Goal: Task Accomplishment & Management: Use online tool/utility

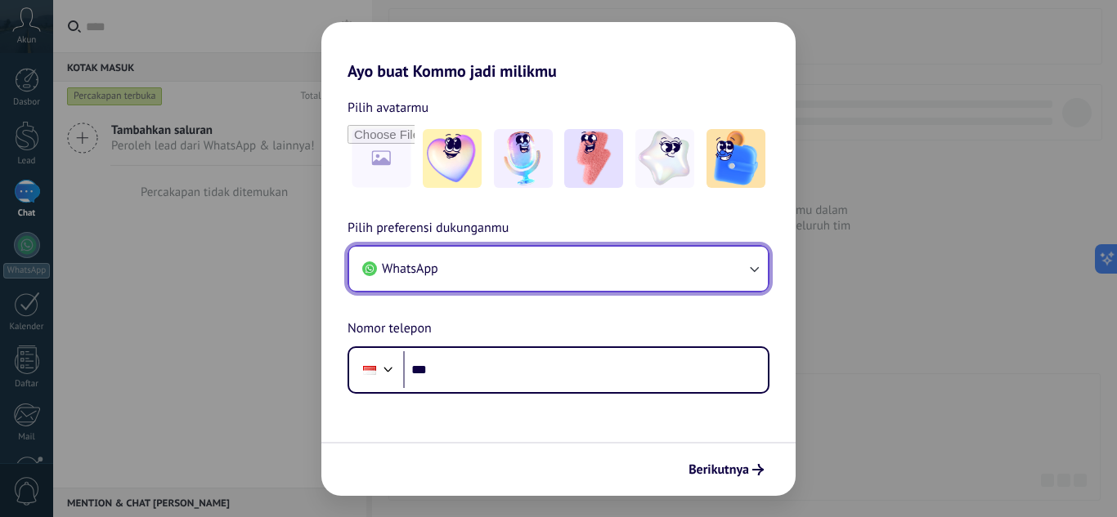
click at [562, 271] on button "WhatsApp" at bounding box center [558, 269] width 419 height 44
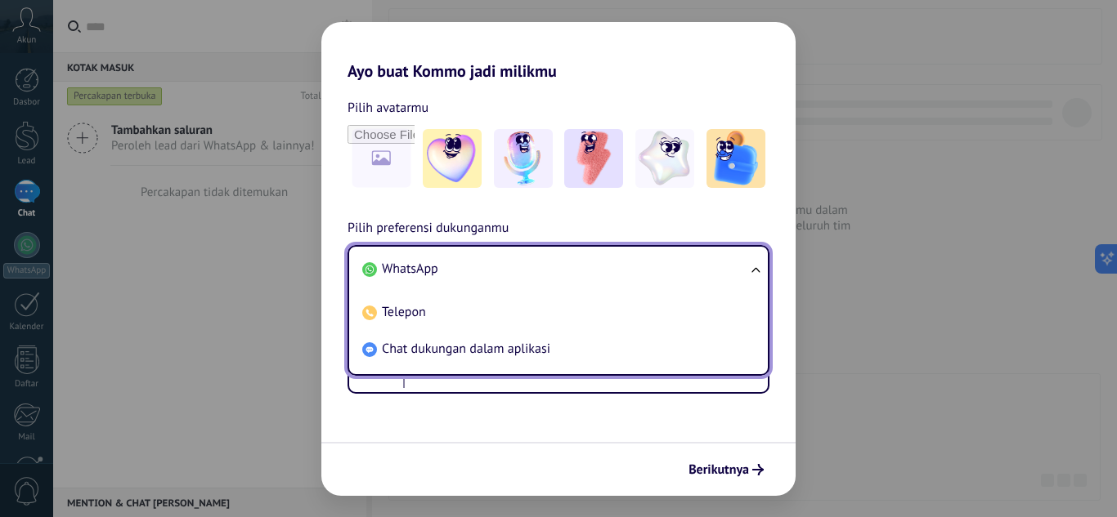
click at [548, 266] on li "WhatsApp" at bounding box center [555, 269] width 399 height 37
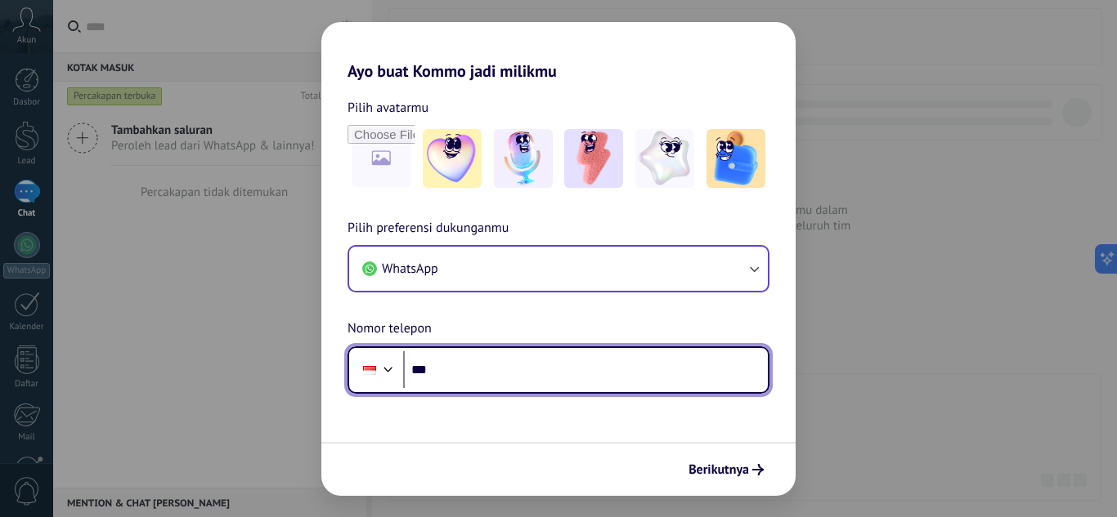
click at [385, 369] on div at bounding box center [388, 368] width 20 height 20
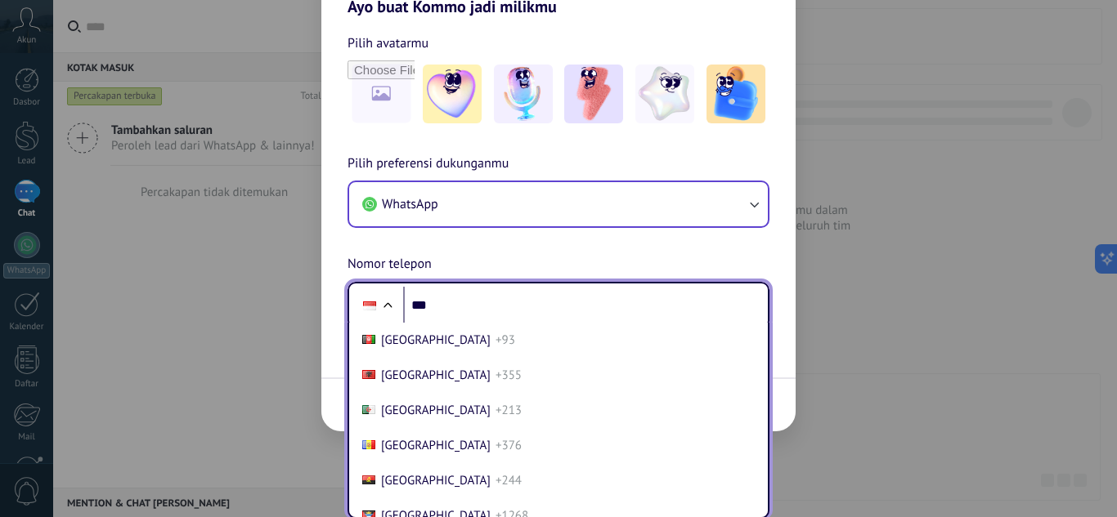
scroll to position [2827, 0]
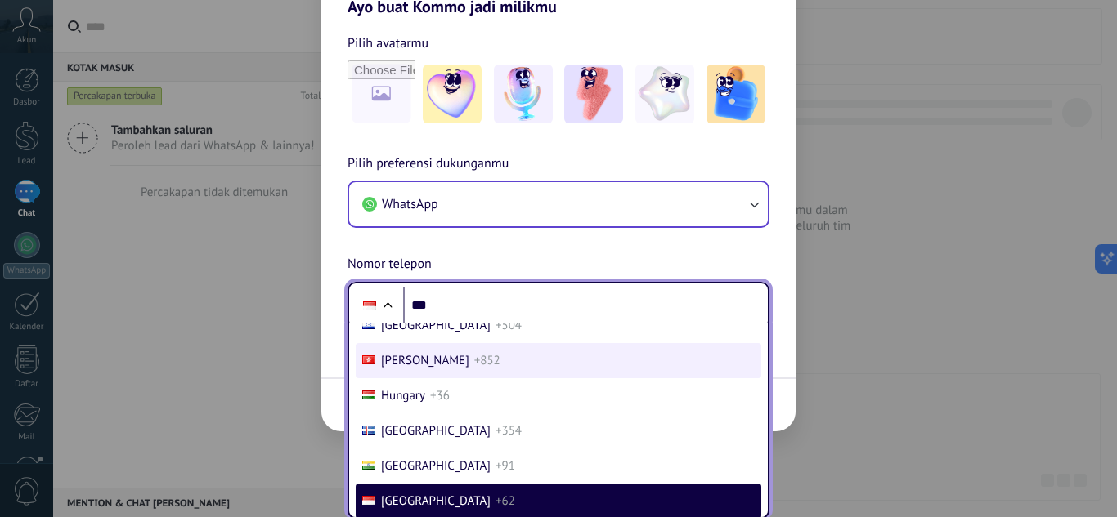
click at [474, 376] on li "[PERSON_NAME] +852" at bounding box center [558, 360] width 405 height 35
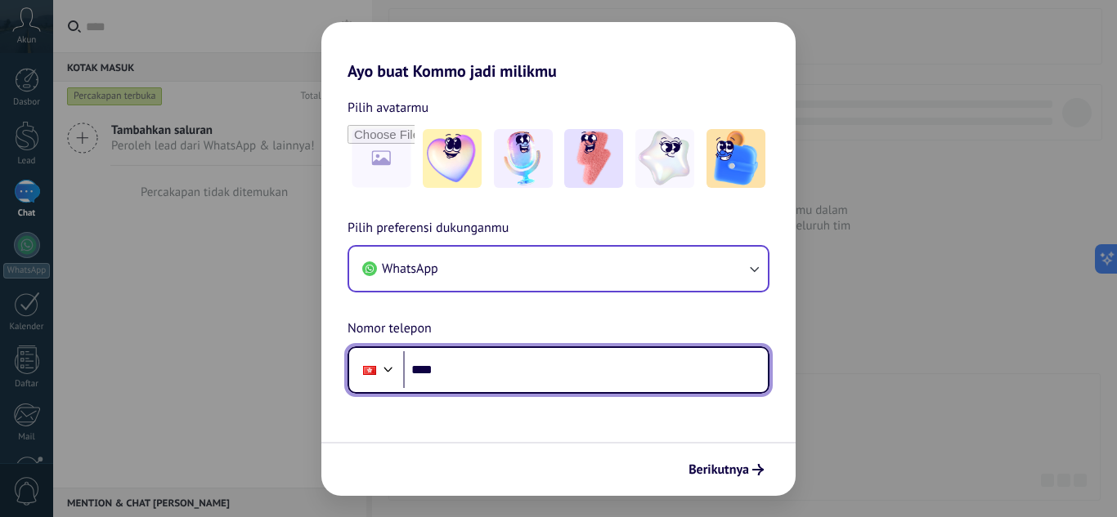
scroll to position [0, 0]
click at [371, 366] on div at bounding box center [369, 370] width 13 height 9
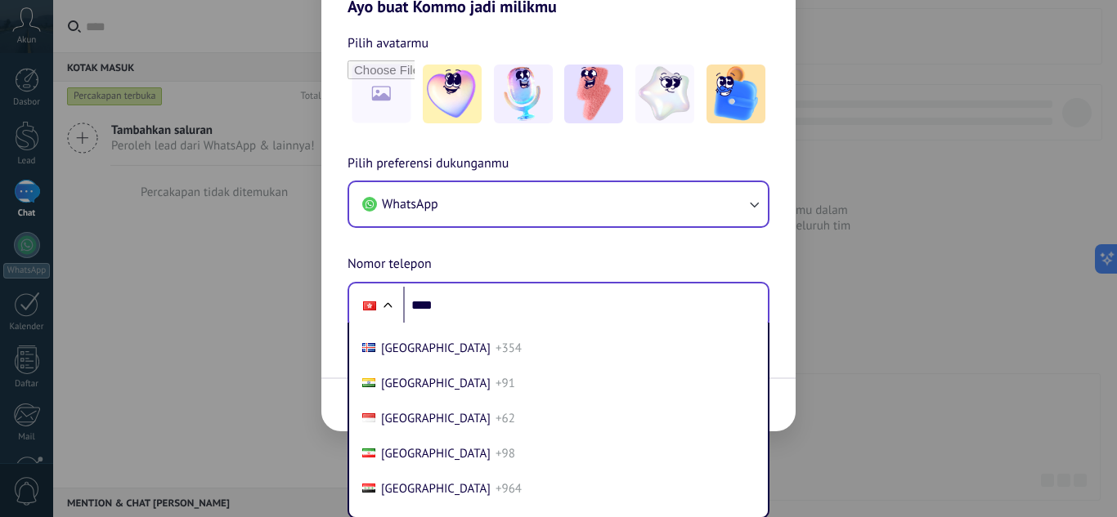
scroll to position [2910, 0]
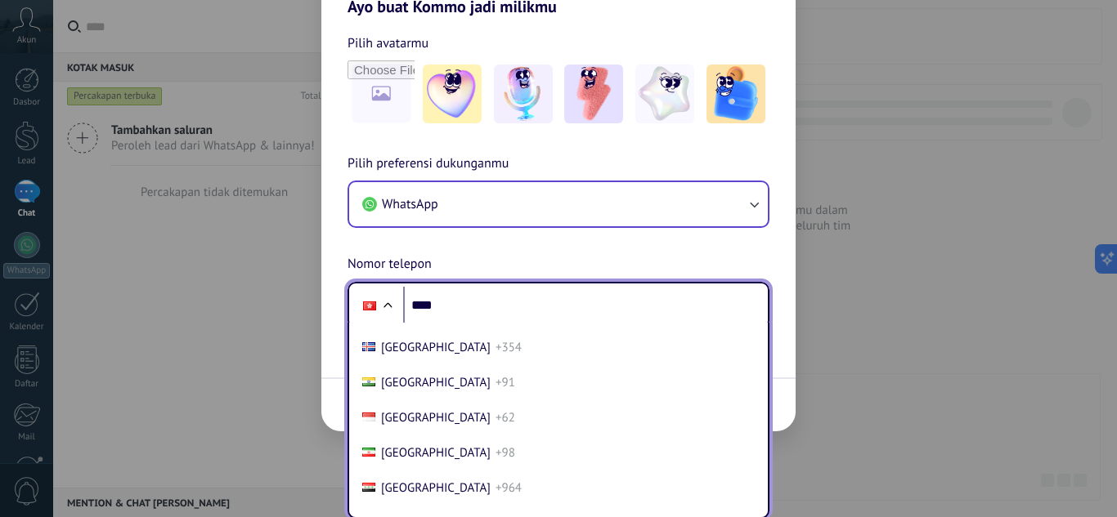
click at [495, 401] on li "Indonesia +62" at bounding box center [558, 418] width 405 height 35
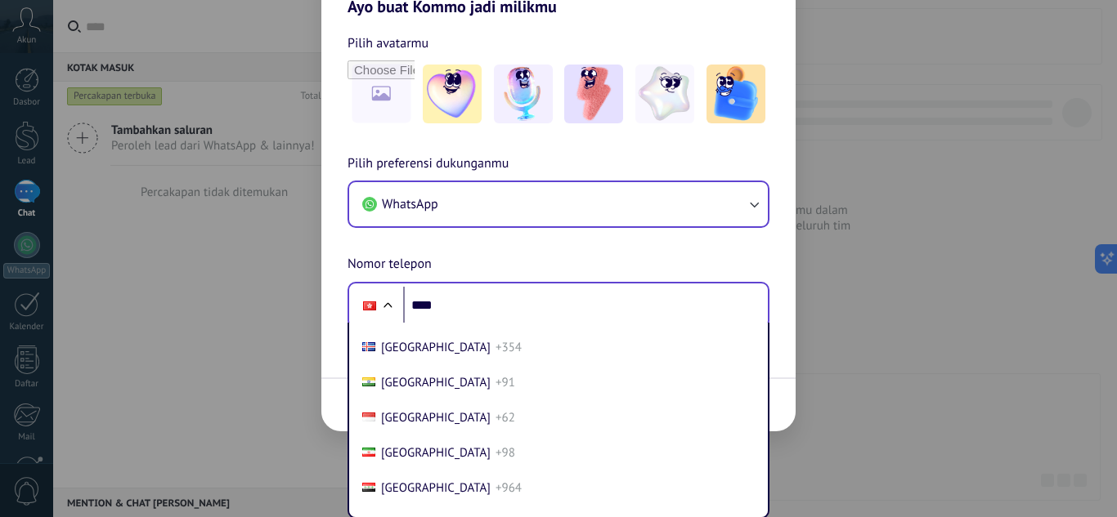
scroll to position [0, 0]
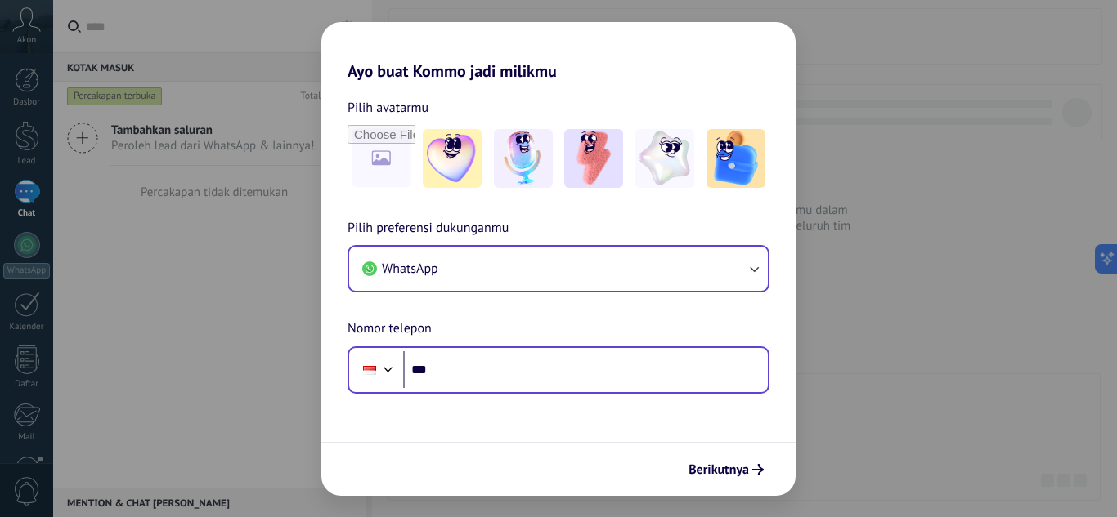
click at [844, 397] on div "Ayo buat Kommo jadi milikmu Pilih avatarmu Pilih preferensi dukunganmu WhatsApp…" at bounding box center [558, 258] width 1117 height 517
click at [739, 465] on span "Berikutnya" at bounding box center [718, 469] width 60 height 11
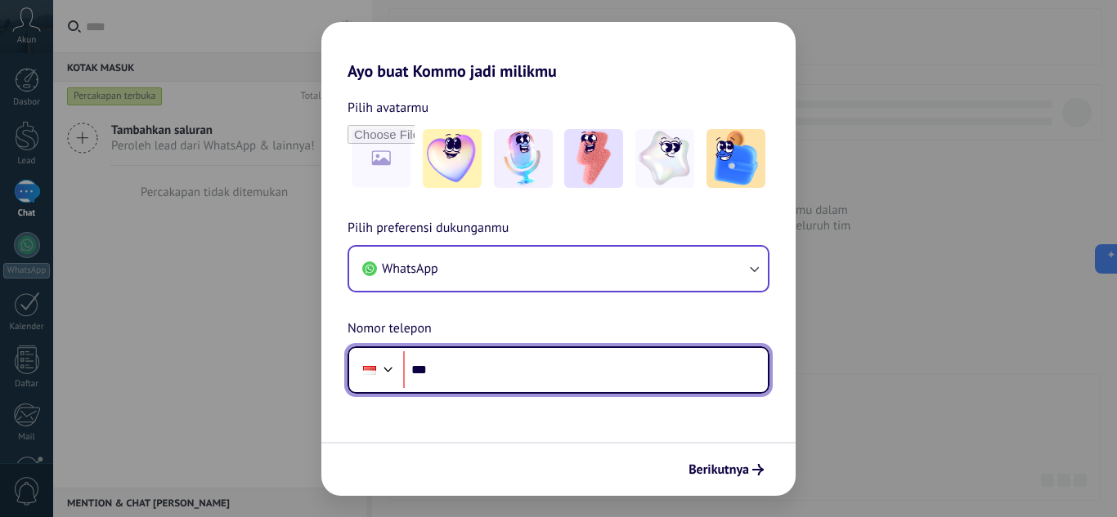
paste input "**********"
click at [445, 373] on input "**********" at bounding box center [585, 370] width 365 height 38
type input "**********"
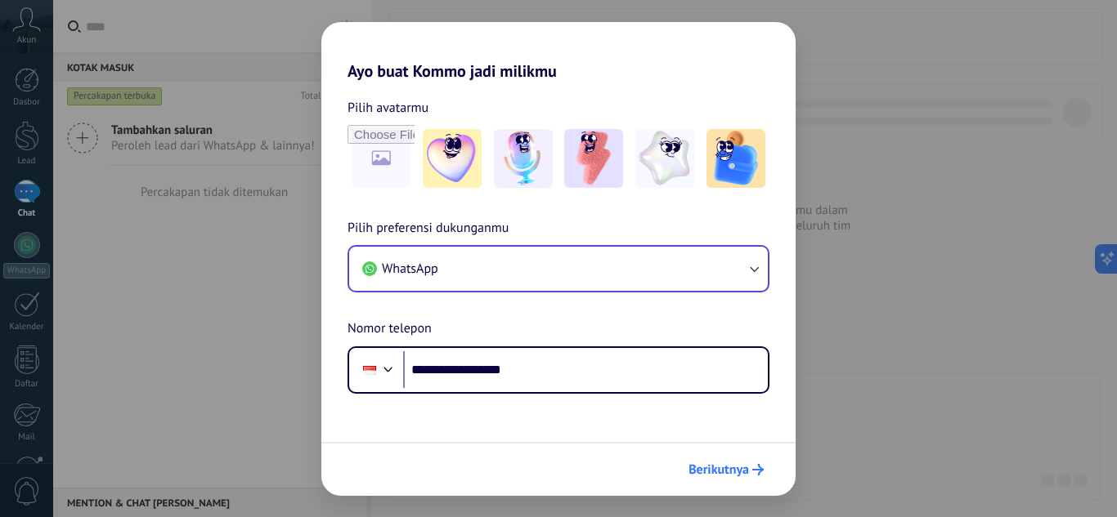
click at [737, 461] on button "Berikutnya" at bounding box center [726, 470] width 90 height 28
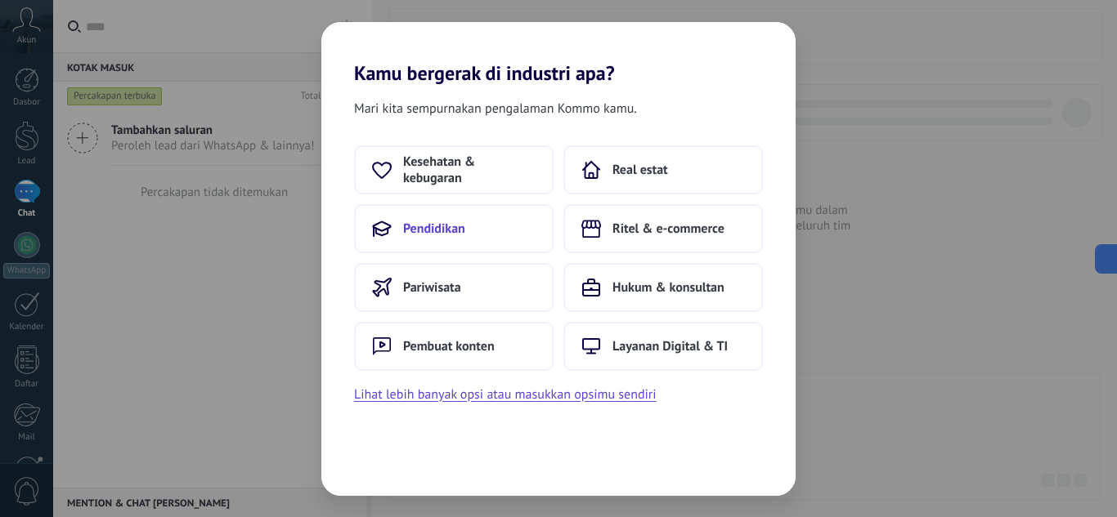
click at [449, 222] on span "Pendidikan" at bounding box center [434, 229] width 62 height 16
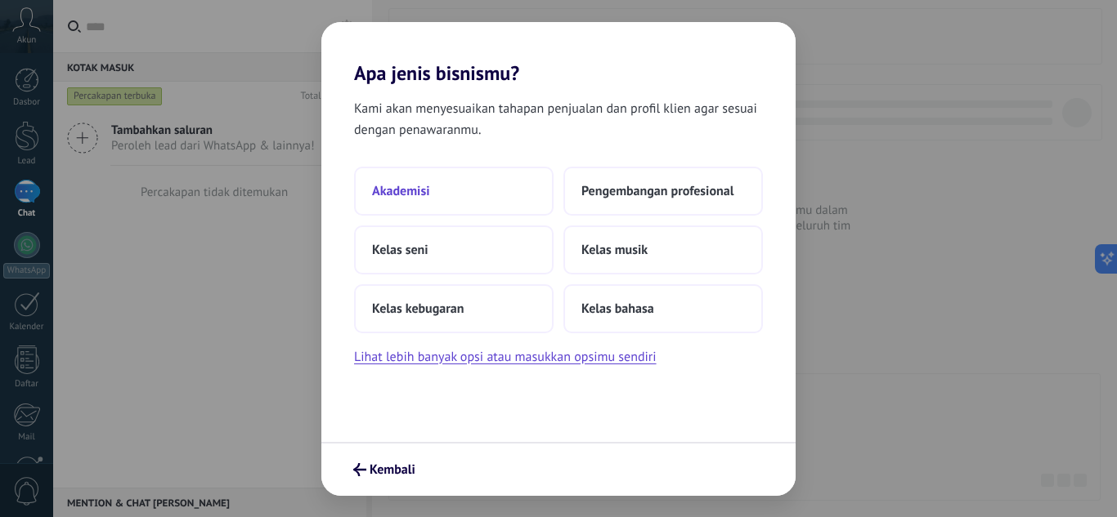
click at [434, 191] on button "Akademisi" at bounding box center [453, 191] width 199 height 49
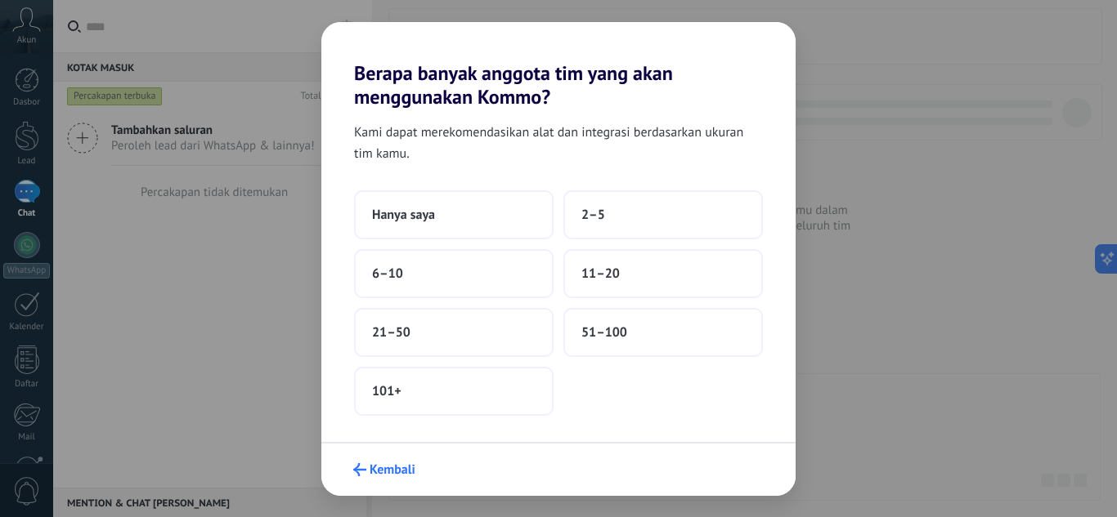
click at [378, 468] on span "Kembali" at bounding box center [392, 469] width 46 height 11
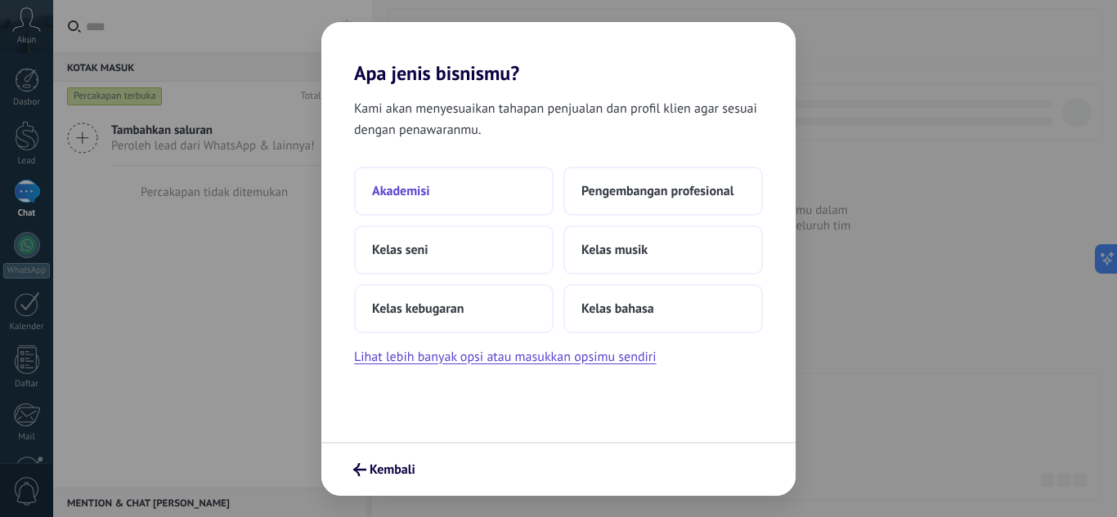
click at [415, 193] on span "Akademisi" at bounding box center [400, 191] width 57 height 16
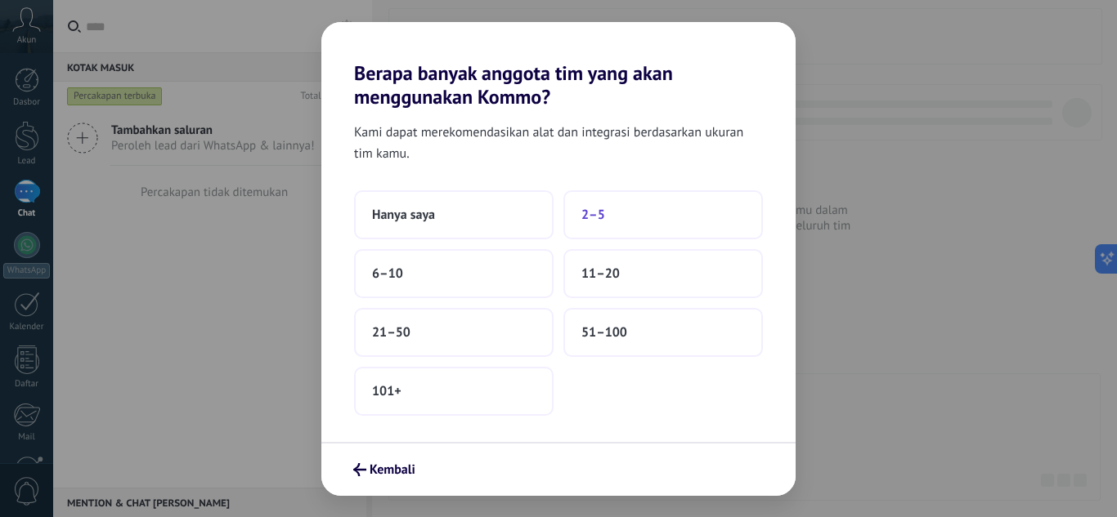
click at [589, 219] on span "2–5" at bounding box center [593, 215] width 24 height 16
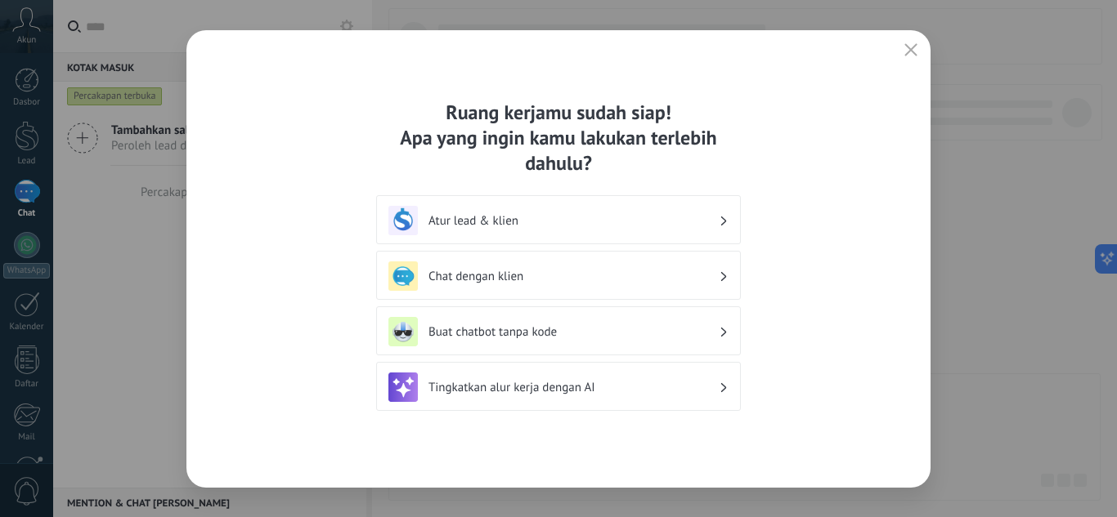
click at [588, 228] on h3 "Atur lead & klien" at bounding box center [573, 221] width 290 height 16
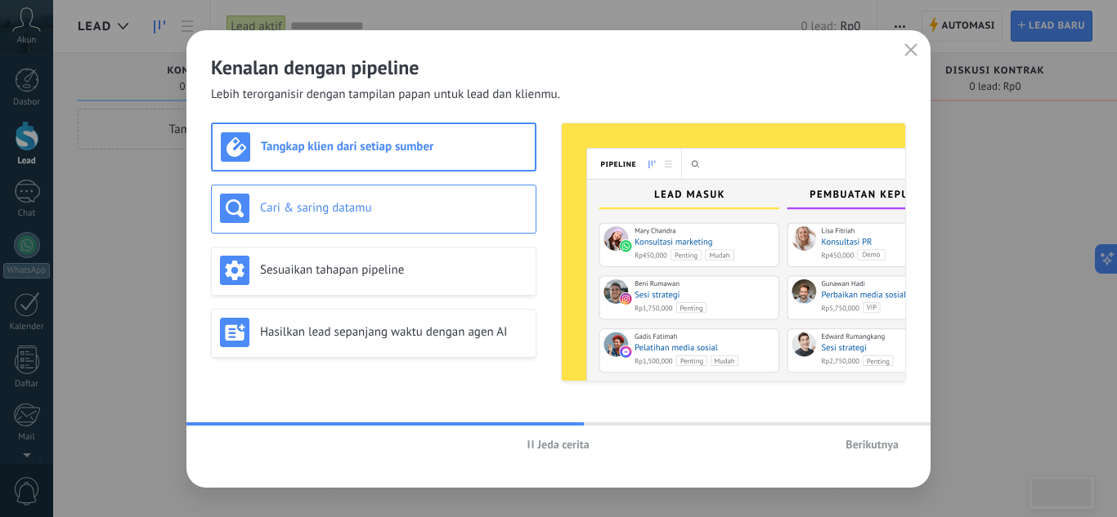
click at [430, 221] on div "Cari & saring datamu" at bounding box center [373, 208] width 307 height 29
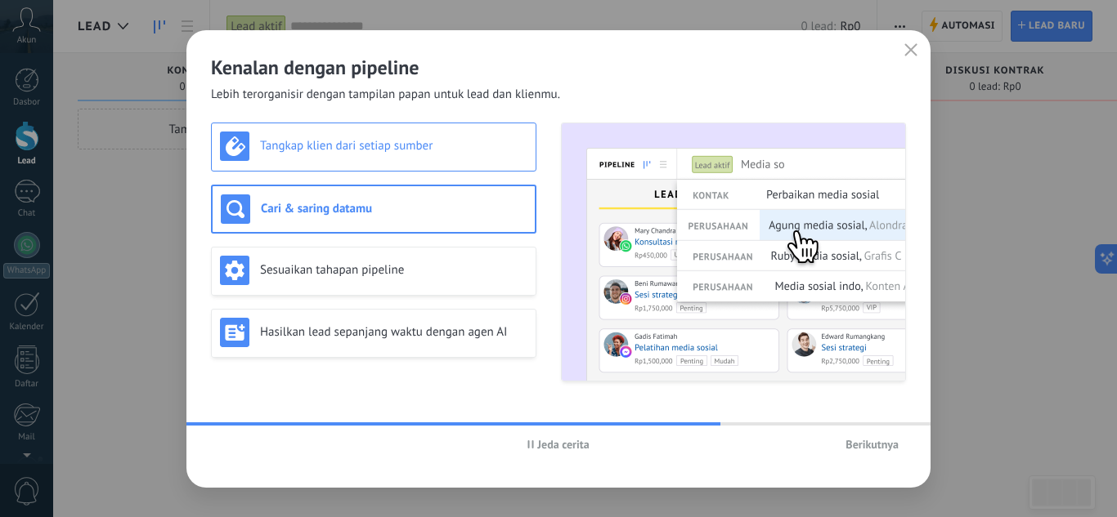
click at [447, 141] on h3 "Tangkap klien dari setiap sumber" at bounding box center [393, 146] width 267 height 16
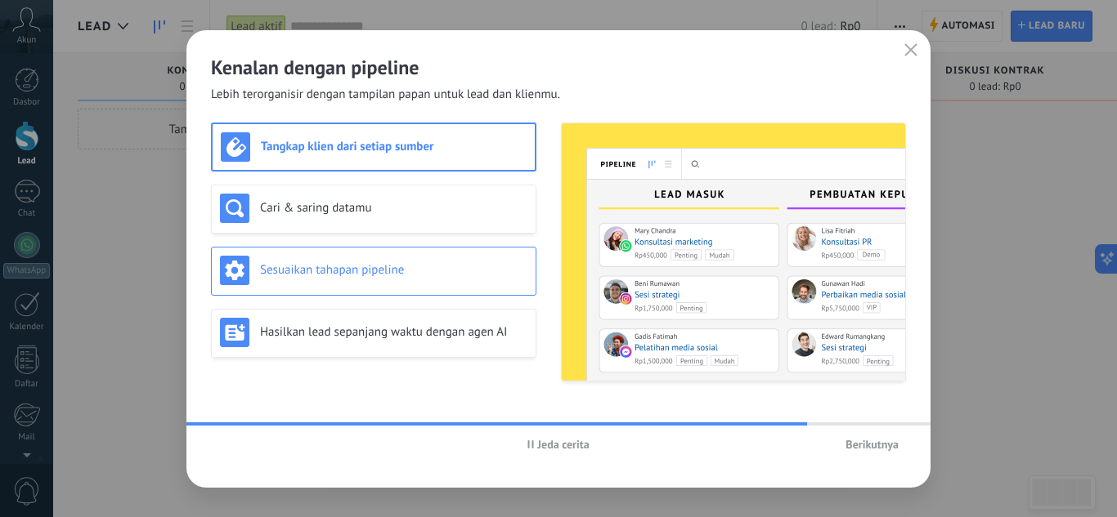
click at [425, 273] on h3 "Sesuaikan tahapan pipeline" at bounding box center [393, 270] width 267 height 16
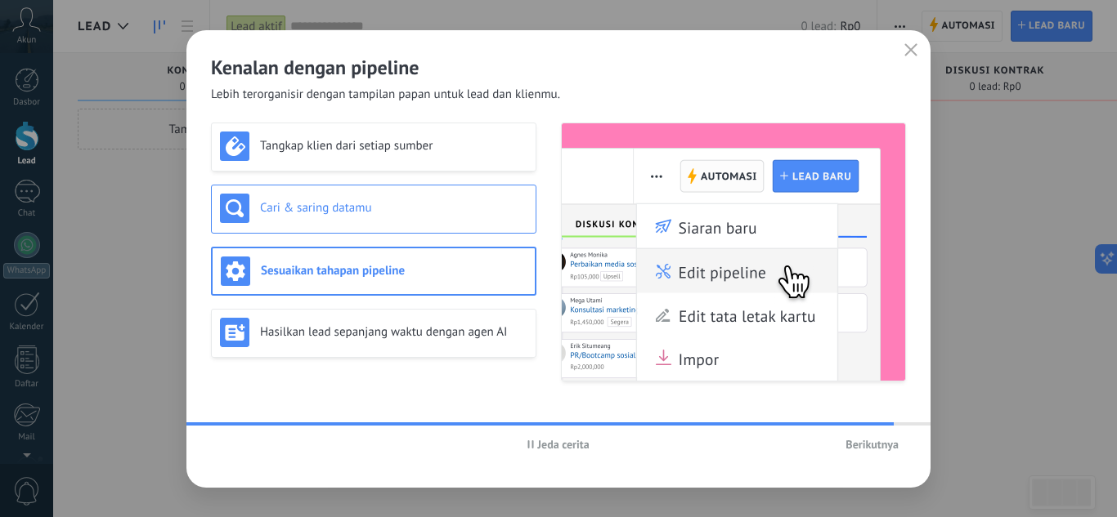
click at [426, 209] on h3 "Cari & saring datamu" at bounding box center [393, 208] width 267 height 16
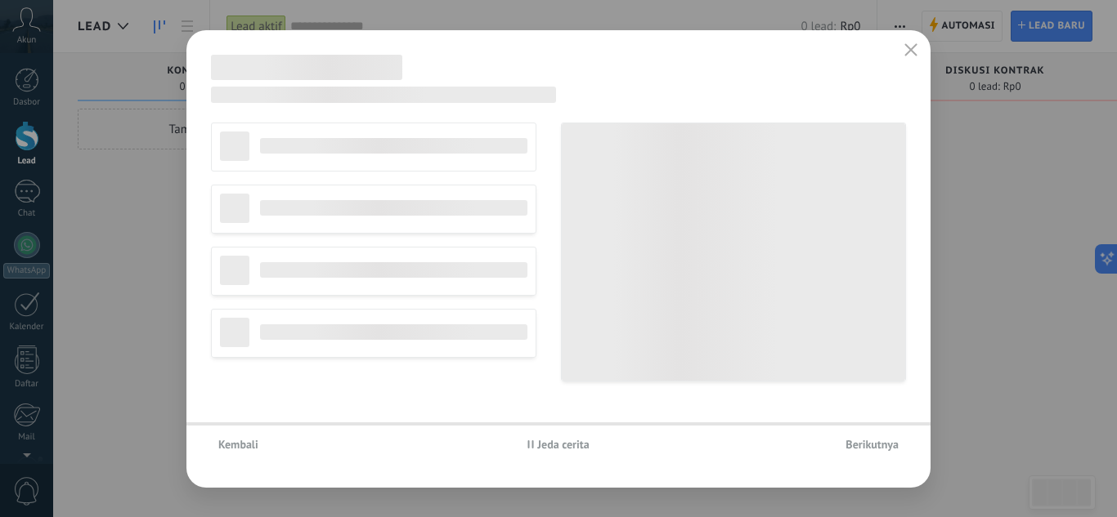
click at [443, 337] on div "Jangan edit pipeline Agen travel Layanan profesional Agensi pemasaran" at bounding box center [373, 252] width 325 height 259
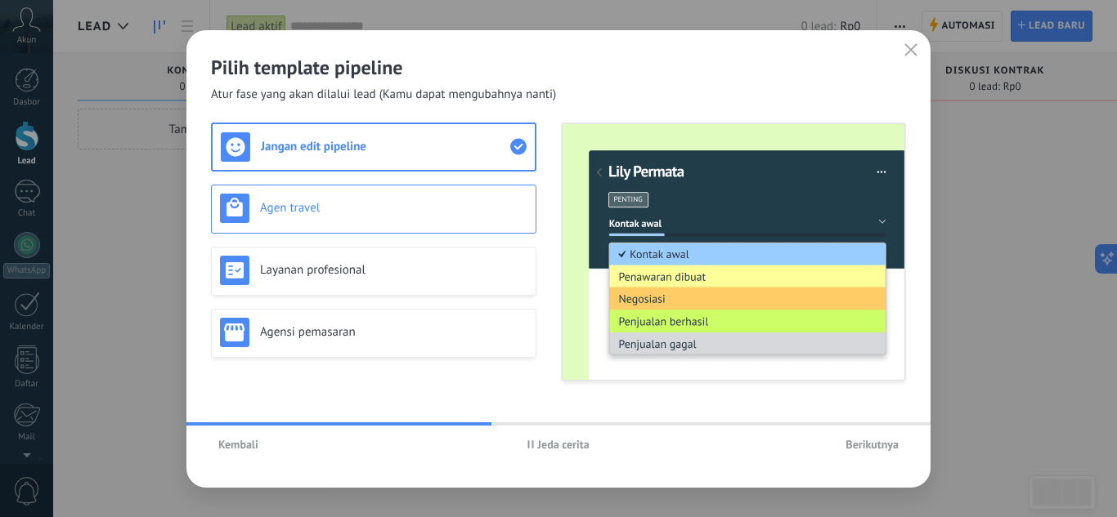
click at [472, 208] on h3 "Agen travel" at bounding box center [393, 208] width 267 height 16
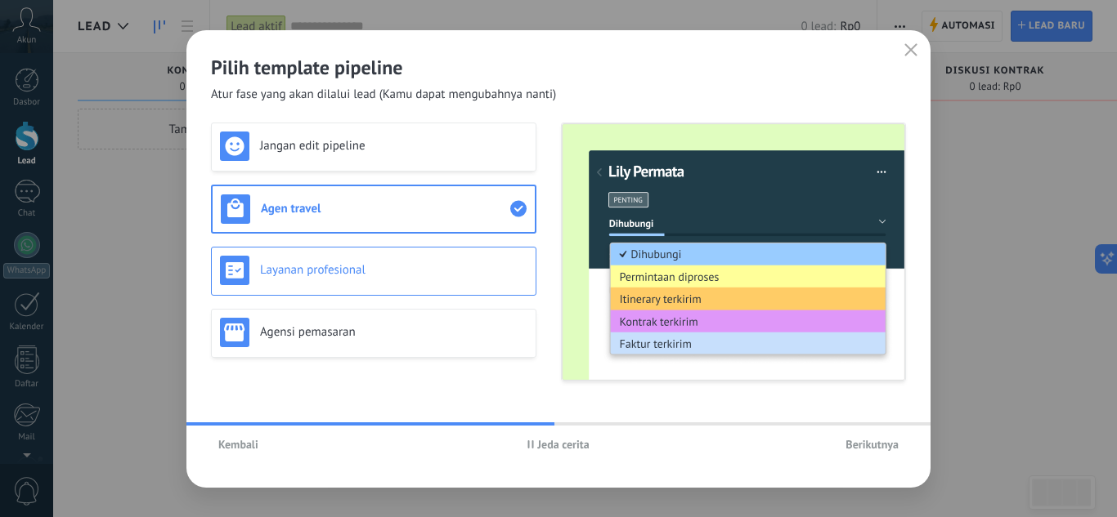
click at [445, 265] on h3 "Layanan profesional" at bounding box center [393, 270] width 267 height 16
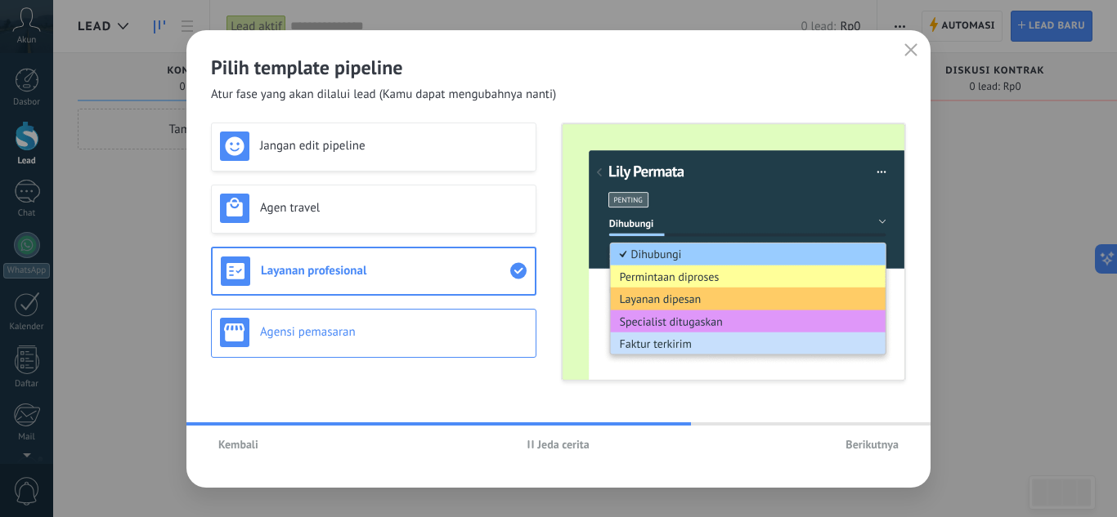
click at [419, 328] on h3 "Agensi pemasaran" at bounding box center [393, 333] width 267 height 16
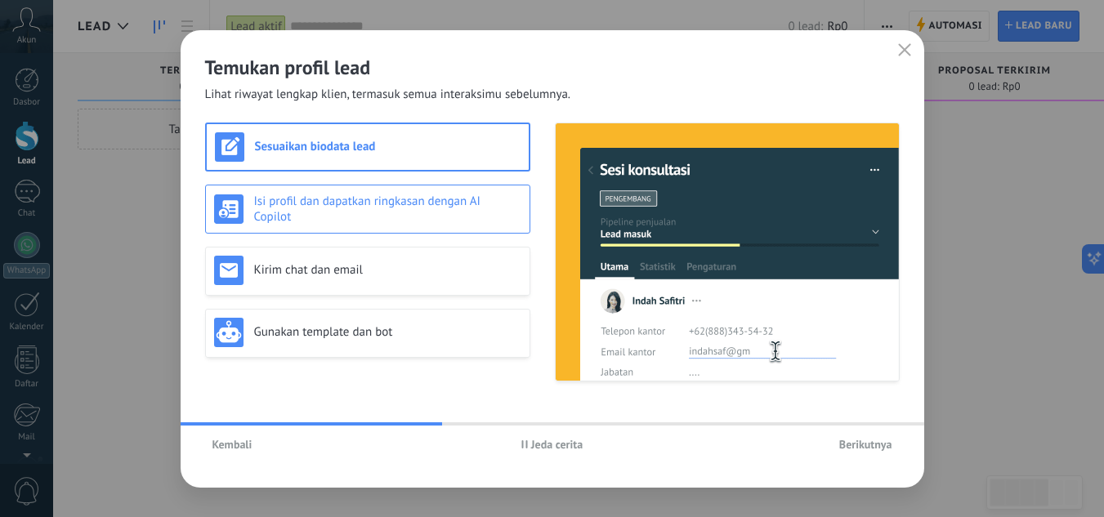
click at [487, 197] on h3 "Isi profil dan dapatkan ringkasan dengan AI Copilot" at bounding box center [387, 209] width 267 height 31
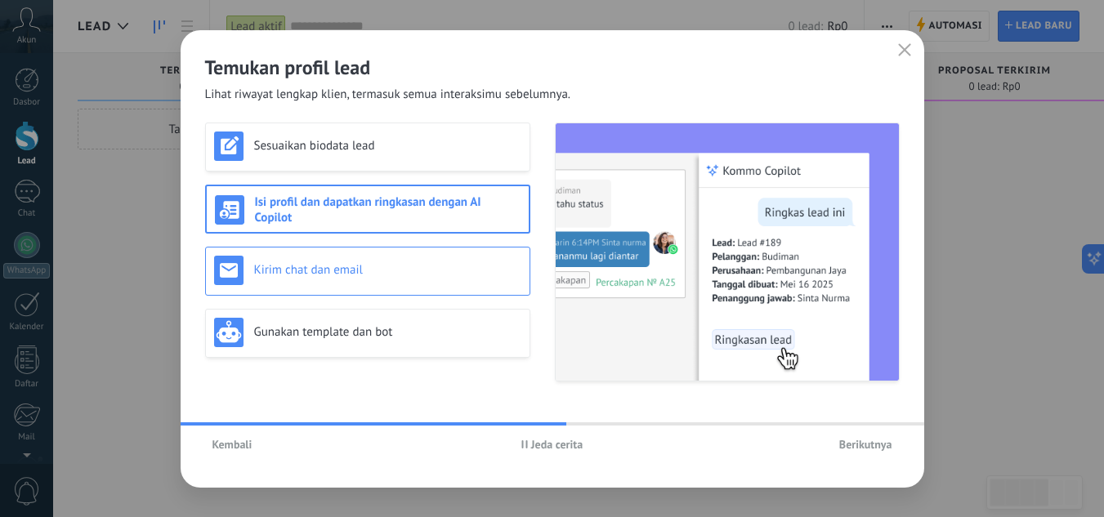
click at [454, 248] on div "Kirim chat dan email" at bounding box center [367, 271] width 325 height 49
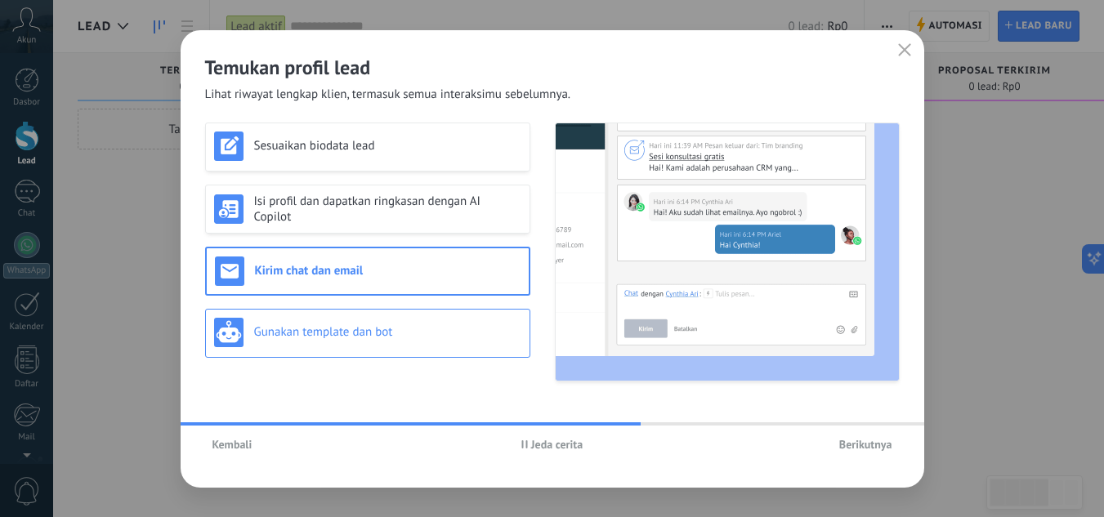
click at [414, 319] on div "Gunakan template dan bot" at bounding box center [367, 332] width 307 height 29
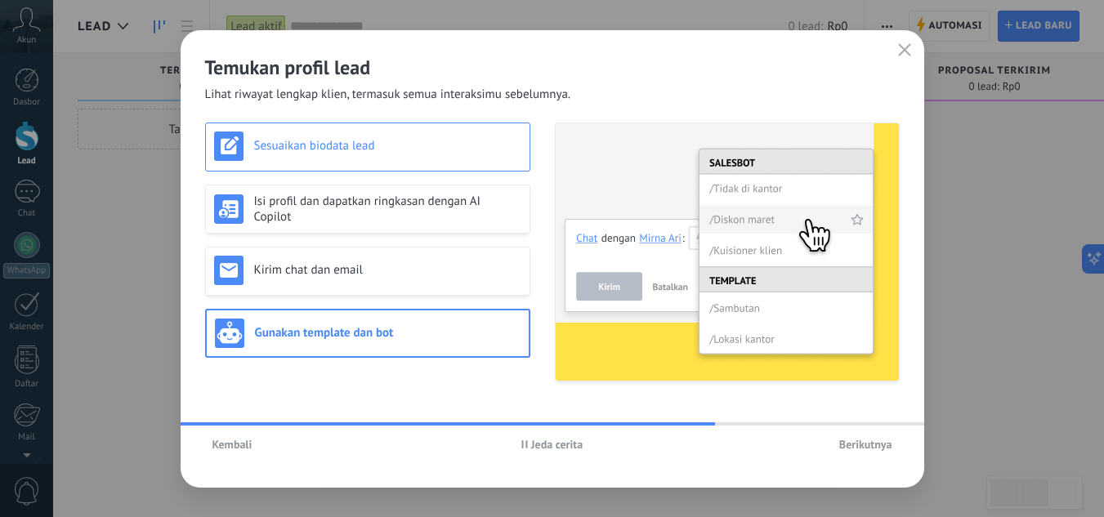
click at [432, 160] on div "Sesuaikan biodata lead" at bounding box center [367, 146] width 307 height 29
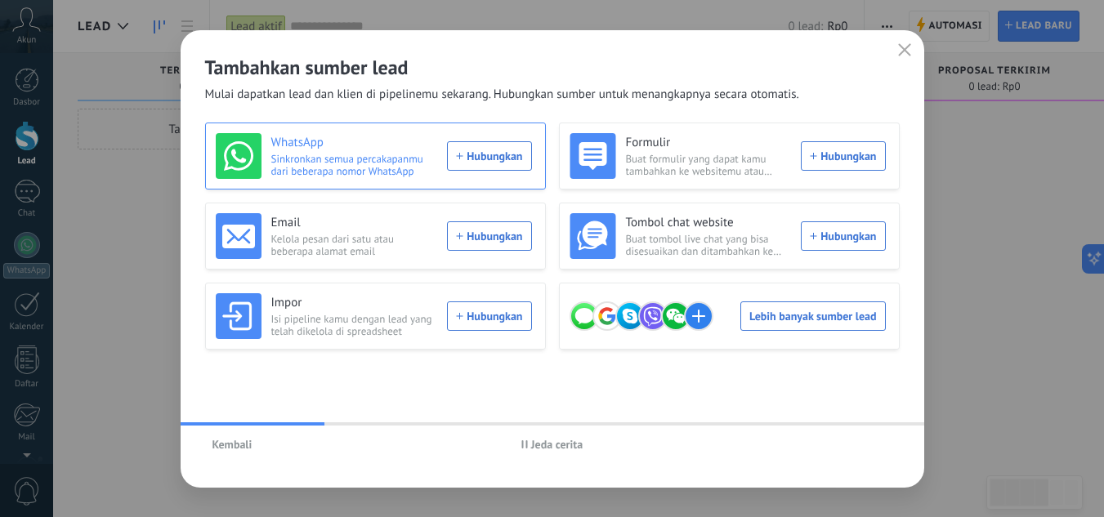
click at [480, 154] on div "WhatsApp Sinkronkan semua percakapanmu dari beberapa nomor WhatsApp Hubungkan" at bounding box center [374, 156] width 316 height 46
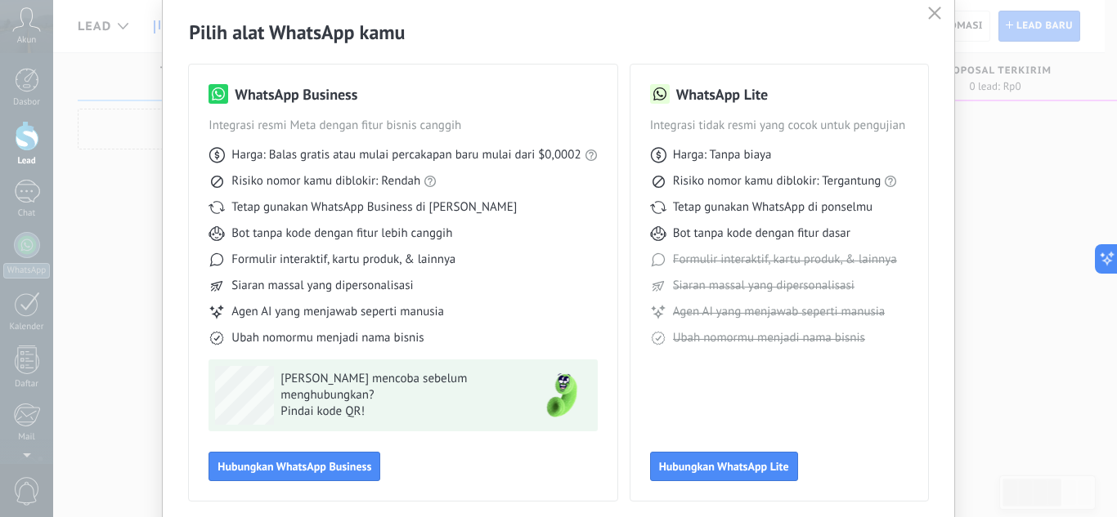
scroll to position [124, 0]
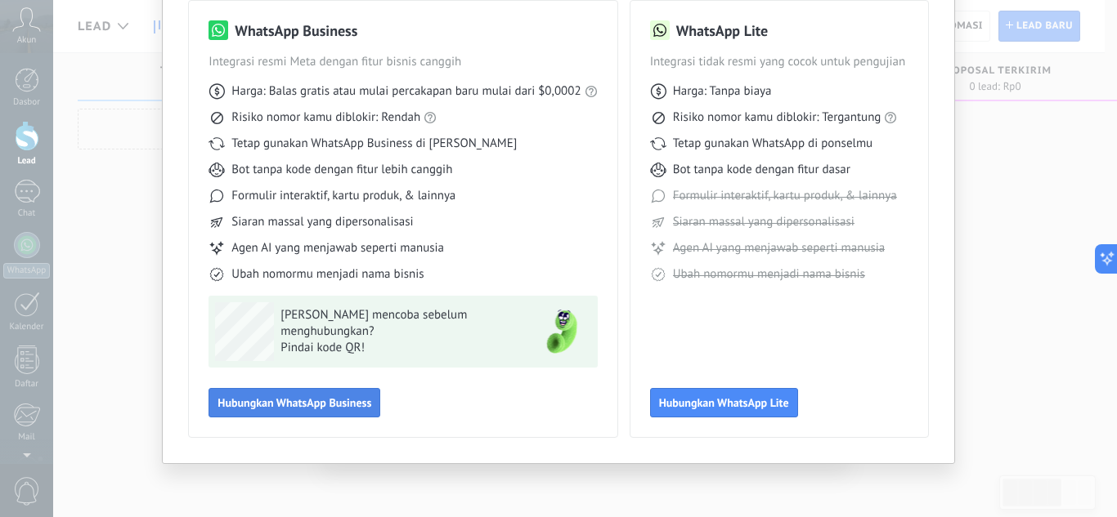
click at [296, 399] on span "Hubungkan WhatsApp Business" at bounding box center [294, 402] width 154 height 11
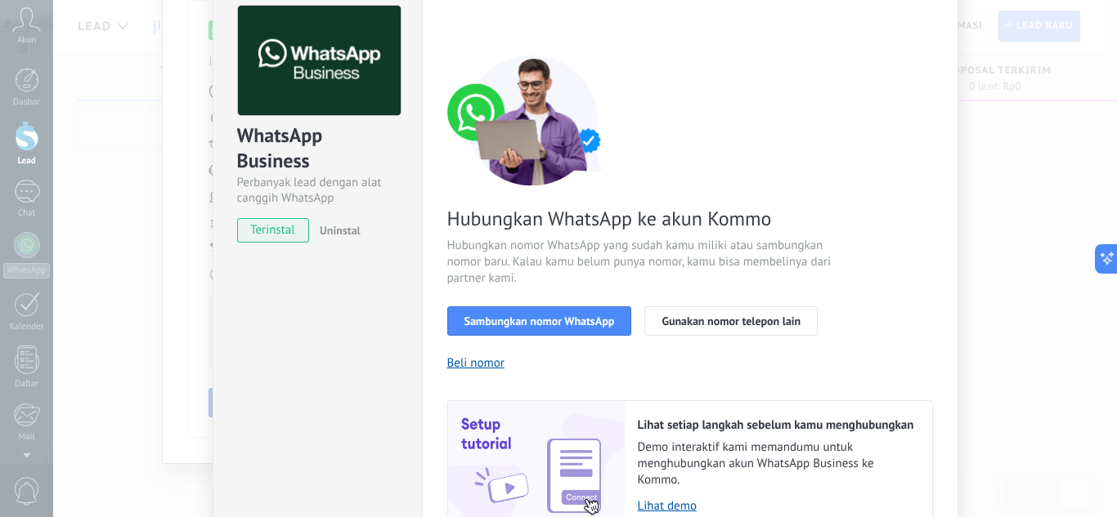
scroll to position [78, 0]
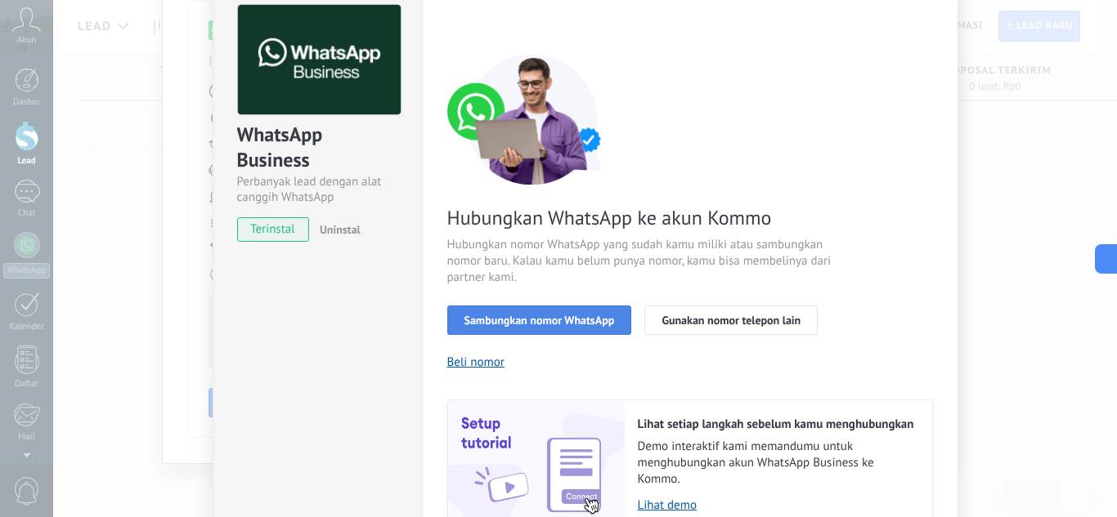
click at [563, 320] on span "Sambungkan nomor WhatsApp" at bounding box center [539, 320] width 150 height 11
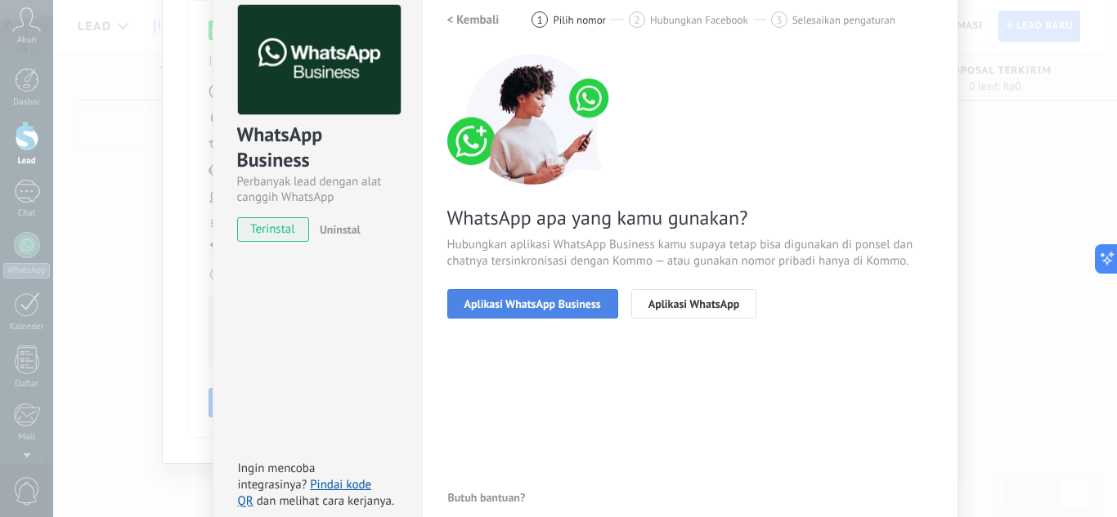
click at [555, 302] on span "Aplikasi WhatsApp Business" at bounding box center [532, 303] width 137 height 11
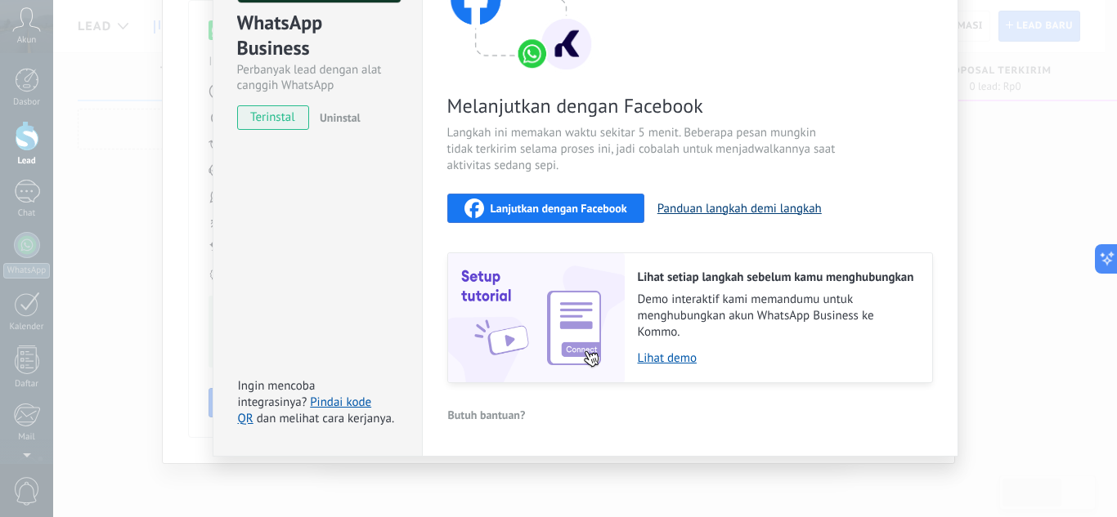
scroll to position [0, 0]
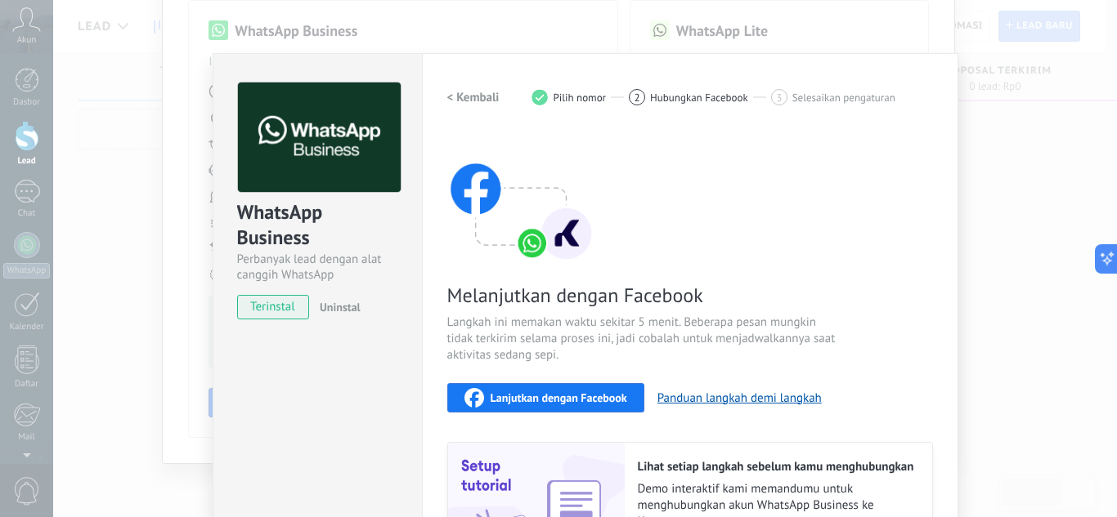
click at [489, 87] on button "< Kembali" at bounding box center [473, 97] width 52 height 29
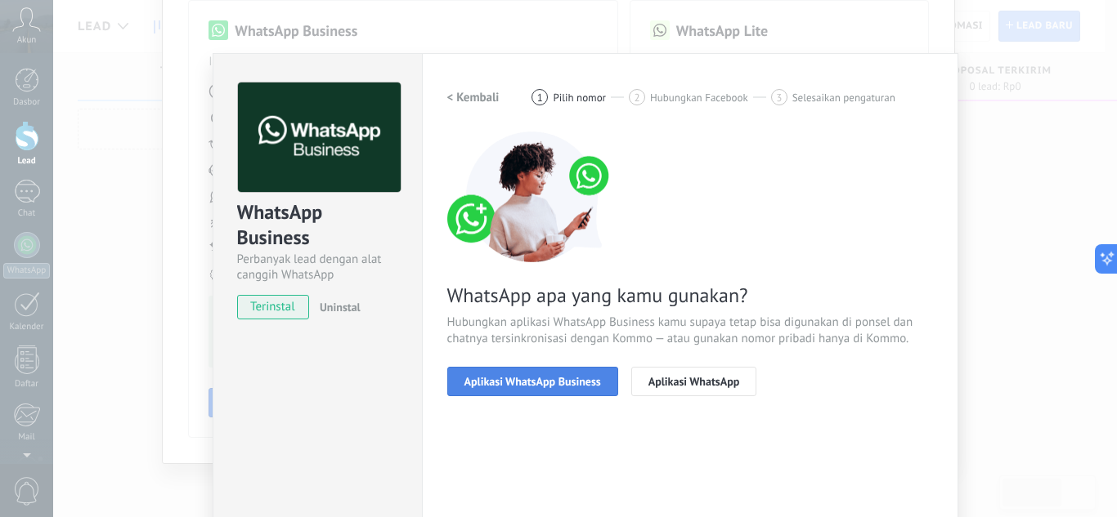
click at [583, 373] on button "Aplikasi WhatsApp Business" at bounding box center [532, 381] width 171 height 29
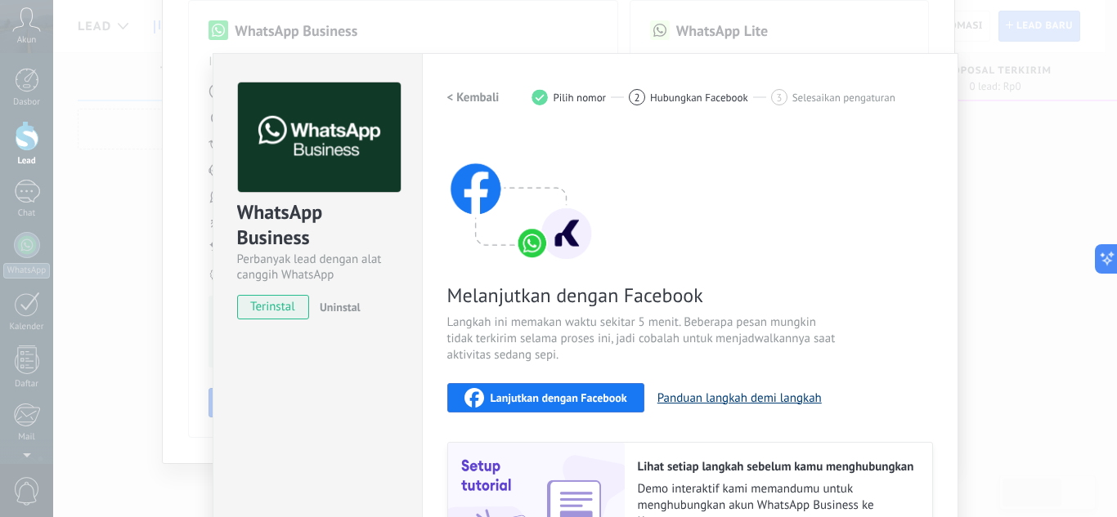
click at [696, 405] on button "Panduan langkah demi langkah" at bounding box center [739, 399] width 164 height 16
click at [601, 406] on div "Lanjutkan dengan Facebook" at bounding box center [545, 398] width 163 height 20
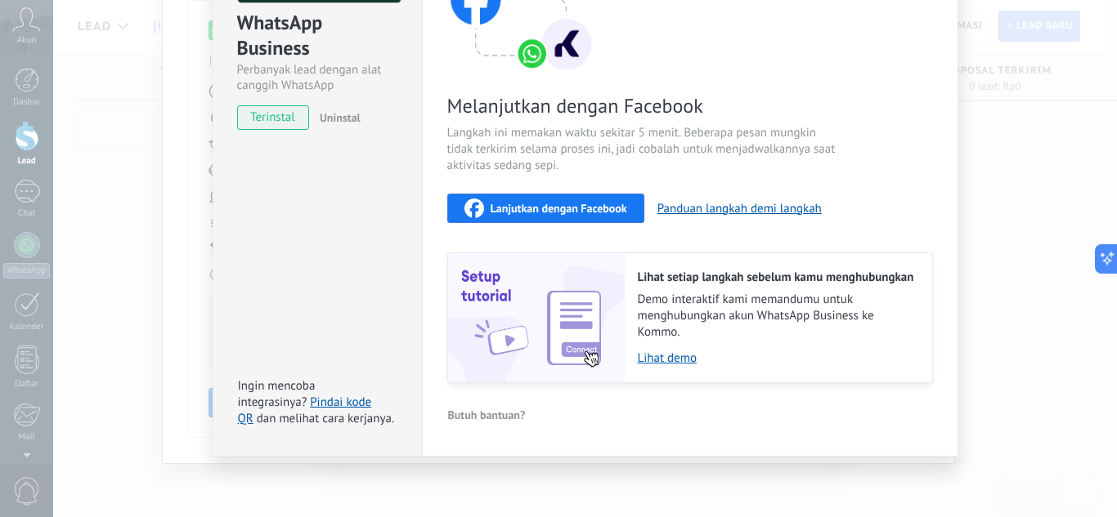
click at [279, 117] on span "terinstal" at bounding box center [273, 117] width 71 height 25
click at [335, 406] on link "Pindai kode QR" at bounding box center [305, 411] width 134 height 32
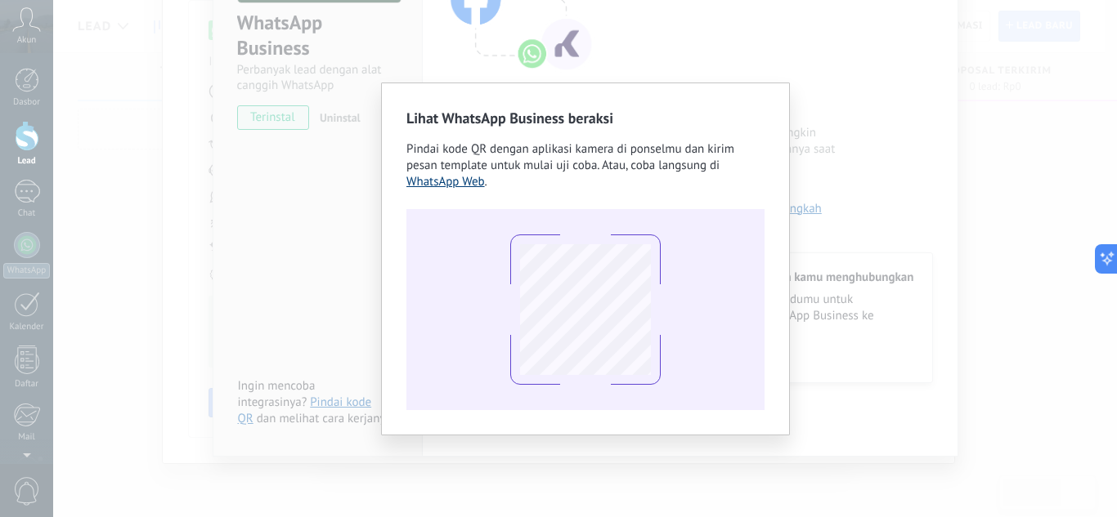
click at [472, 181] on link "WhatsApp Web" at bounding box center [445, 182] width 78 height 16
click at [449, 181] on link "WhatsApp Web" at bounding box center [445, 182] width 78 height 16
click at [312, 245] on div "Lihat WhatsApp Business beraksi Pindai kode QR dengan aplikasi kamera di ponsel…" at bounding box center [584, 258] width 1063 height 517
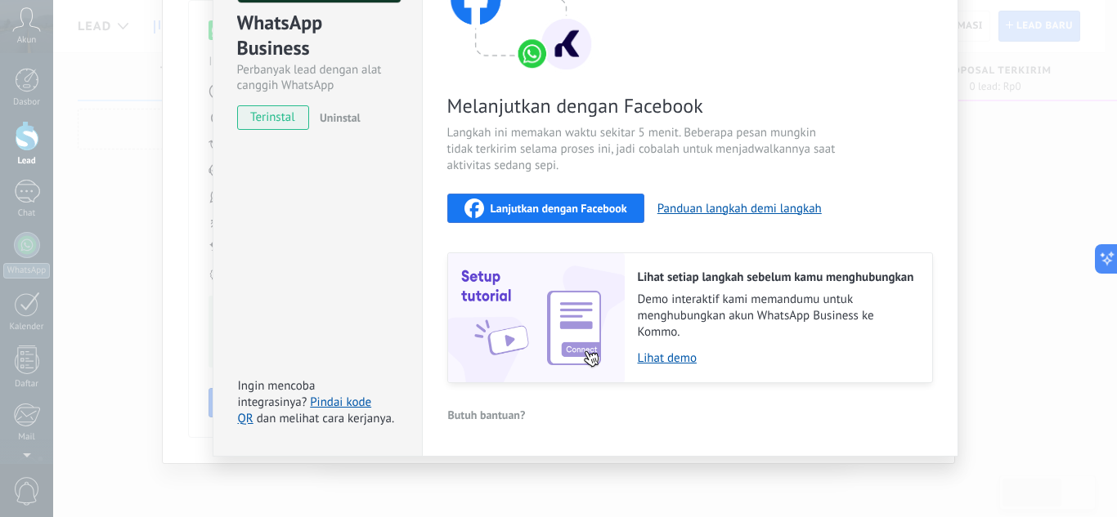
scroll to position [0, 0]
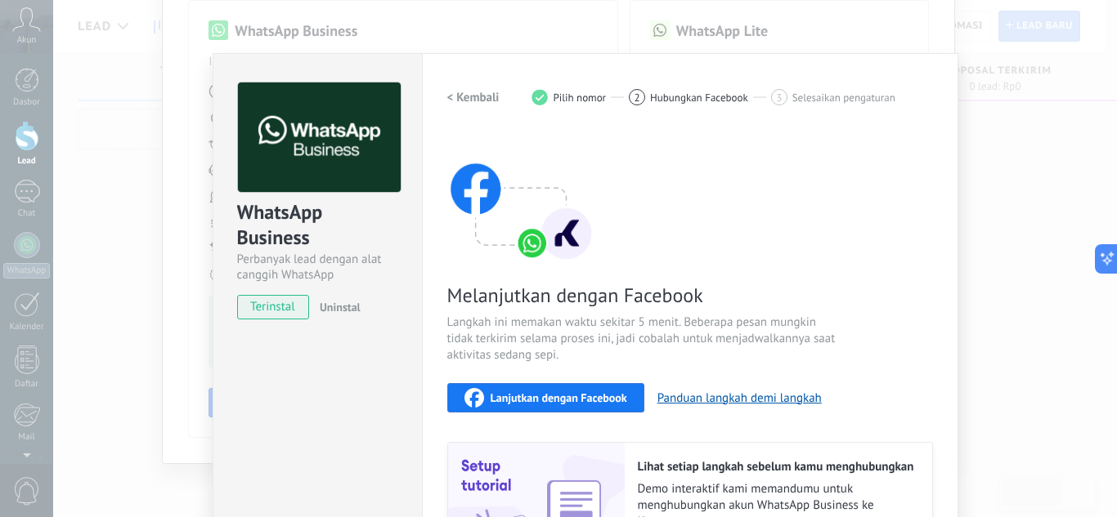
click at [995, 219] on div "WhatsApp Business Perbanyak lead dengan alat canggih WhatsApp terinstal Uninsta…" at bounding box center [584, 258] width 1063 height 517
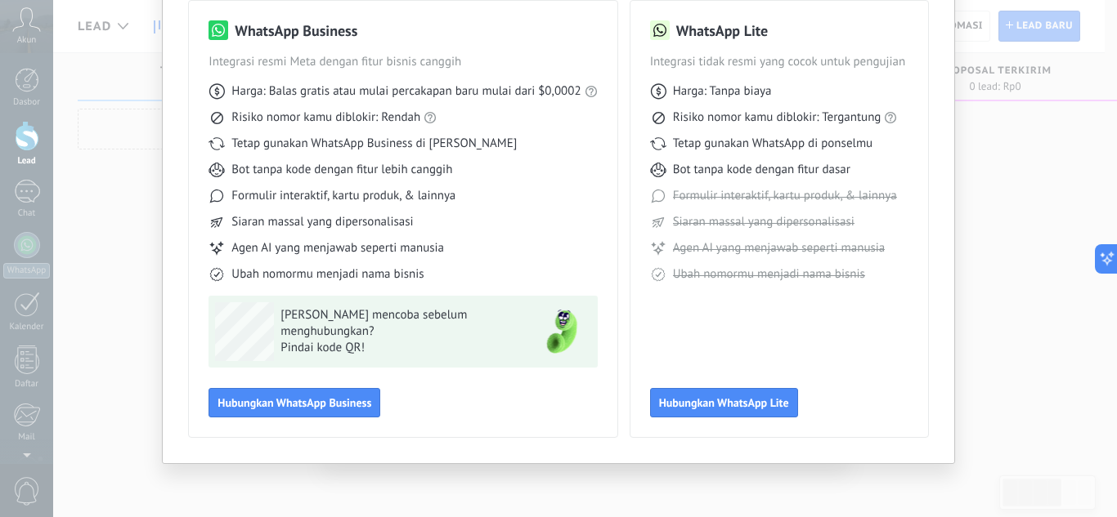
click at [713, 463] on div "Pilih alat WhatsApp kamu WhatsApp Business Integrasi resmi Meta dengan fitur bi…" at bounding box center [558, 197] width 790 height 534
click at [925, 88] on div "Pilih alat WhatsApp kamu WhatsApp Business Integrasi resmi Meta dengan fitur bi…" at bounding box center [558, 197] width 790 height 534
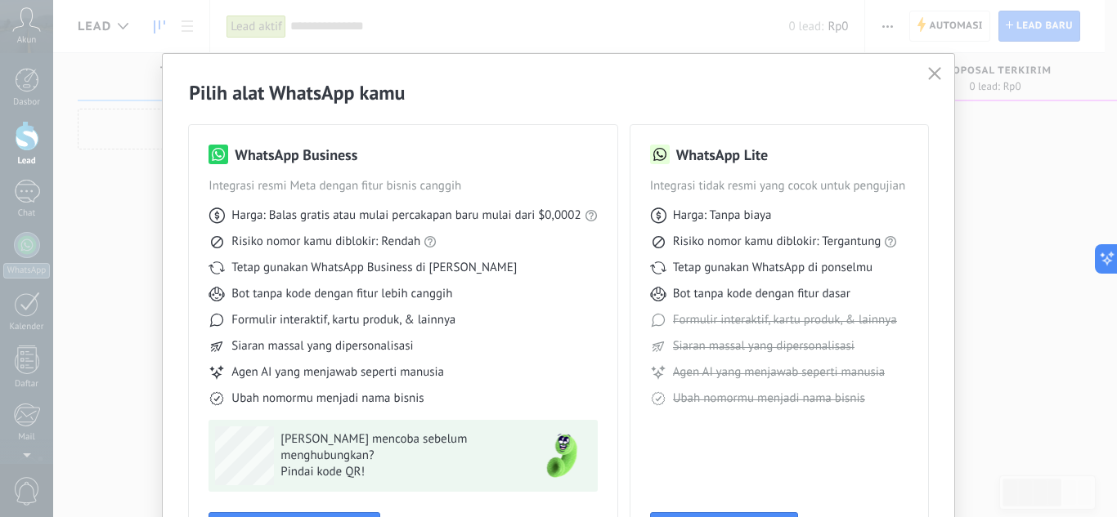
click at [930, 73] on use "button" at bounding box center [934, 73] width 12 height 12
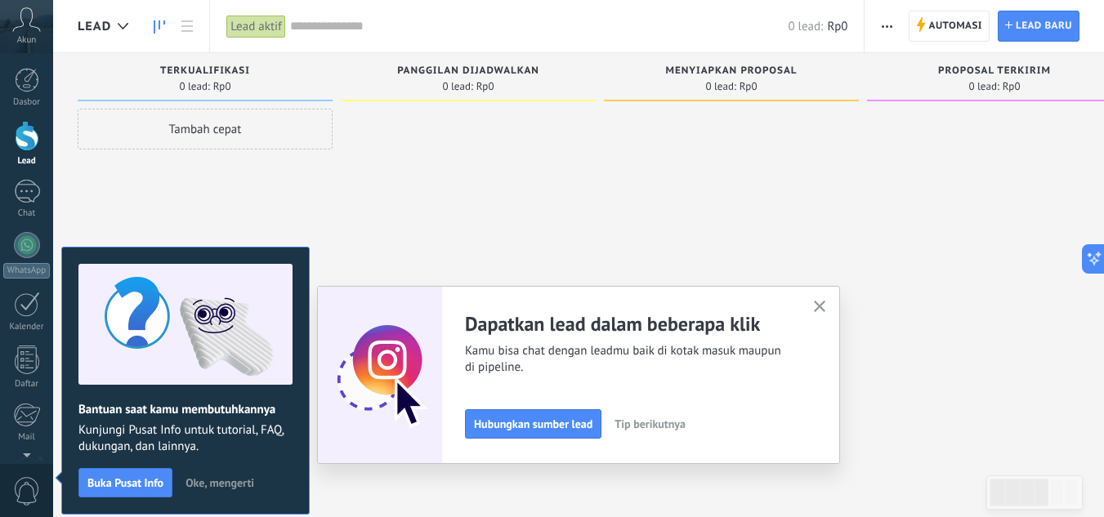
scroll to position [28, 0]
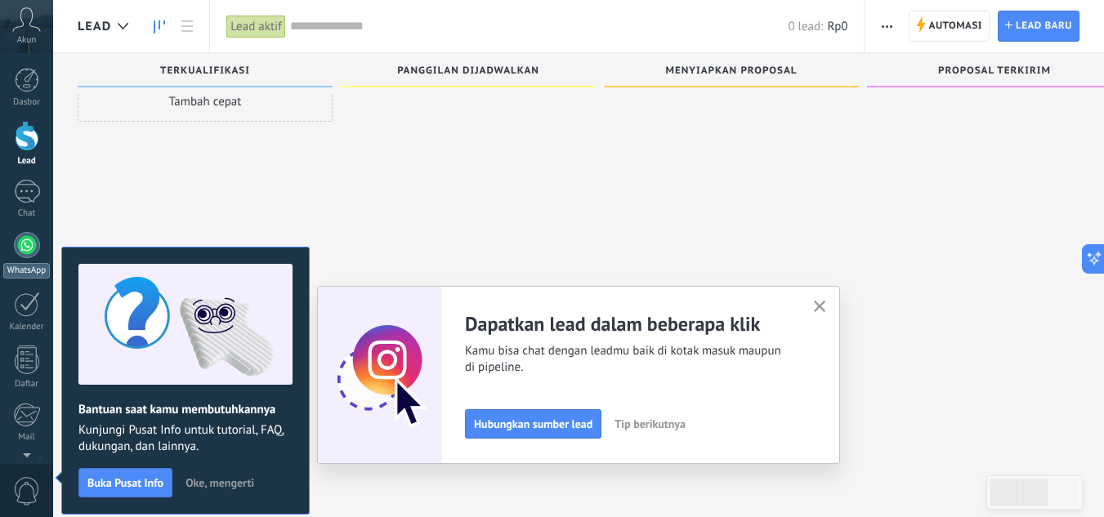
click at [20, 248] on div at bounding box center [27, 245] width 26 height 26
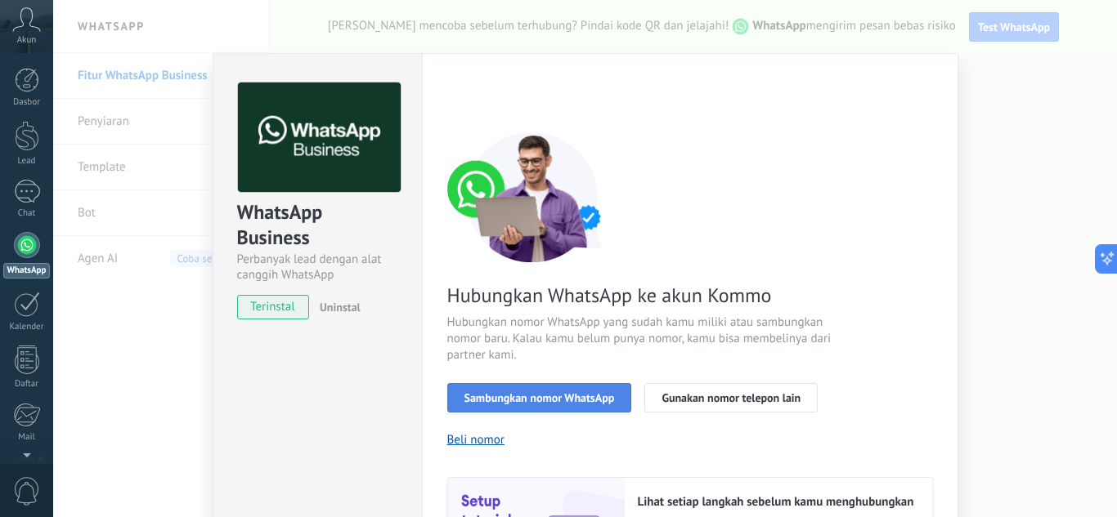
click at [546, 400] on span "Sambungkan nomor WhatsApp" at bounding box center [539, 397] width 150 height 11
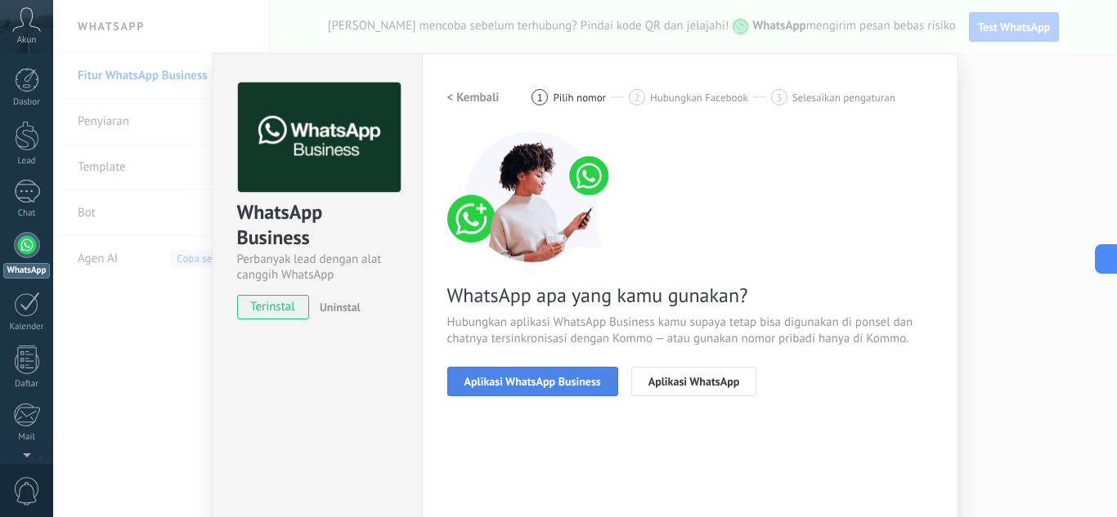
click at [543, 387] on span "Aplikasi WhatsApp Business" at bounding box center [532, 381] width 137 height 11
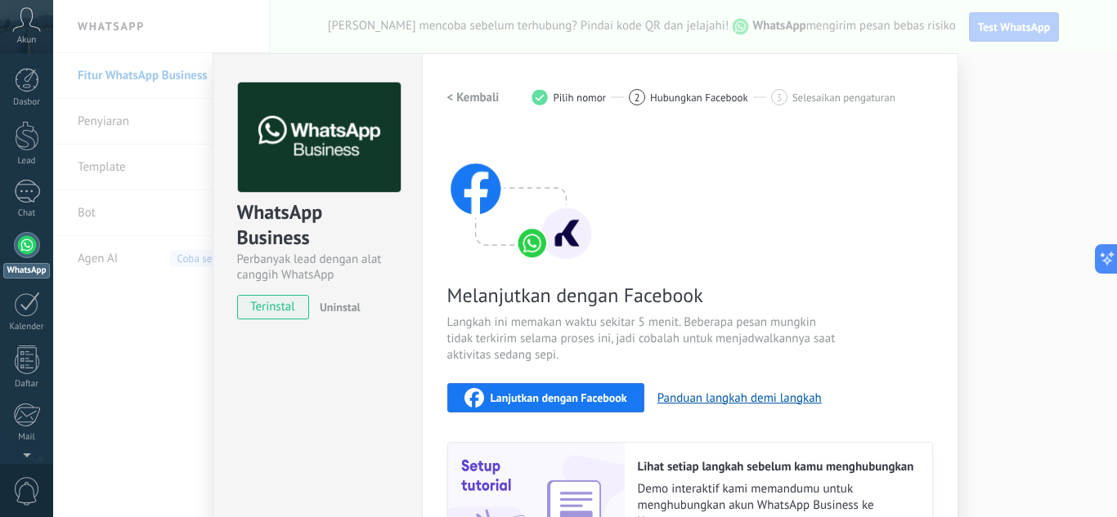
click at [1053, 74] on div "WhatsApp Business Perbanyak lead dengan alat canggih WhatsApp terinstal Uninsta…" at bounding box center [584, 258] width 1063 height 517
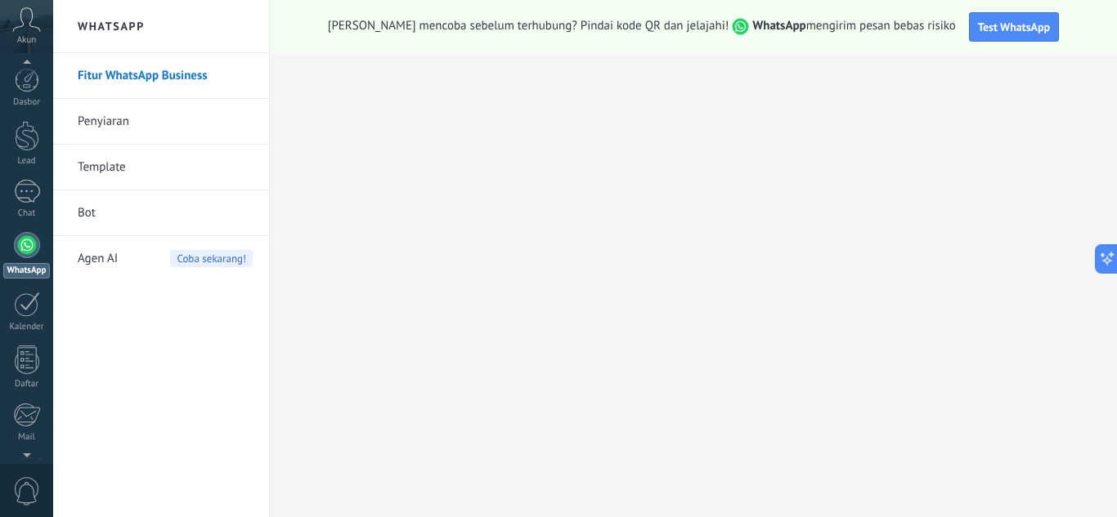
scroll to position [2, 0]
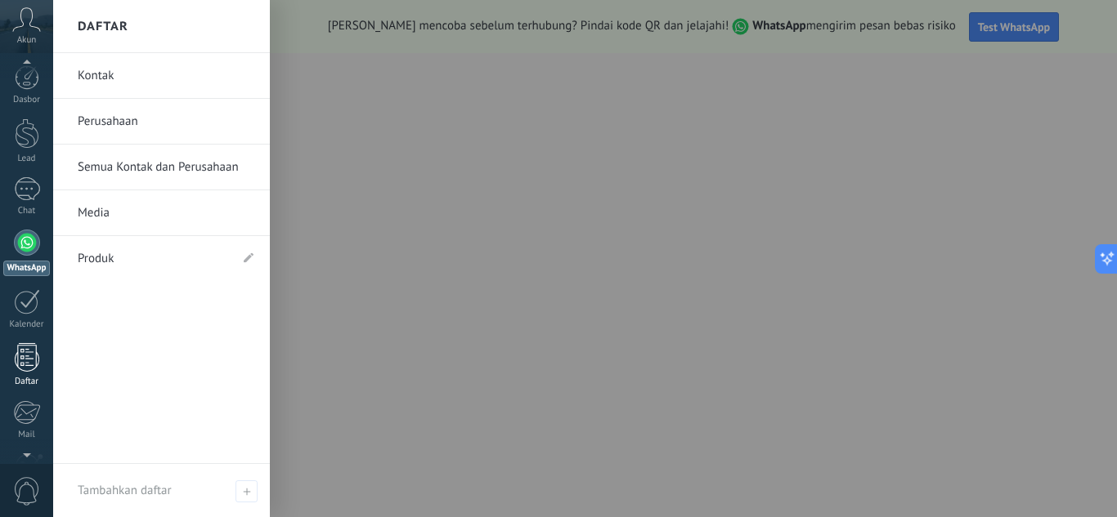
click at [28, 357] on div at bounding box center [27, 357] width 25 height 29
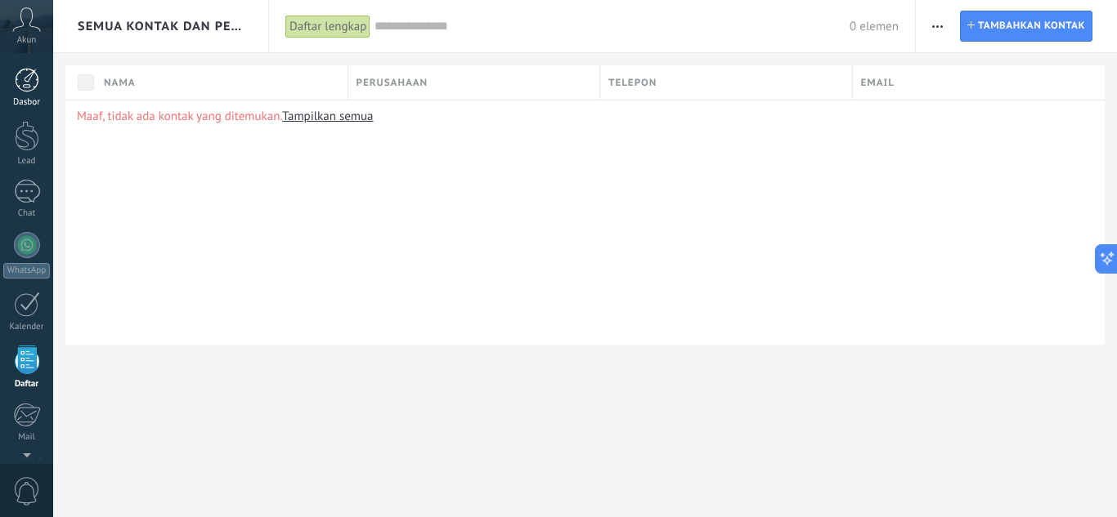
click at [32, 90] on div at bounding box center [27, 80] width 25 height 25
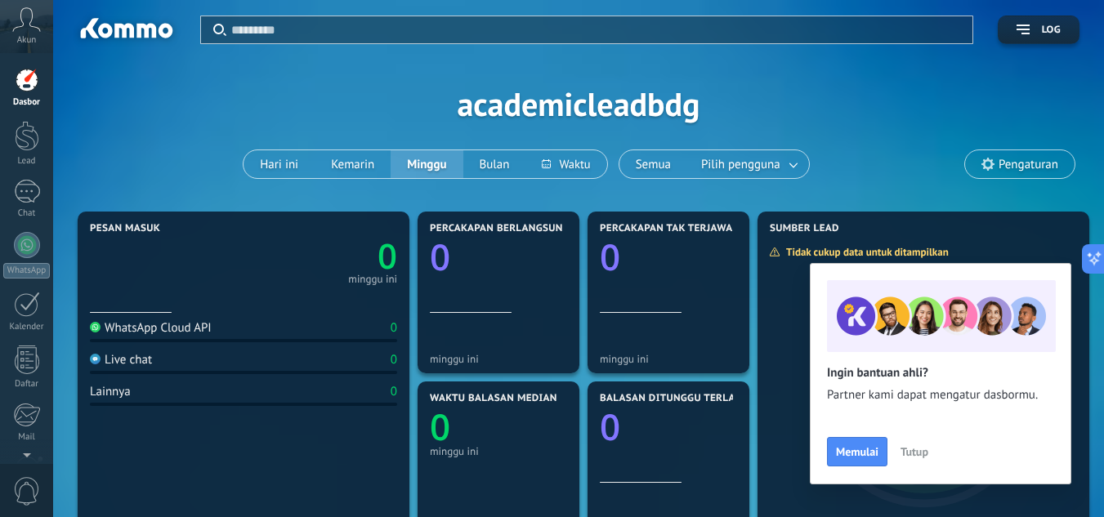
click at [917, 457] on span "Tutup" at bounding box center [915, 451] width 28 height 11
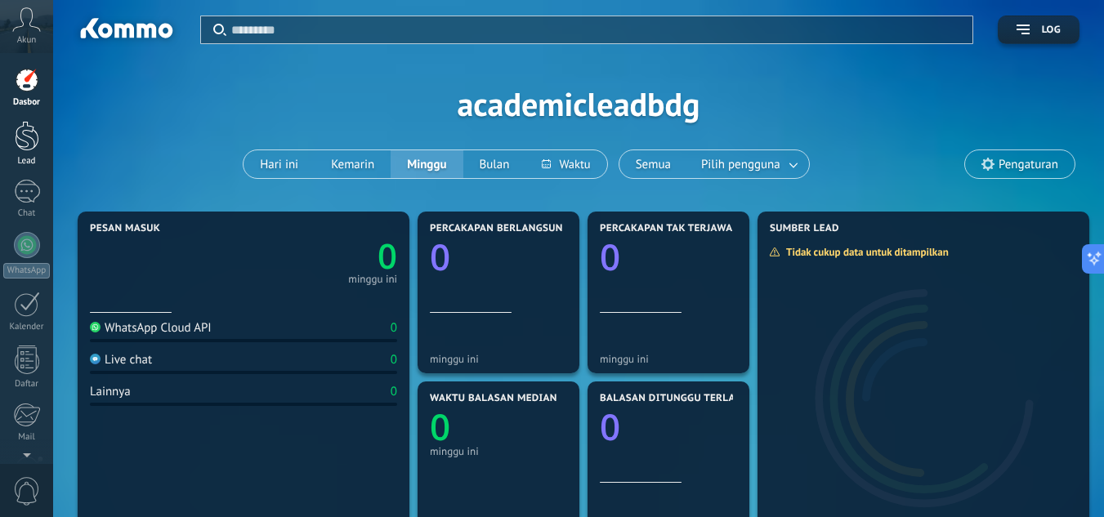
click at [25, 141] on div at bounding box center [27, 136] width 25 height 30
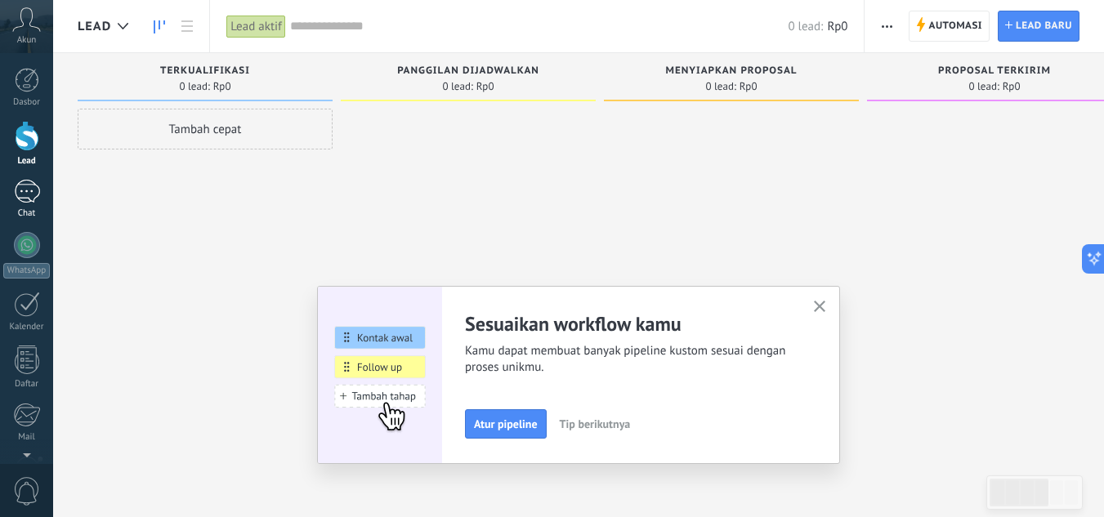
click at [36, 201] on div at bounding box center [27, 192] width 26 height 24
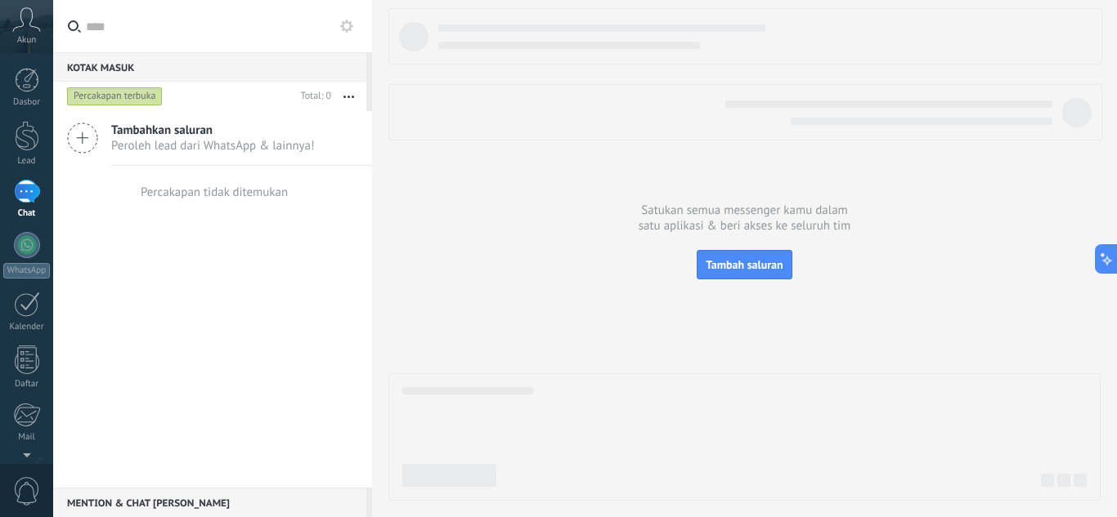
click at [29, 22] on icon at bounding box center [26, 19] width 29 height 25
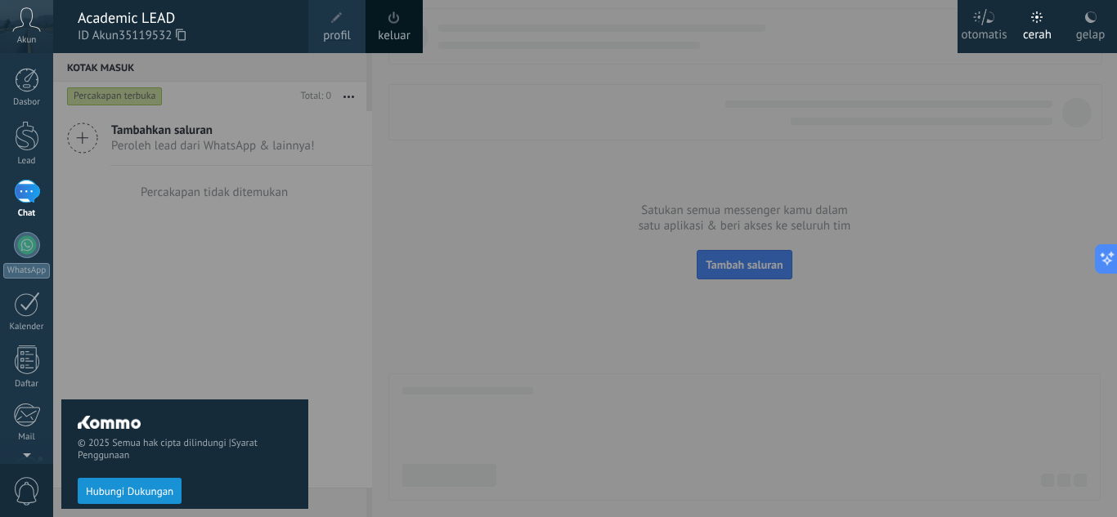
click at [346, 25] on link "profil" at bounding box center [336, 26] width 57 height 53
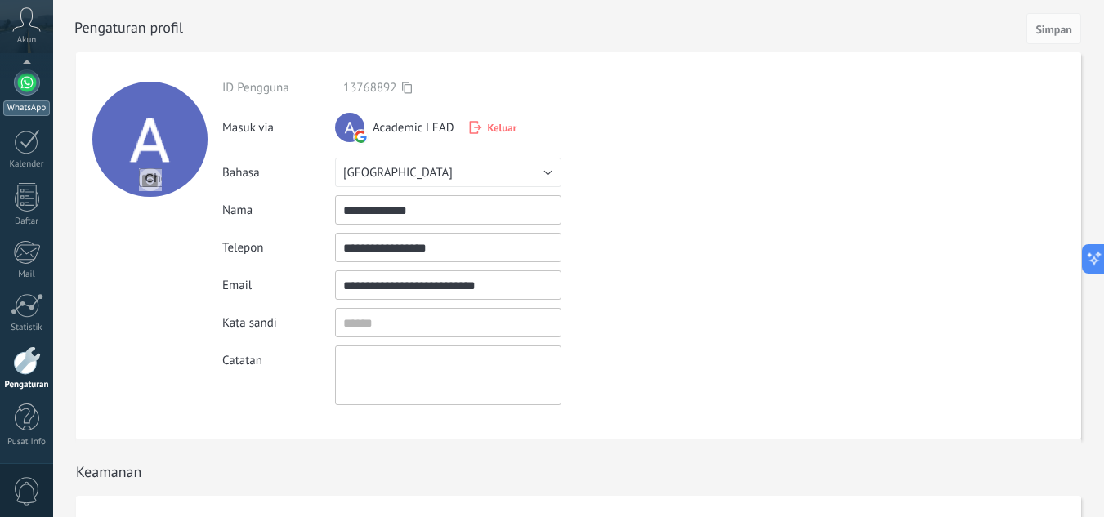
click at [28, 89] on div at bounding box center [27, 82] width 26 height 26
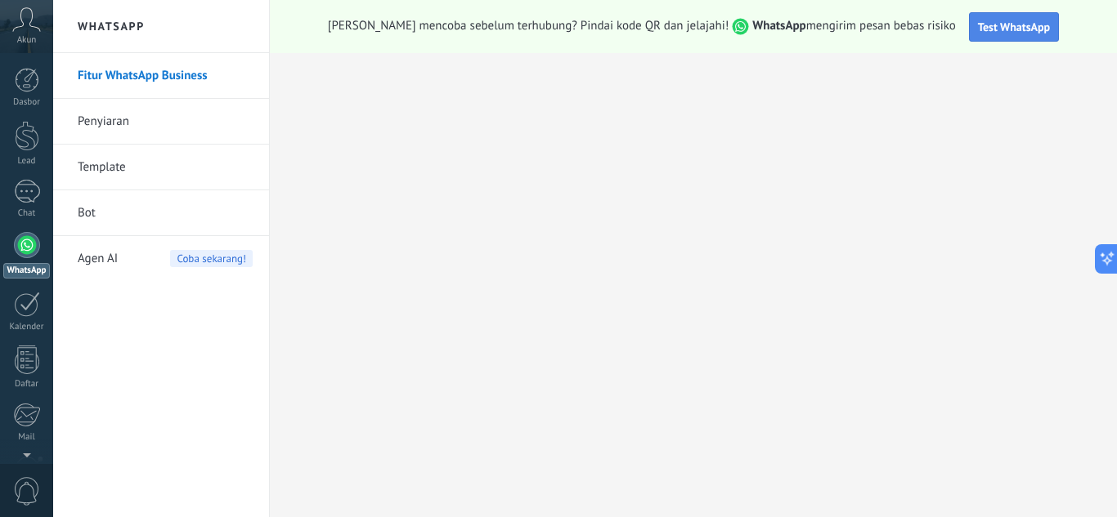
click at [978, 33] on span "Test WhatsApp" at bounding box center [1014, 27] width 72 height 15
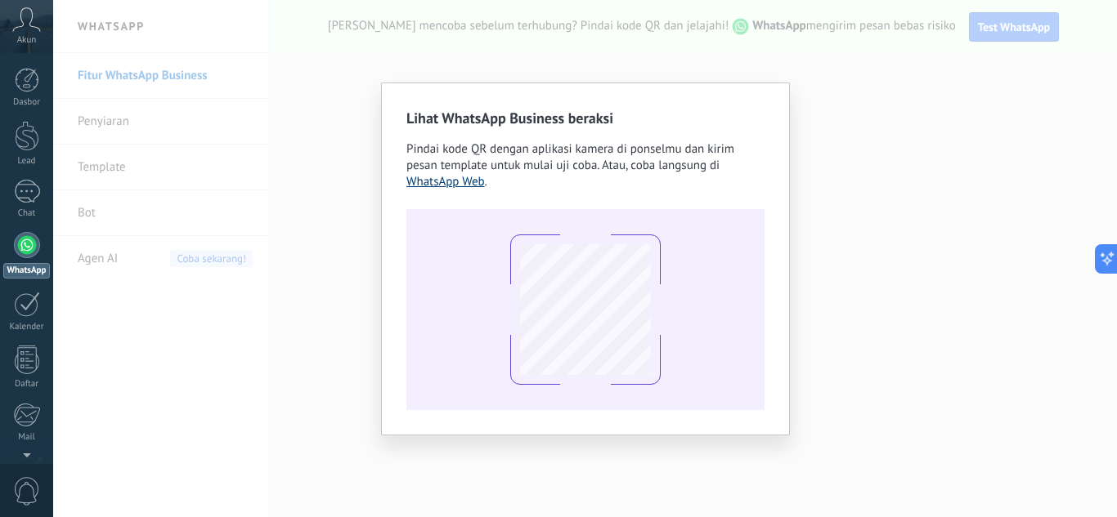
click at [474, 185] on link "WhatsApp Web" at bounding box center [445, 182] width 78 height 16
click at [916, 211] on div "Lihat WhatsApp Business beraksi Pindai kode QR dengan aplikasi kamera di ponsel…" at bounding box center [584, 258] width 1063 height 517
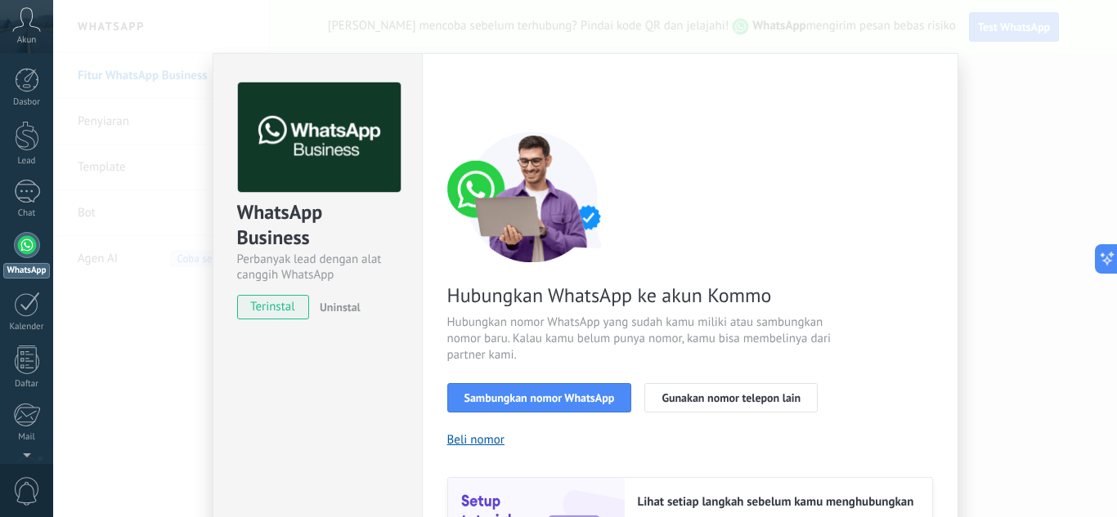
click at [280, 307] on span "terinstal" at bounding box center [273, 307] width 71 height 25
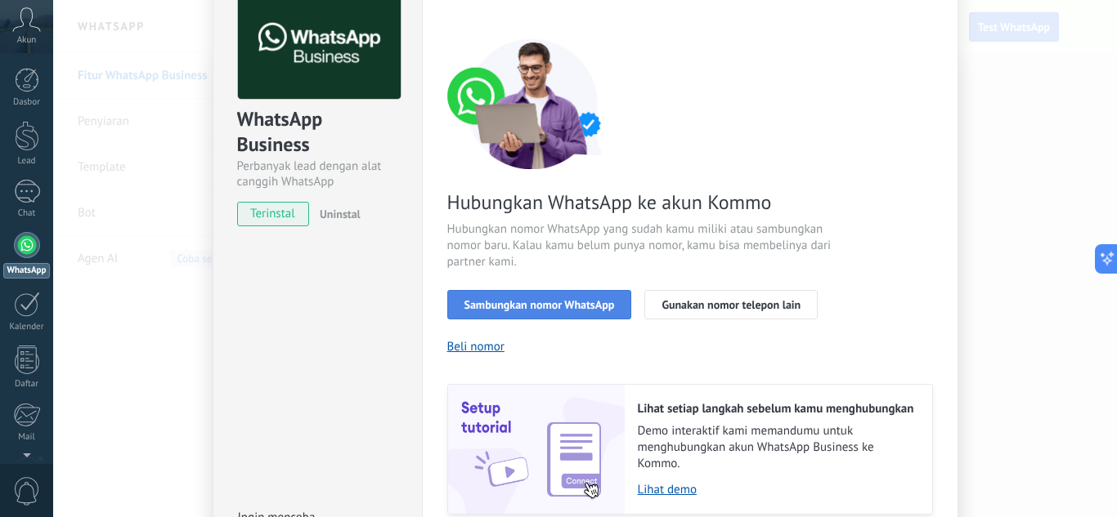
scroll to position [94, 0]
click at [524, 307] on span "Sambungkan nomor WhatsApp" at bounding box center [539, 303] width 150 height 11
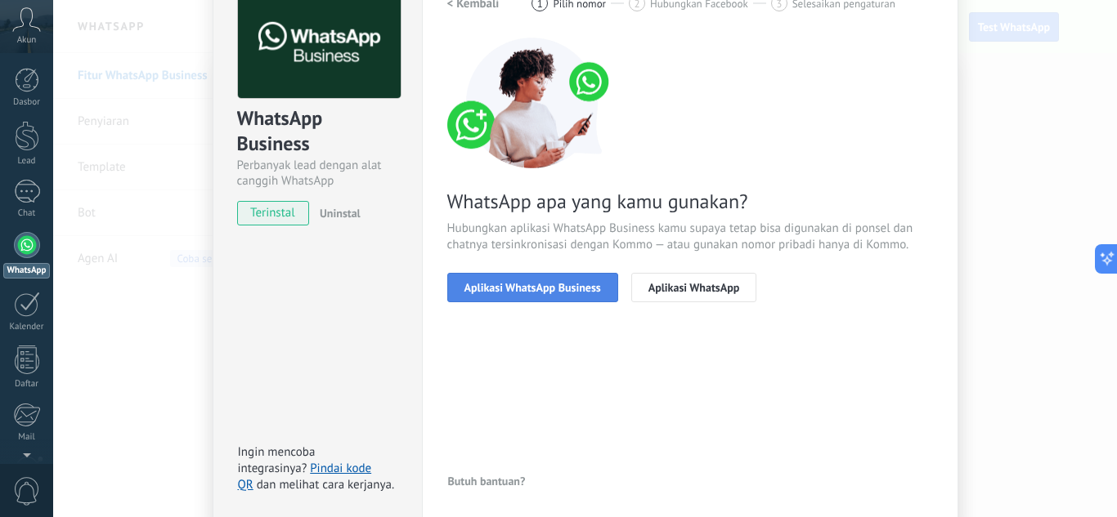
click at [542, 292] on span "Aplikasi WhatsApp Business" at bounding box center [532, 287] width 137 height 11
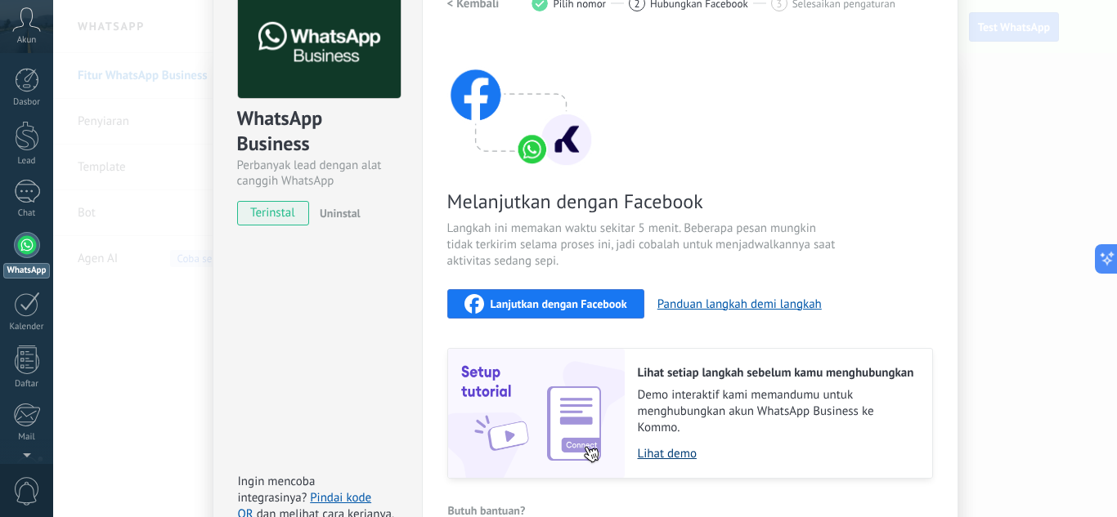
click at [651, 453] on link "Lihat demo" at bounding box center [777, 454] width 278 height 16
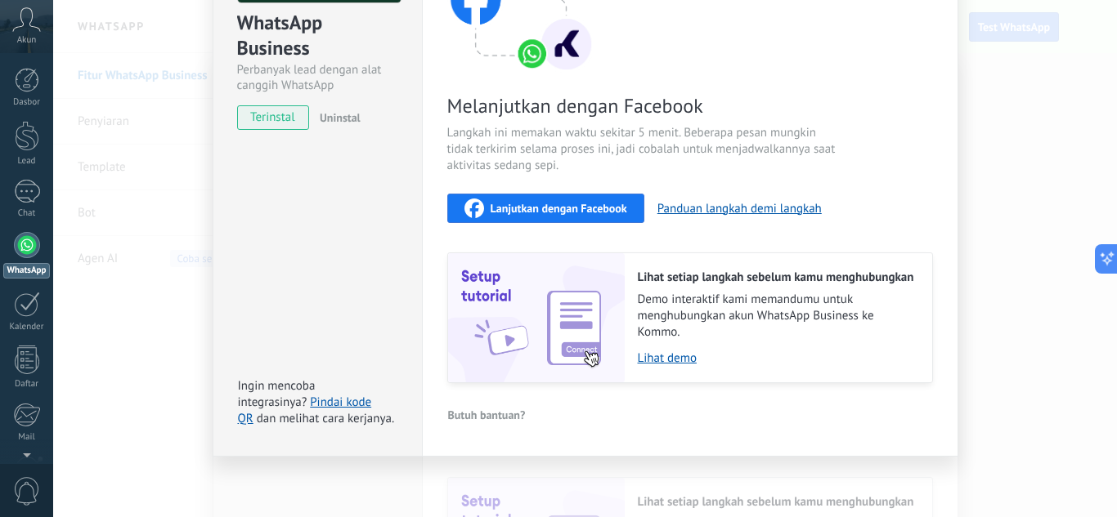
click at [473, 418] on span "Butuh bantuan?" at bounding box center [487, 415] width 78 height 11
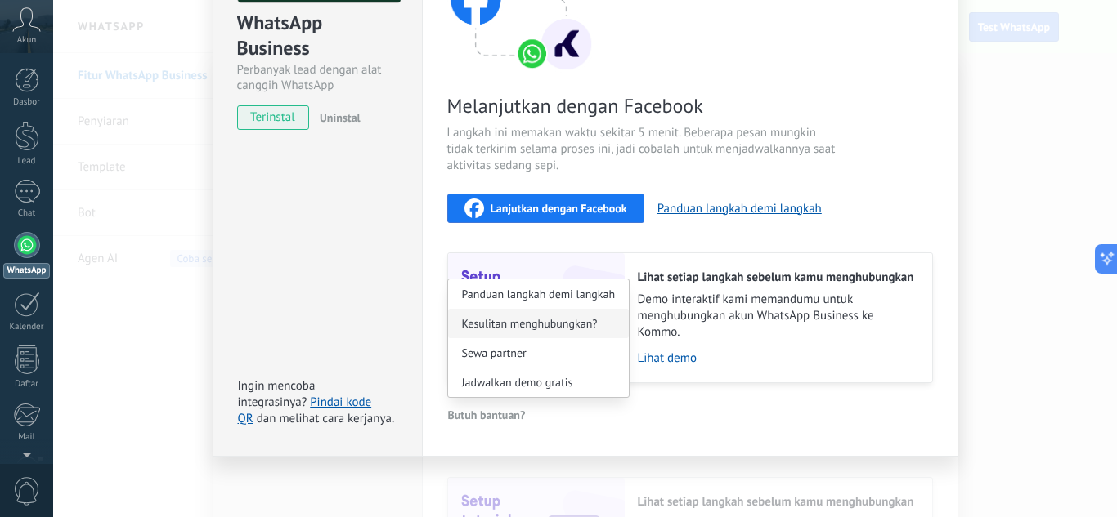
click at [548, 327] on span "Kesulitan menghubungkan?" at bounding box center [530, 323] width 136 height 11
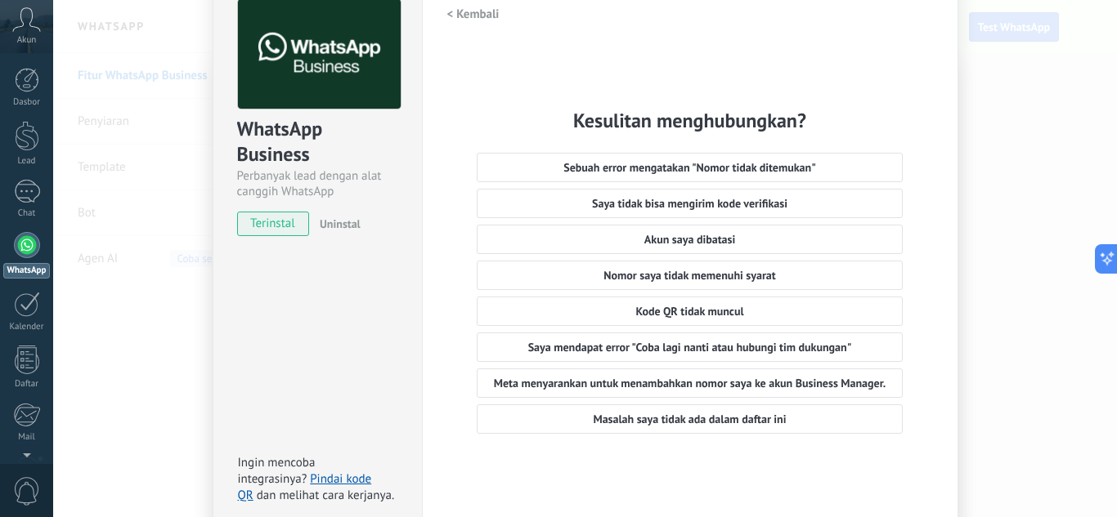
scroll to position [0, 0]
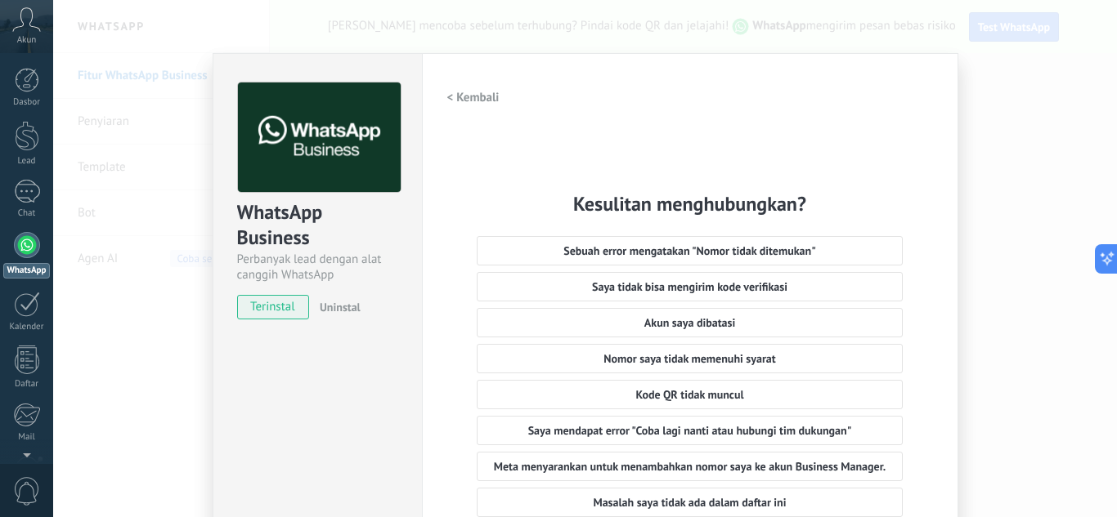
click at [1054, 92] on div "WhatsApp Business Perbanyak lead dengan alat canggih WhatsApp terinstal Uninsta…" at bounding box center [584, 258] width 1063 height 517
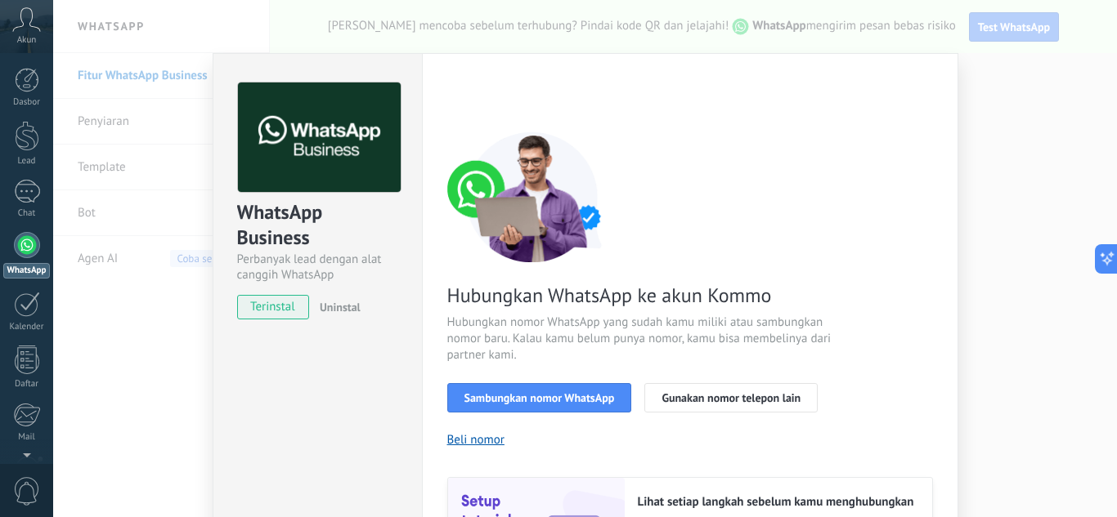
click at [1024, 39] on div "WhatsApp Business Perbanyak lead dengan alat canggih WhatsApp terinstal Uninsta…" at bounding box center [584, 258] width 1063 height 517
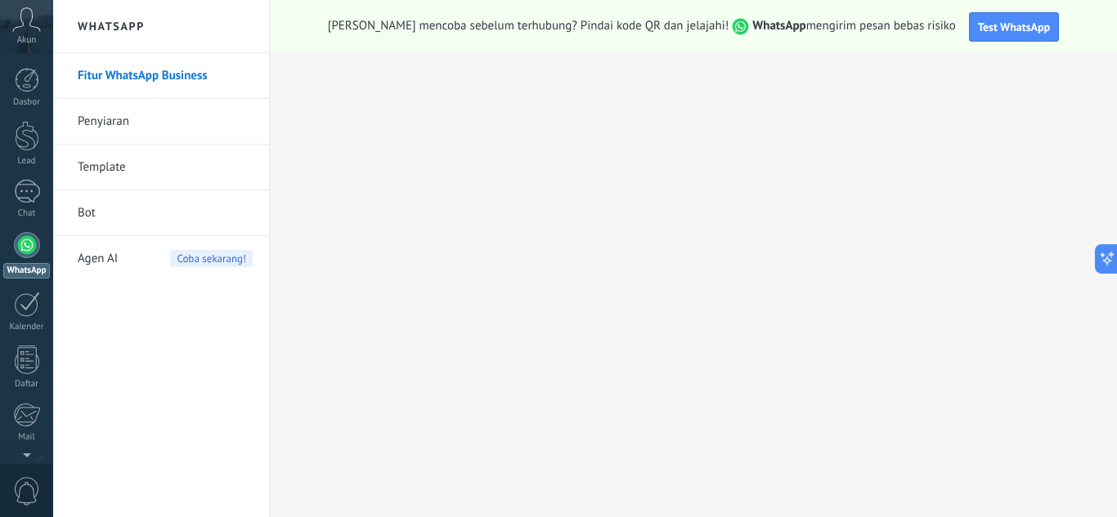
click at [226, 347] on div "Fitur WhatsApp Business Penyiaran Template Bot Agen AI Coba sekarang!" at bounding box center [161, 285] width 216 height 464
click at [28, 92] on link "Dasbor" at bounding box center [26, 88] width 53 height 40
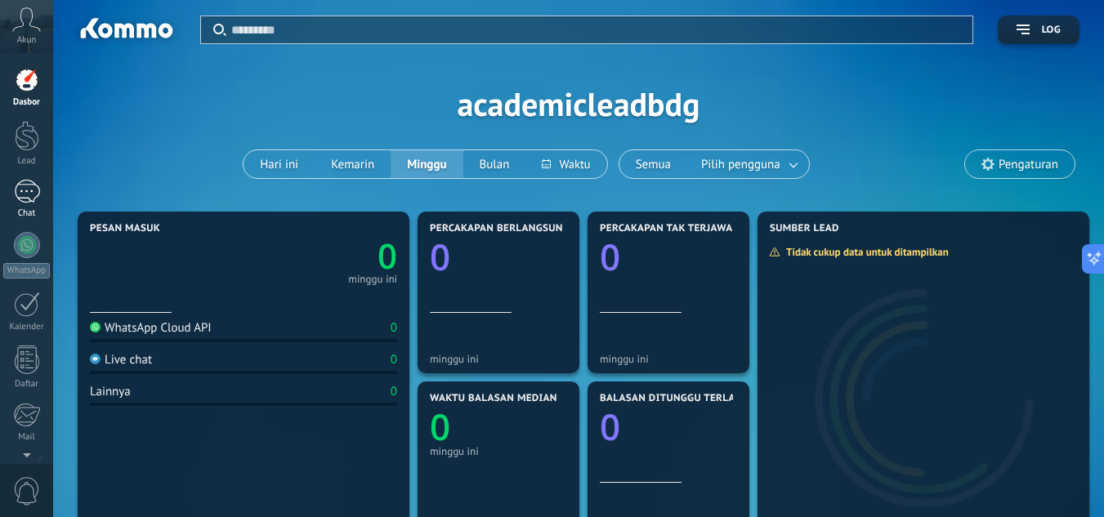
click at [31, 203] on div at bounding box center [27, 192] width 26 height 24
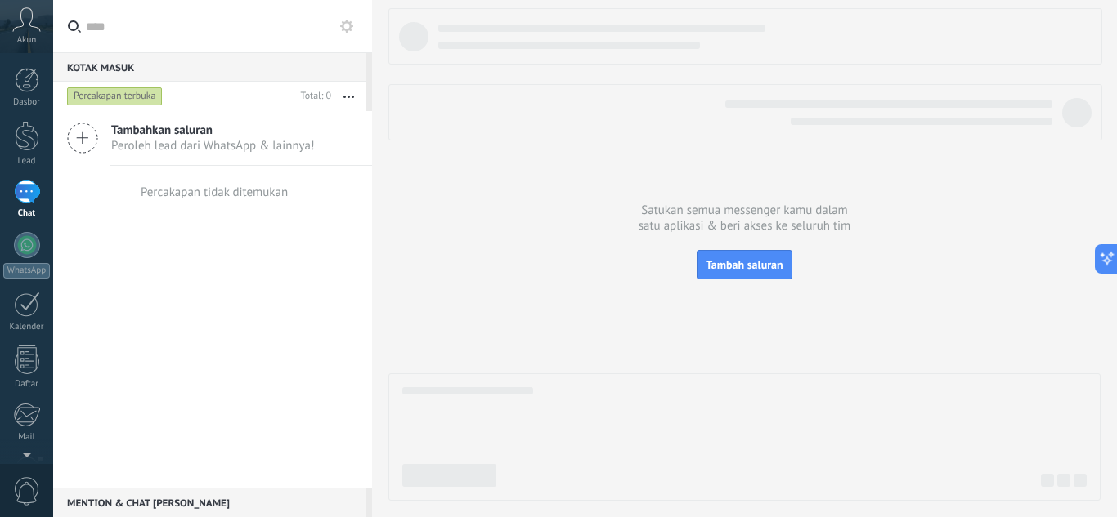
click at [280, 66] on div "Kotak masuk 0" at bounding box center [209, 66] width 313 height 29
click at [155, 140] on span "Peroleh lead dari WhatsApp & lainnya!" at bounding box center [213, 146] width 204 height 16
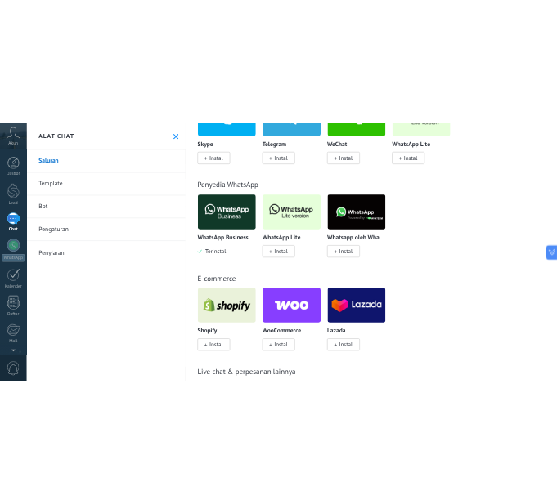
scroll to position [522, 0]
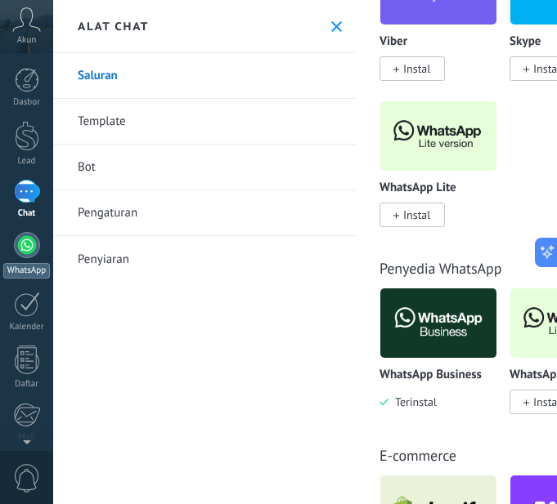
click at [30, 248] on div at bounding box center [27, 245] width 26 height 26
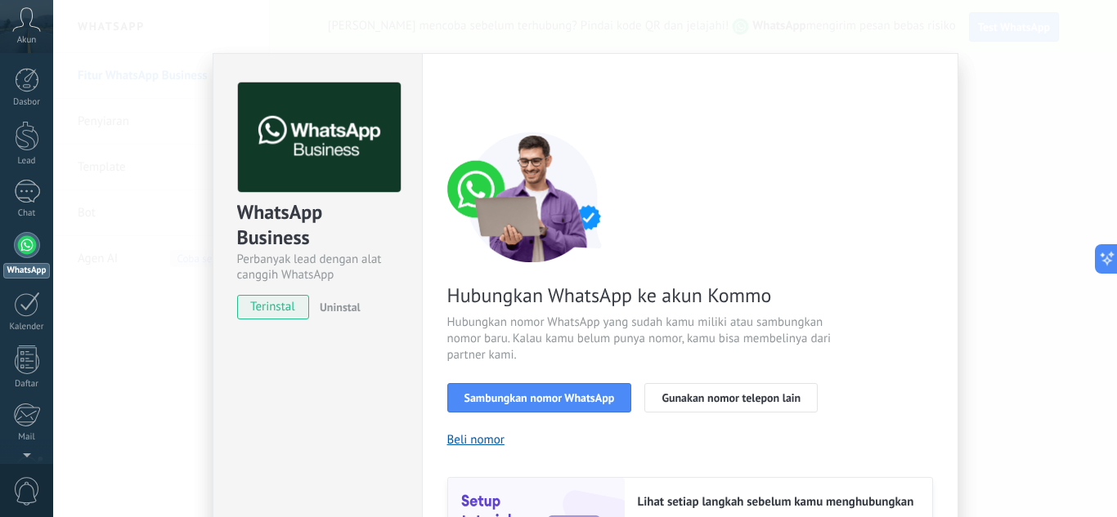
click at [978, 87] on div "WhatsApp Business Perbanyak lead dengan alat canggih WhatsApp terinstal Uninsta…" at bounding box center [584, 258] width 1063 height 517
click at [1019, 209] on div "WhatsApp Business Perbanyak lead dengan alat canggih WhatsApp terinstal Uninsta…" at bounding box center [584, 258] width 1063 height 517
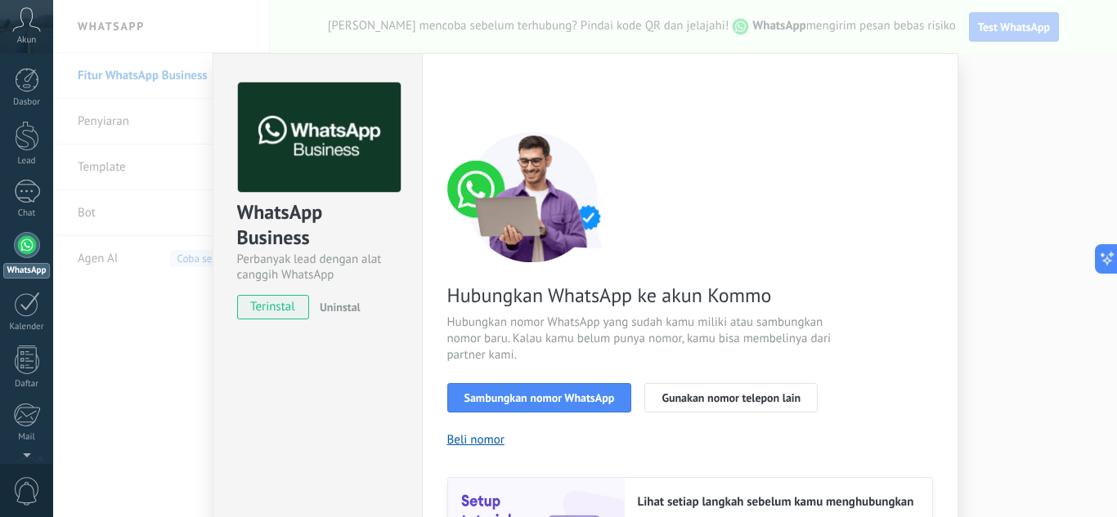
click at [113, 229] on div "WhatsApp Business Perbanyak lead dengan alat canggih WhatsApp terinstal Uninsta…" at bounding box center [584, 258] width 1063 height 517
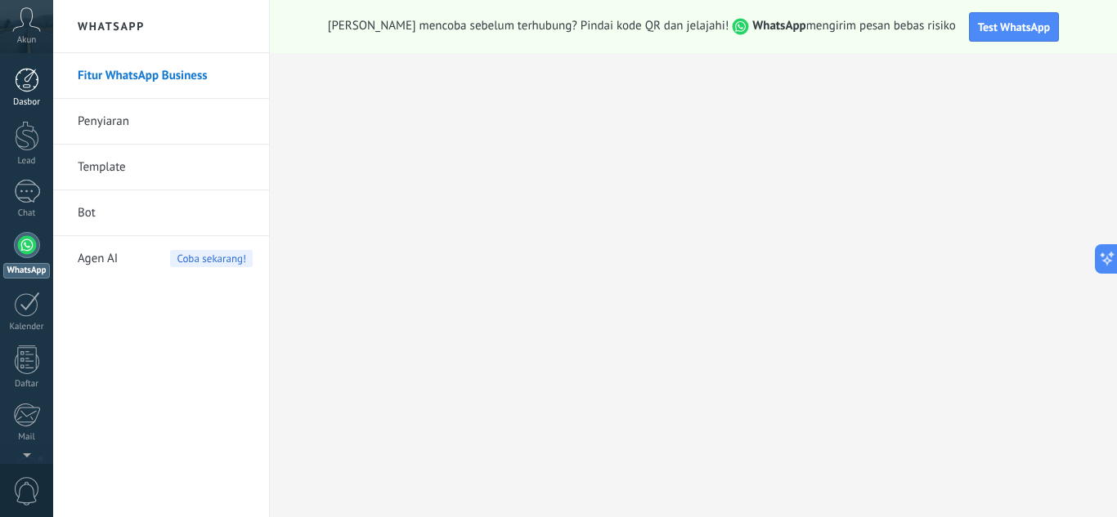
click at [31, 74] on div at bounding box center [27, 80] width 25 height 25
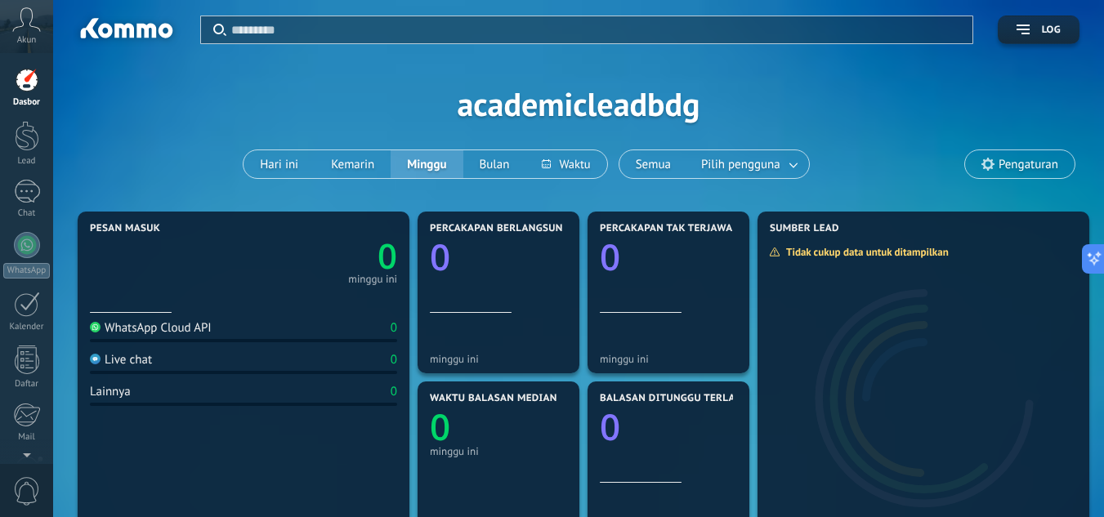
scroll to position [64, 0]
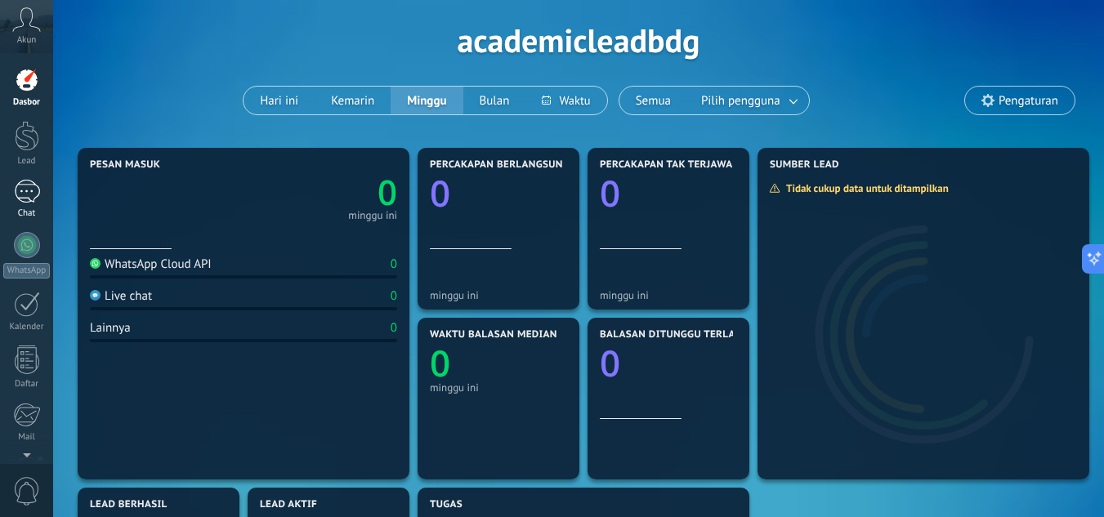
click at [31, 195] on div at bounding box center [27, 192] width 26 height 24
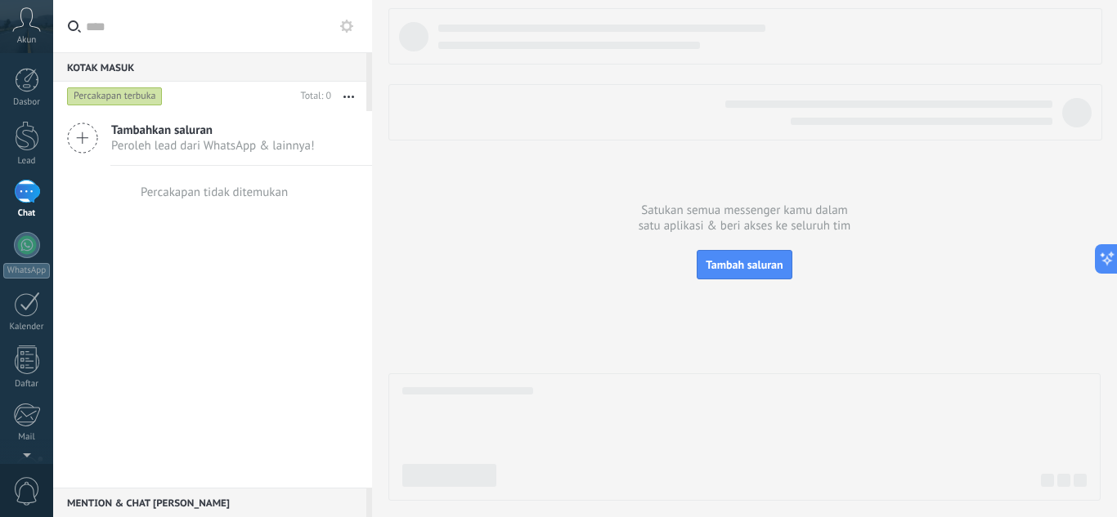
click at [249, 125] on span "Tambahkan saluran" at bounding box center [213, 131] width 204 height 16
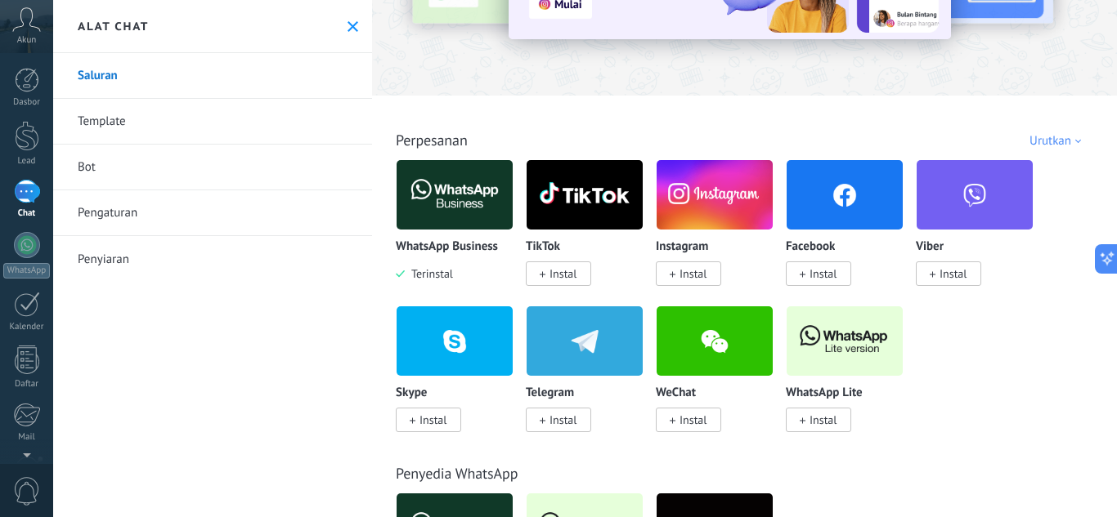
scroll to position [170, 0]
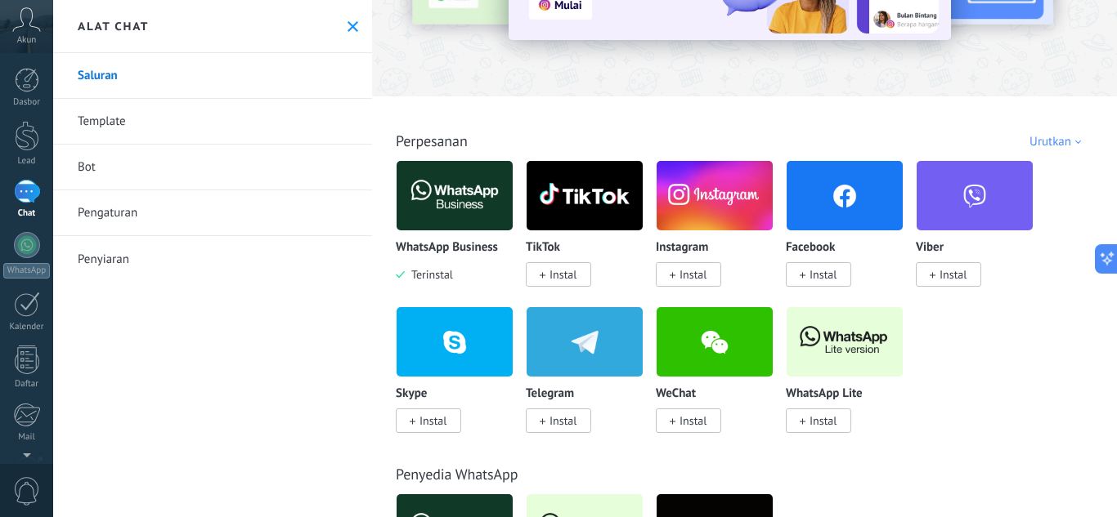
click at [818, 428] on span "Instal" at bounding box center [822, 421] width 27 height 15
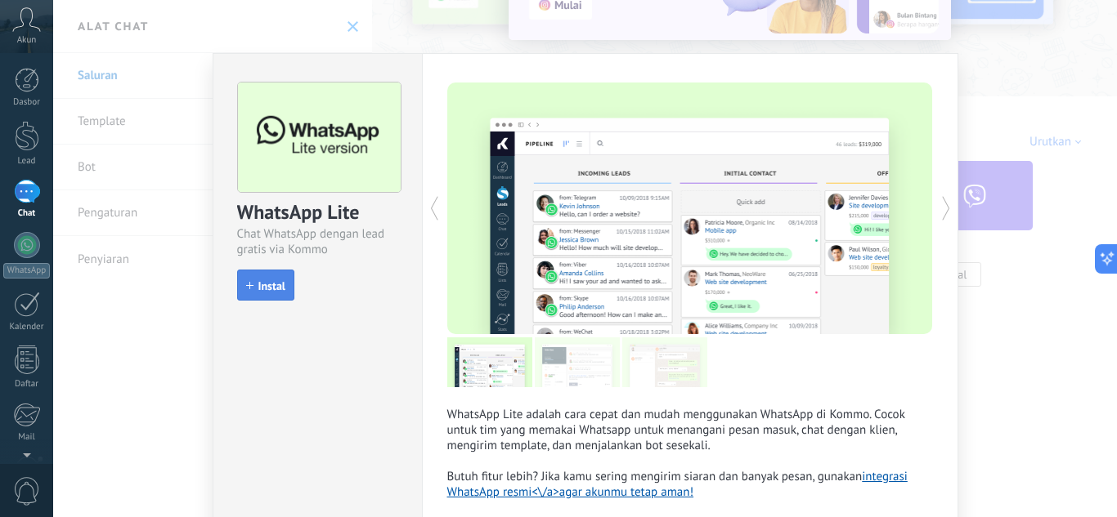
click at [257, 278] on button "Instal" at bounding box center [265, 285] width 57 height 31
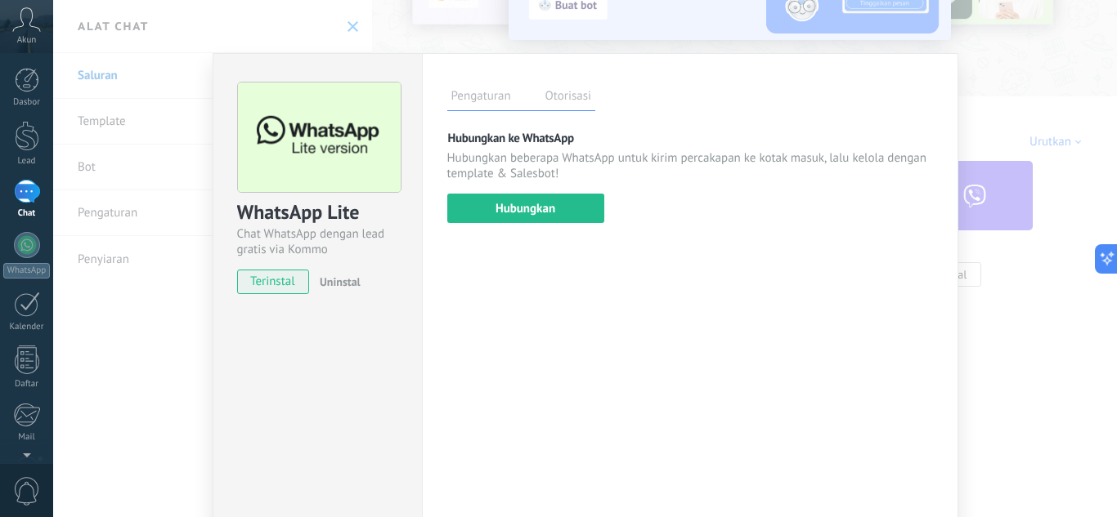
scroll to position [83, 0]
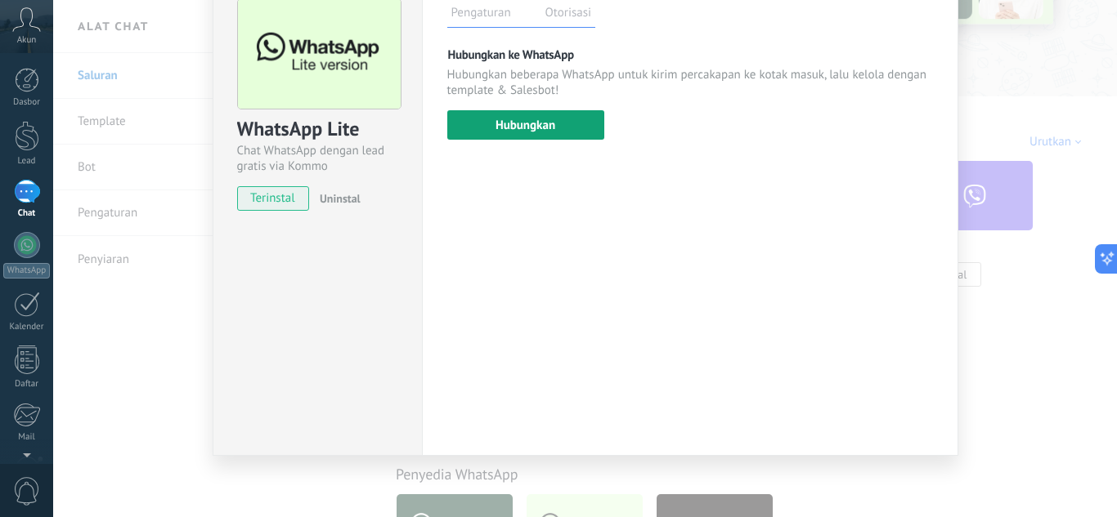
click at [541, 127] on button "Hubungkan" at bounding box center [525, 124] width 157 height 29
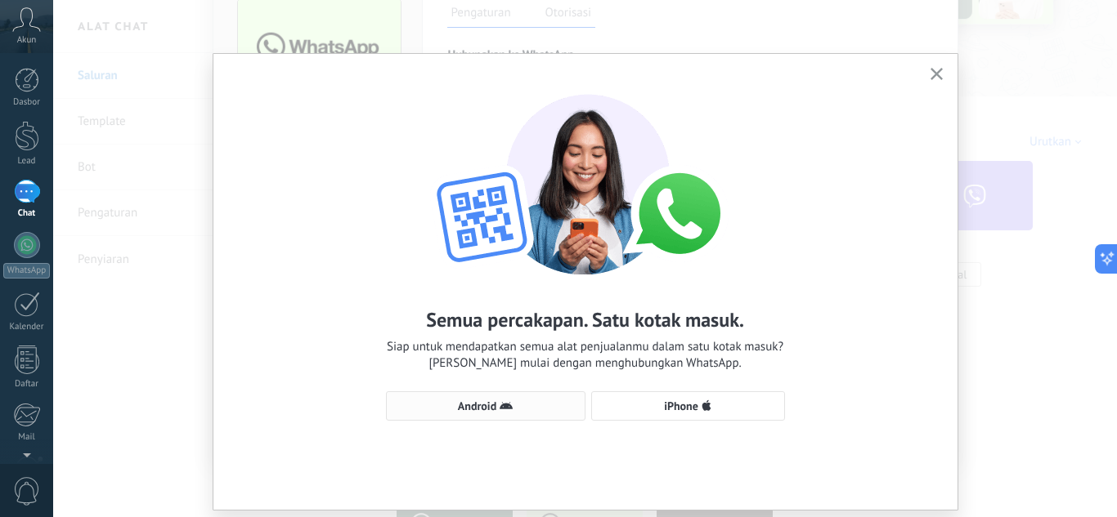
click at [537, 408] on span "Android" at bounding box center [485, 406] width 181 height 13
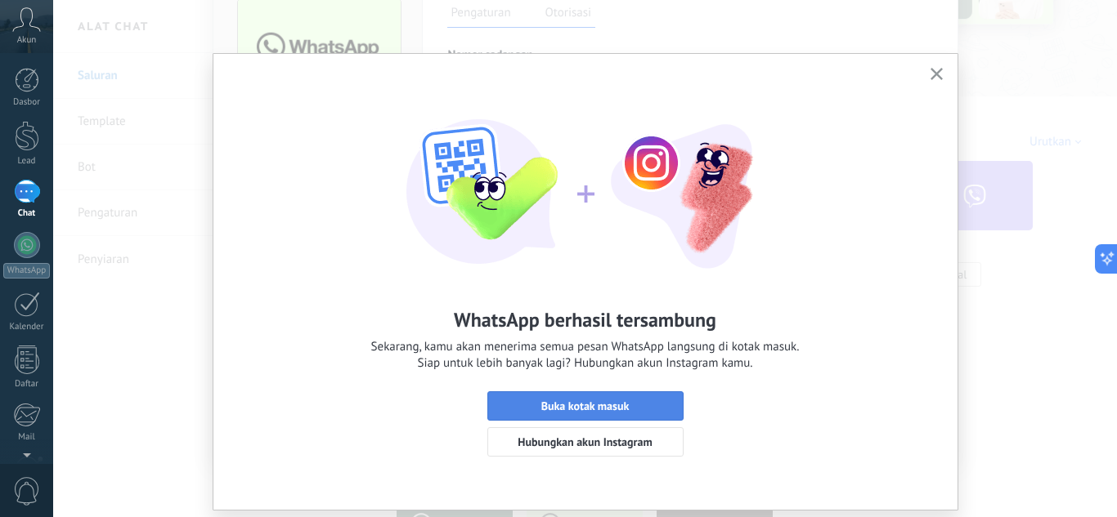
click at [561, 407] on span "Buka kotak masuk" at bounding box center [585, 406] width 88 height 11
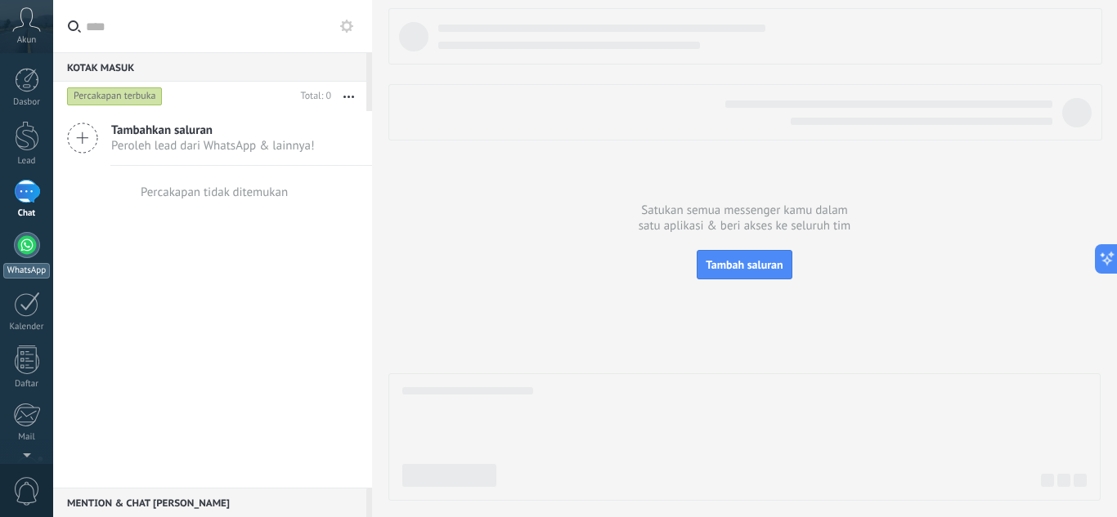
click at [15, 250] on div at bounding box center [27, 245] width 26 height 26
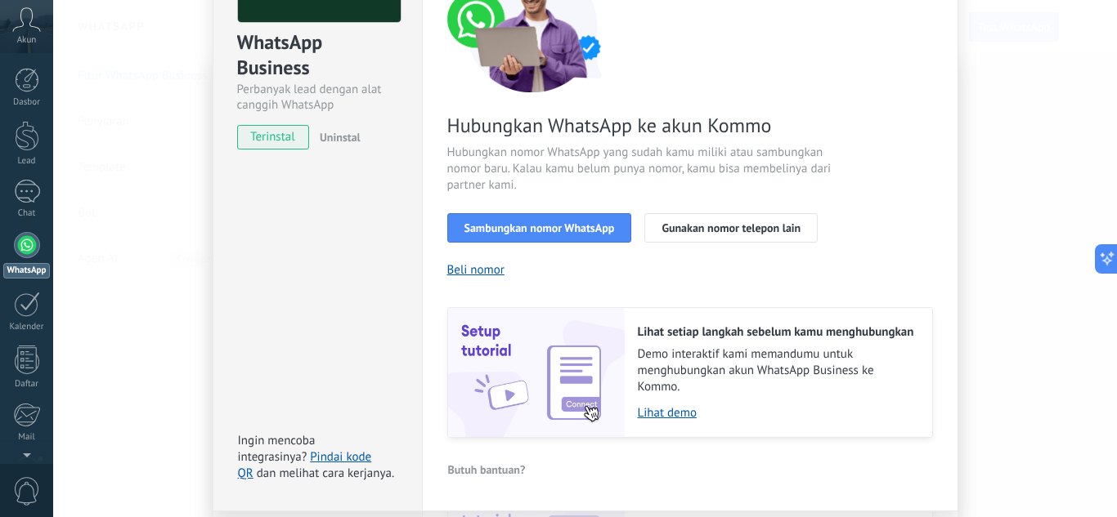
scroll to position [171, 0]
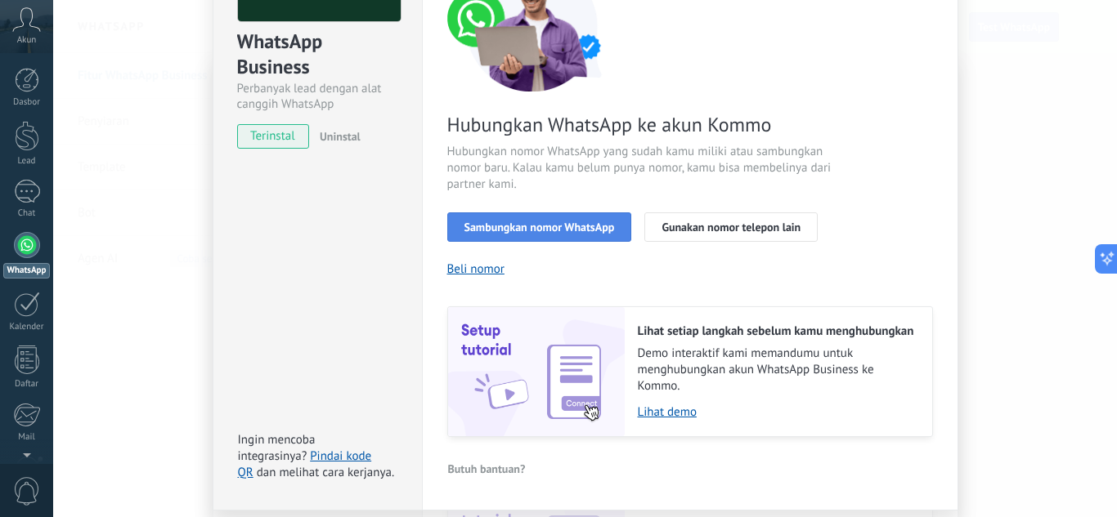
click at [539, 235] on button "Sambungkan nomor WhatsApp" at bounding box center [539, 227] width 185 height 29
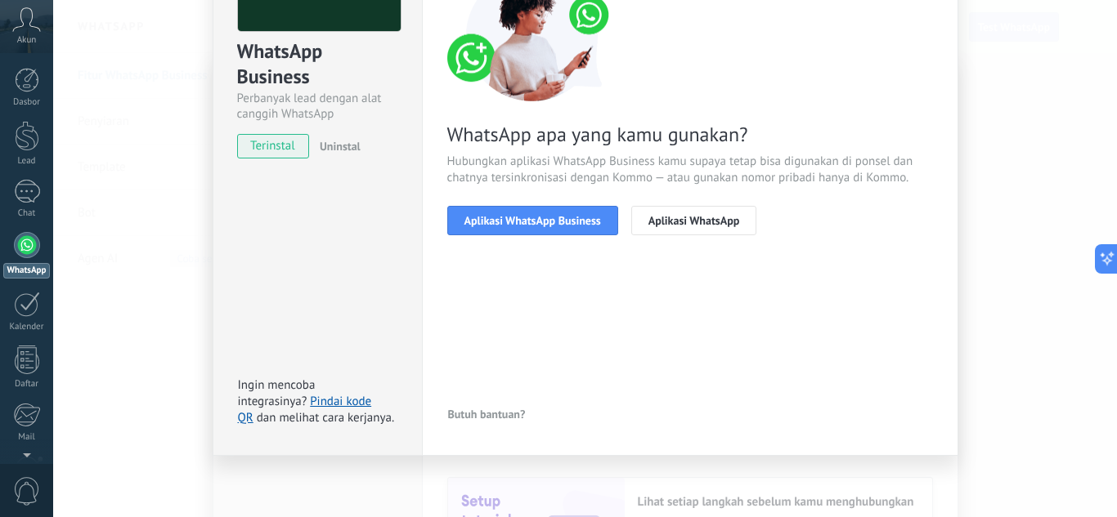
scroll to position [161, 0]
click at [544, 228] on button "Aplikasi WhatsApp Business" at bounding box center [532, 220] width 171 height 29
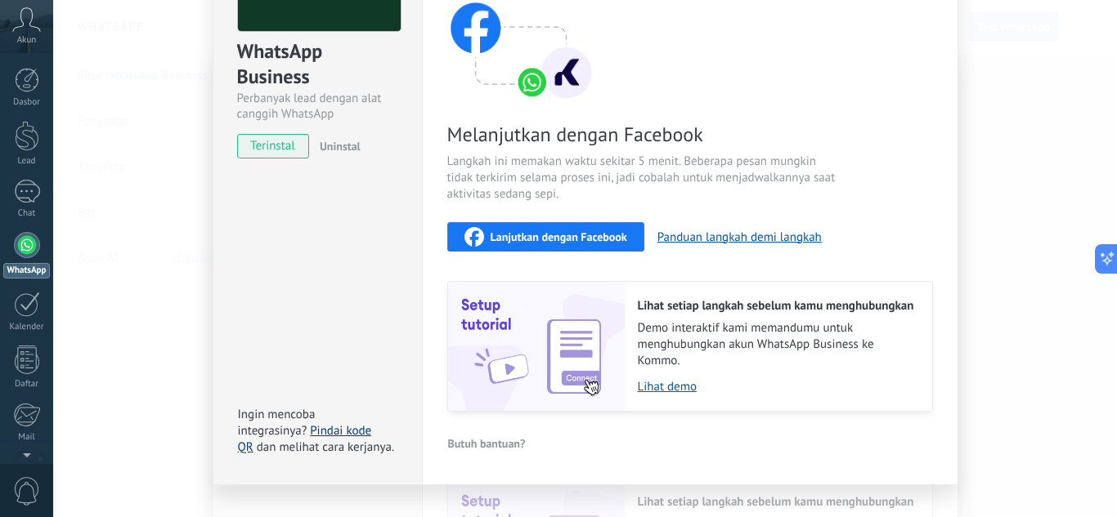
click at [338, 432] on link "Pindai kode QR" at bounding box center [305, 439] width 134 height 32
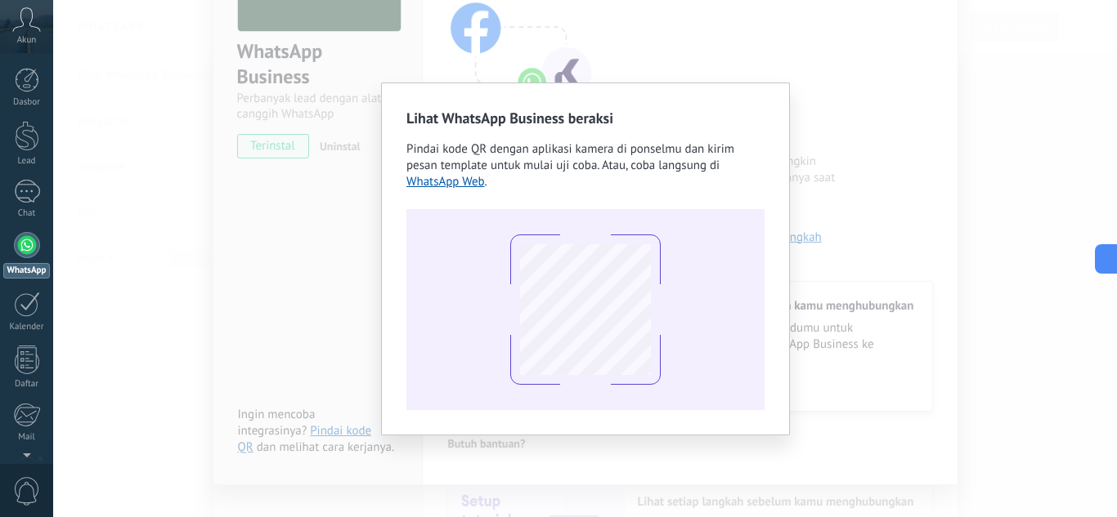
click at [335, 380] on div "Lihat WhatsApp Business beraksi Pindai kode QR dengan aplikasi kamera di ponsel…" at bounding box center [584, 258] width 1063 height 517
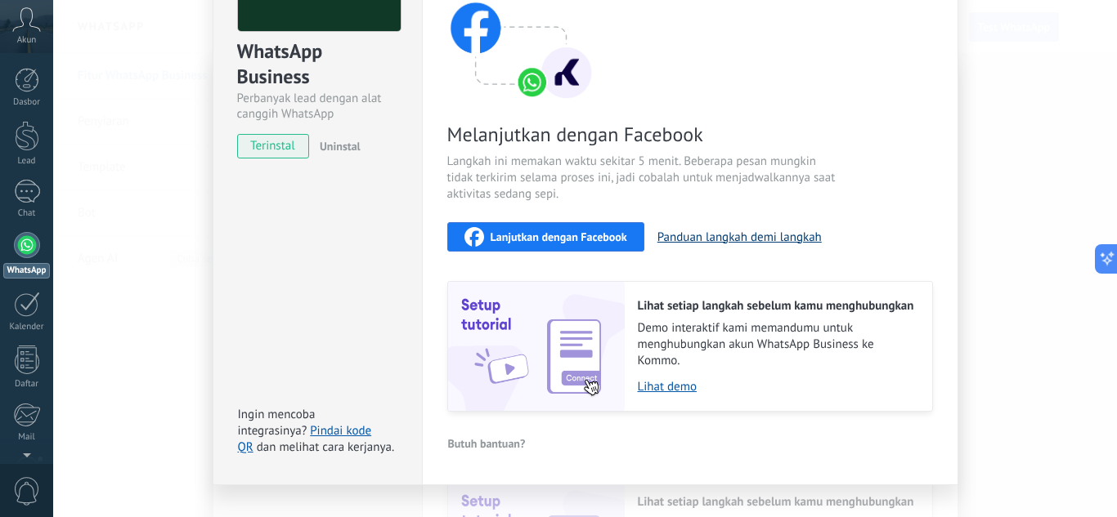
scroll to position [0, 0]
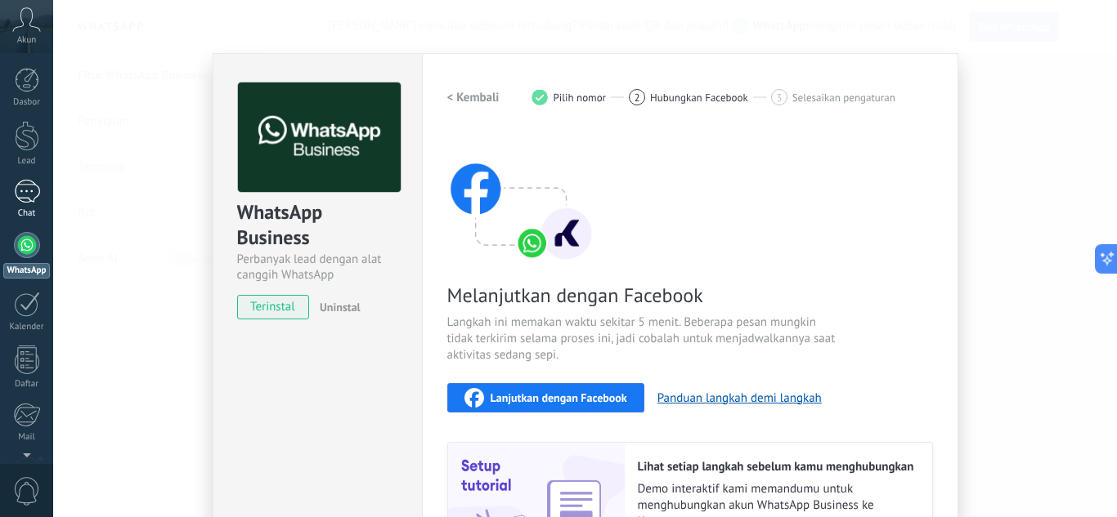
click at [25, 180] on div at bounding box center [27, 192] width 26 height 24
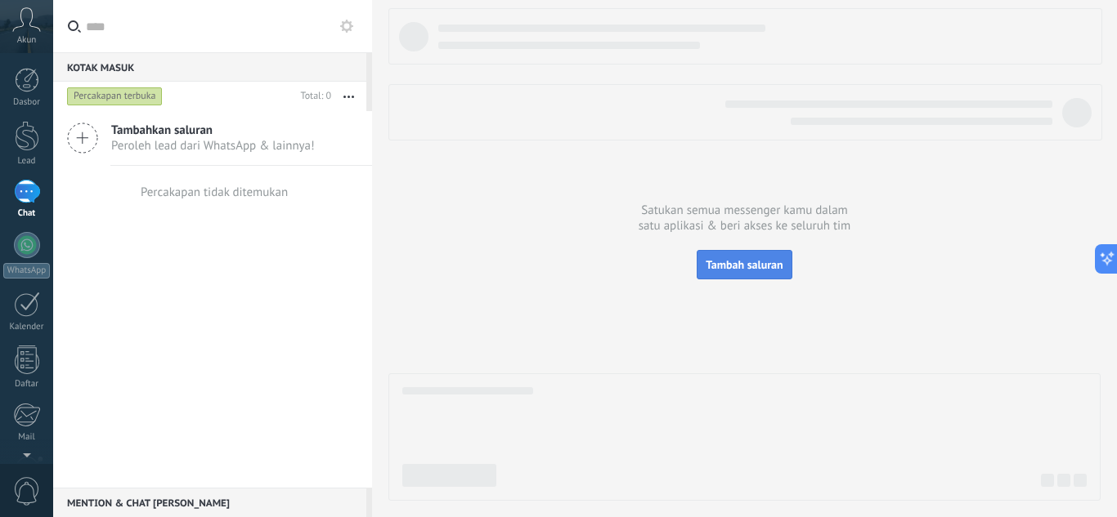
click at [711, 271] on span "Tambah saluran" at bounding box center [743, 264] width 77 height 15
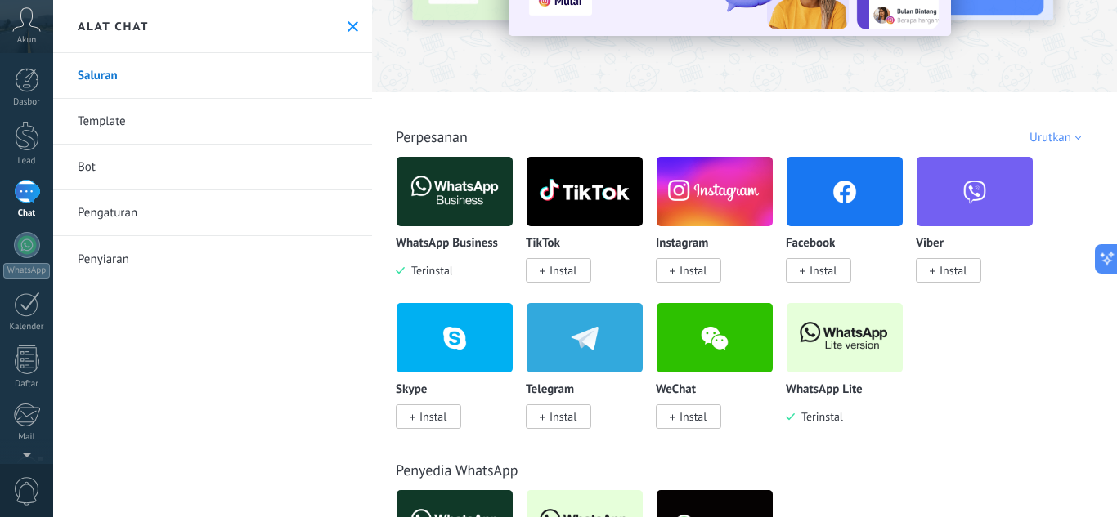
scroll to position [175, 0]
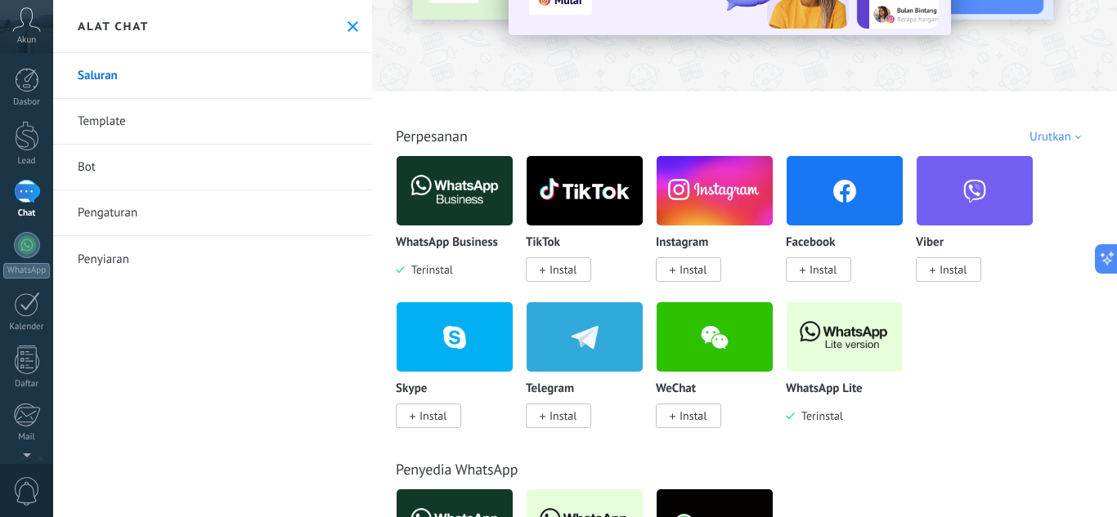
click at [846, 369] on img at bounding box center [844, 337] width 116 height 79
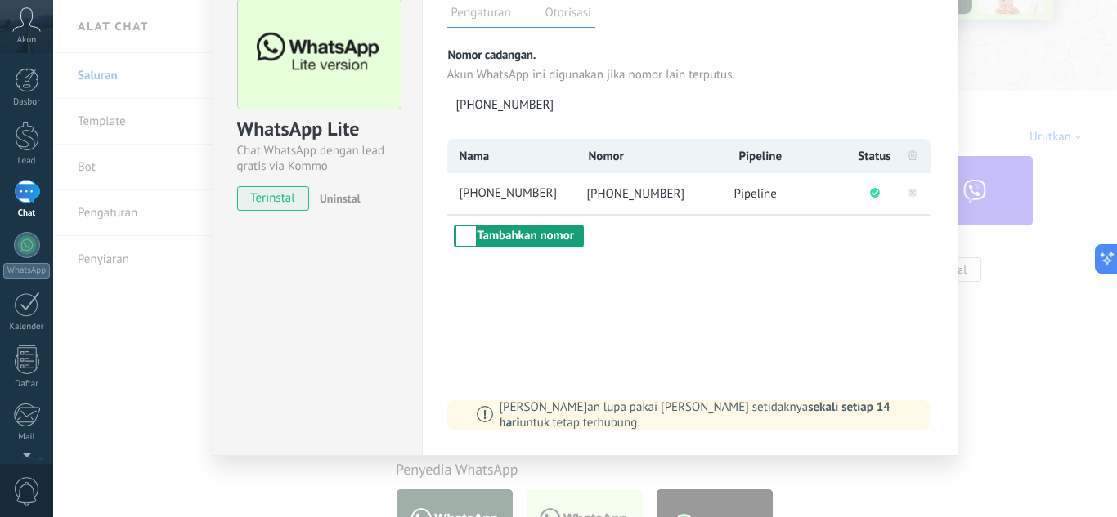
scroll to position [0, 0]
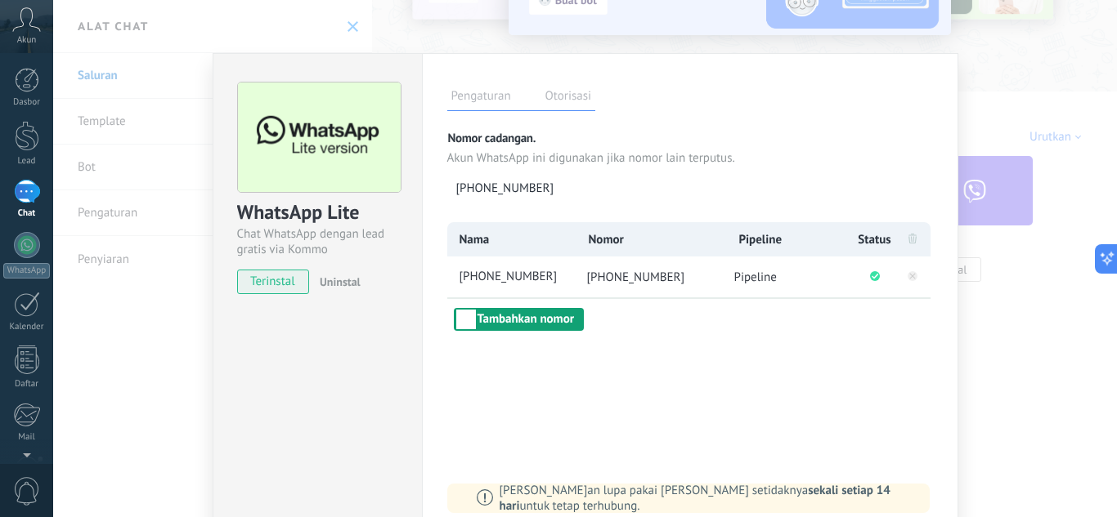
click at [526, 320] on button "Tambahkan nomor" at bounding box center [519, 319] width 131 height 23
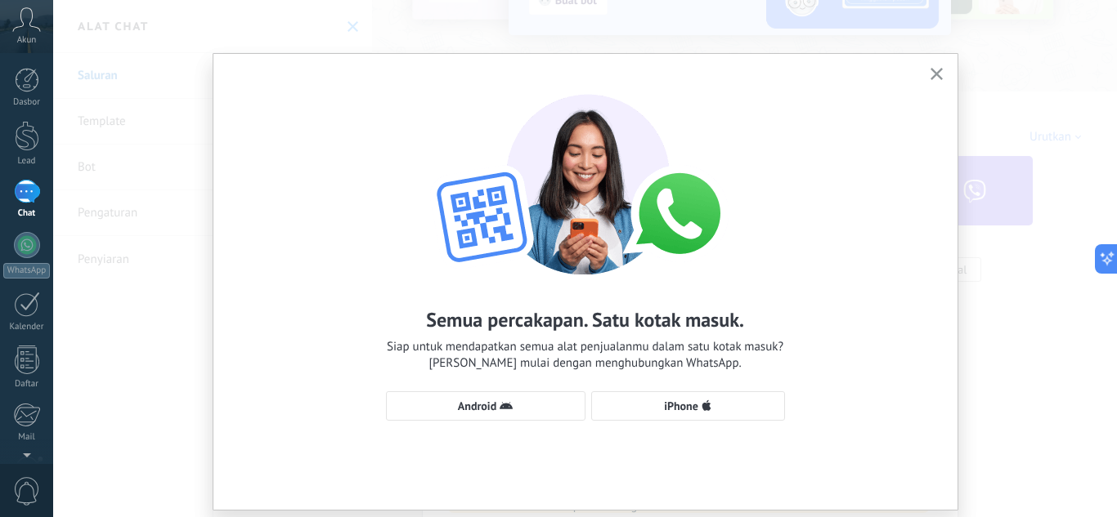
click at [930, 71] on icon "button" at bounding box center [936, 74] width 12 height 12
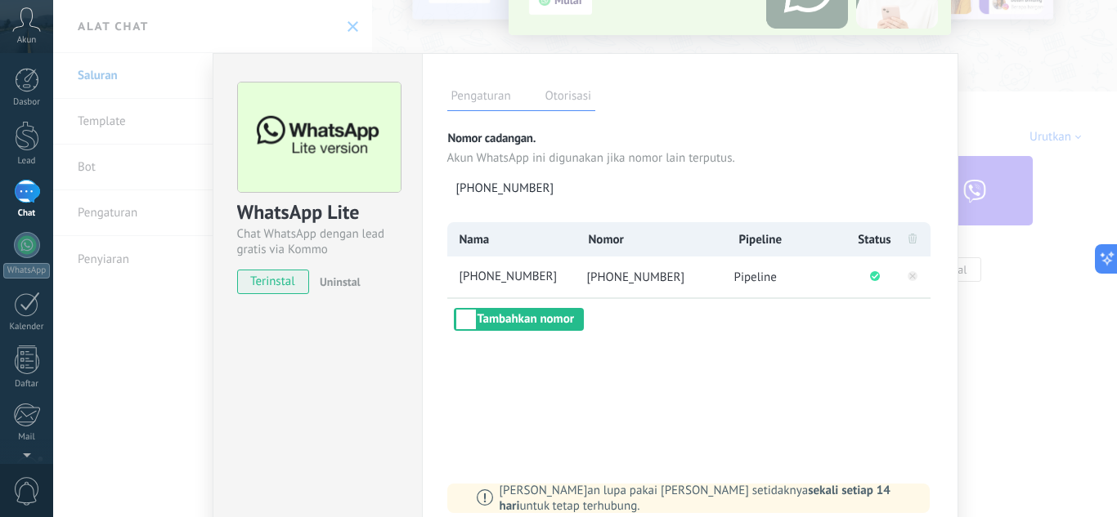
click at [553, 96] on label "Otorisasi" at bounding box center [568, 99] width 54 height 24
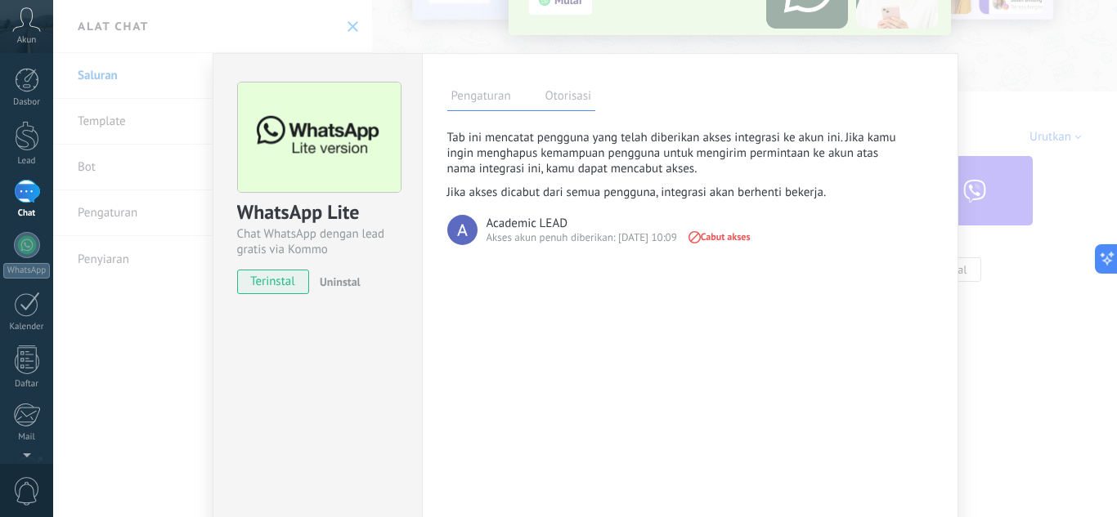
click at [452, 102] on label "Pengaturan" at bounding box center [481, 99] width 68 height 24
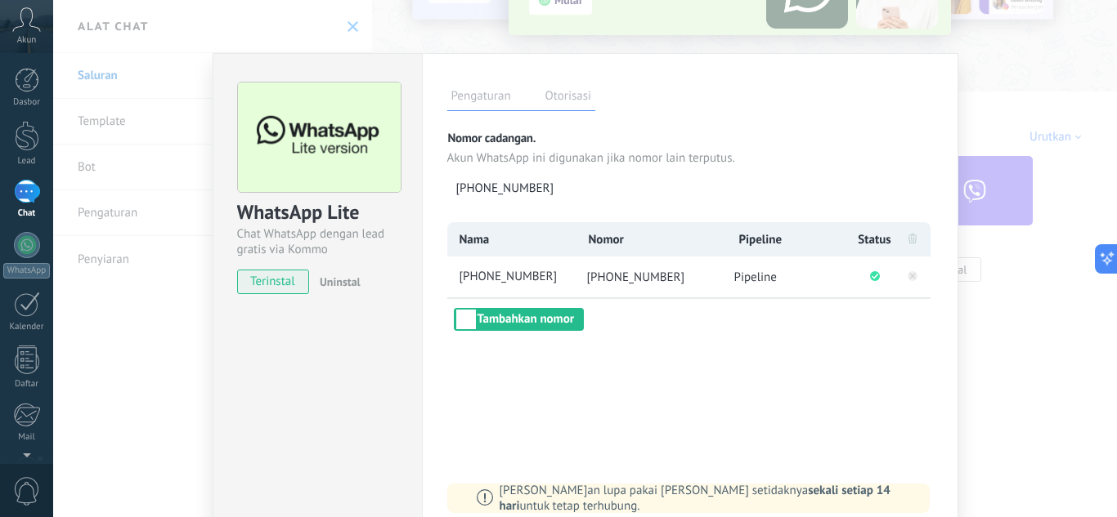
scroll to position [83, 0]
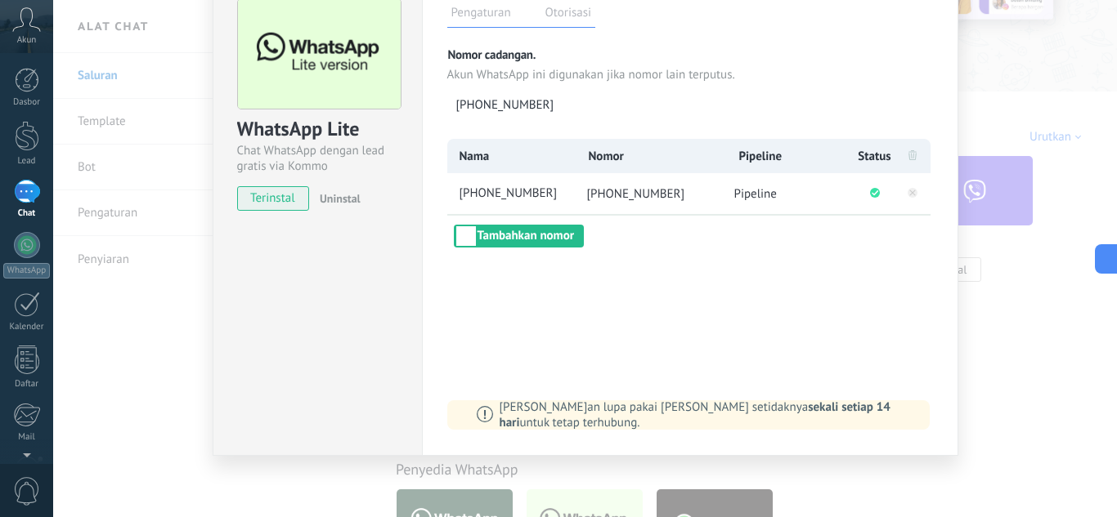
click at [597, 432] on div "Pengaturan Otorisasi Tab ini mencatat pengguna yang telah diberikan akses integ…" at bounding box center [690, 213] width 536 height 486
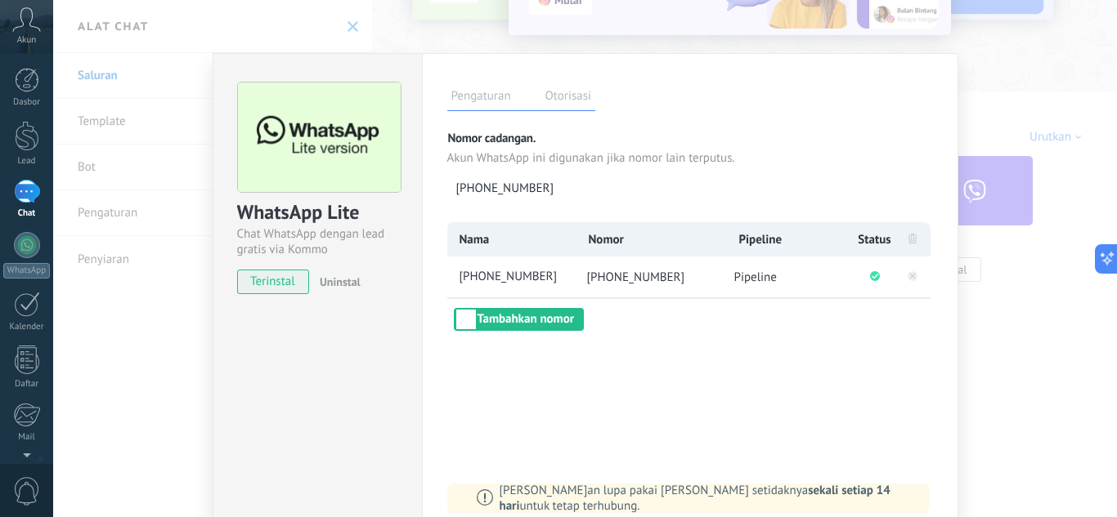
click at [607, 362] on div "Pengaturan Otorisasi Tab ini mencatat pengguna yang telah diberikan akses integ…" at bounding box center [690, 296] width 536 height 486
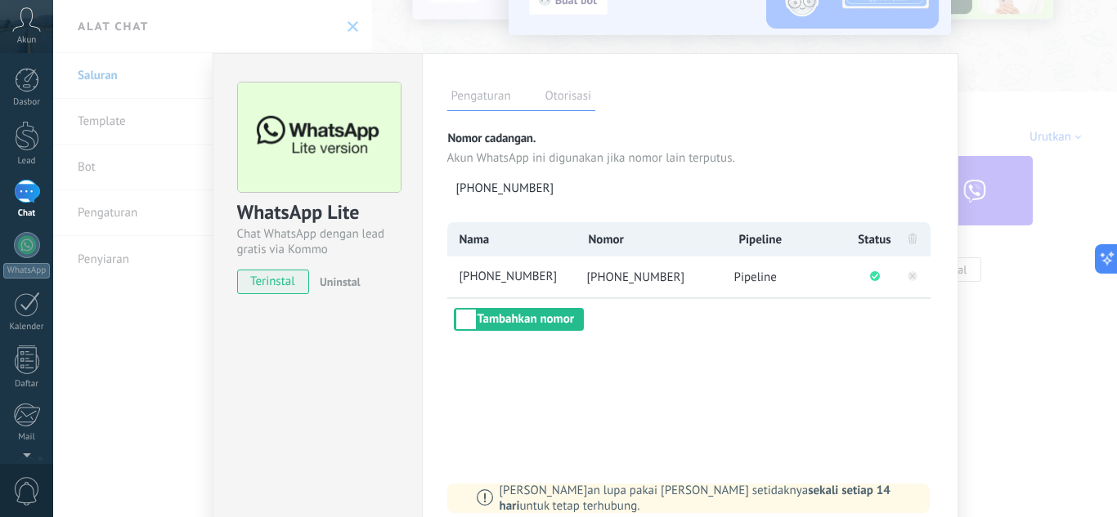
click at [1030, 168] on div "WhatsApp Lite Chat WhatsApp dengan lead gratis via Kommo terinstal Uninstal Pen…" at bounding box center [584, 258] width 1063 height 517
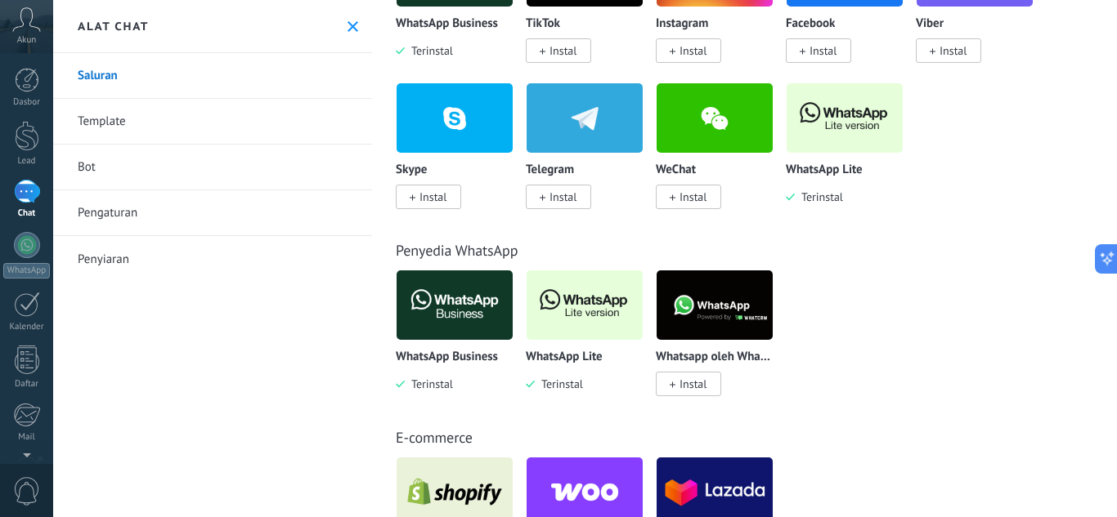
scroll to position [408, 0]
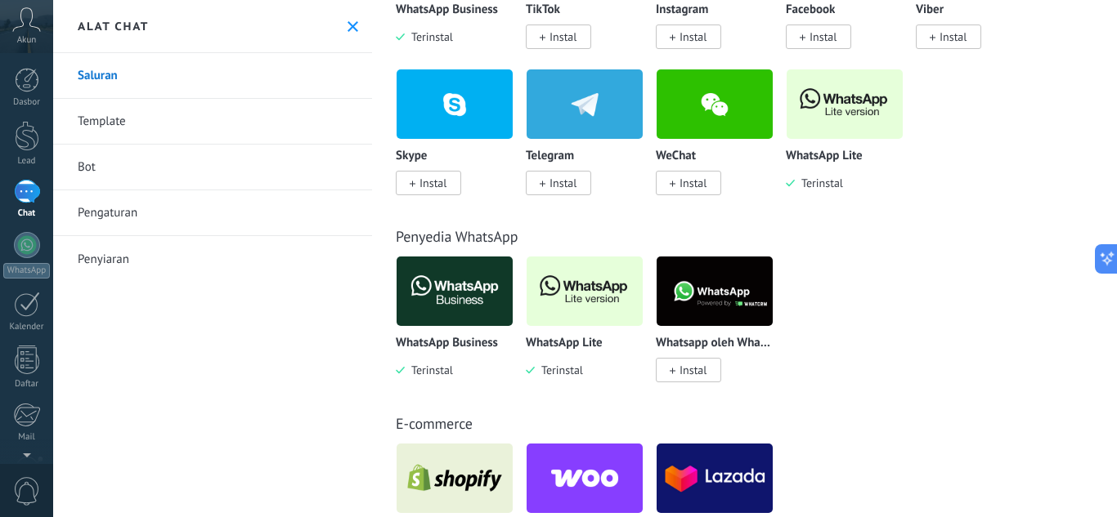
click at [580, 301] on img at bounding box center [584, 291] width 116 height 79
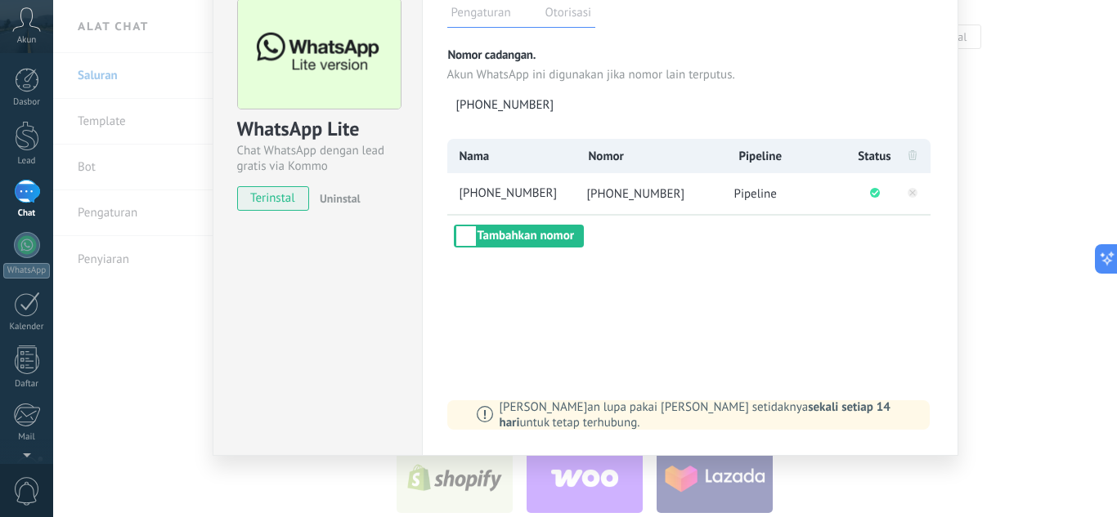
scroll to position [0, 0]
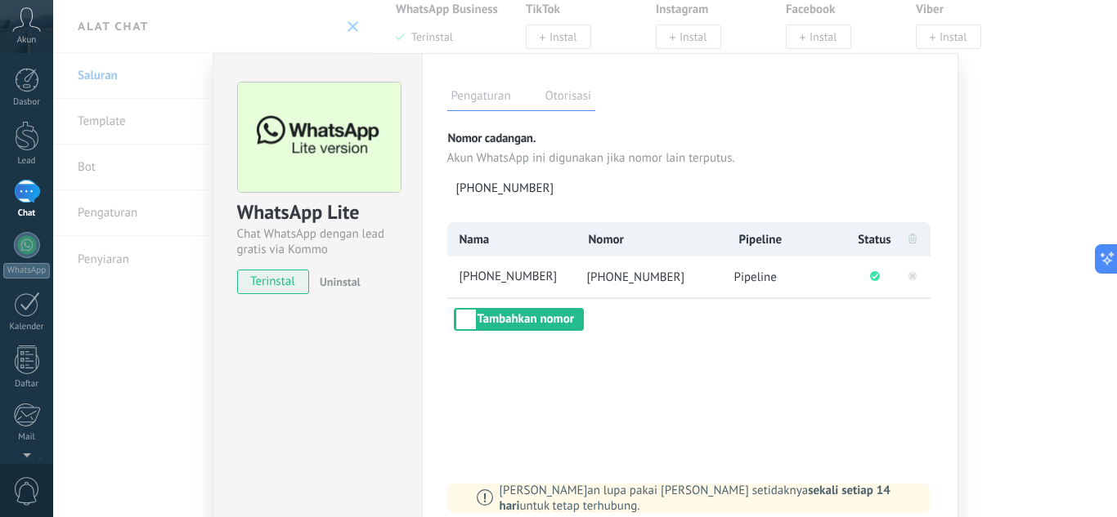
click at [983, 96] on div "WhatsApp Lite Chat WhatsApp dengan lead gratis via Kommo terinstal Uninstal Pen…" at bounding box center [584, 258] width 1063 height 517
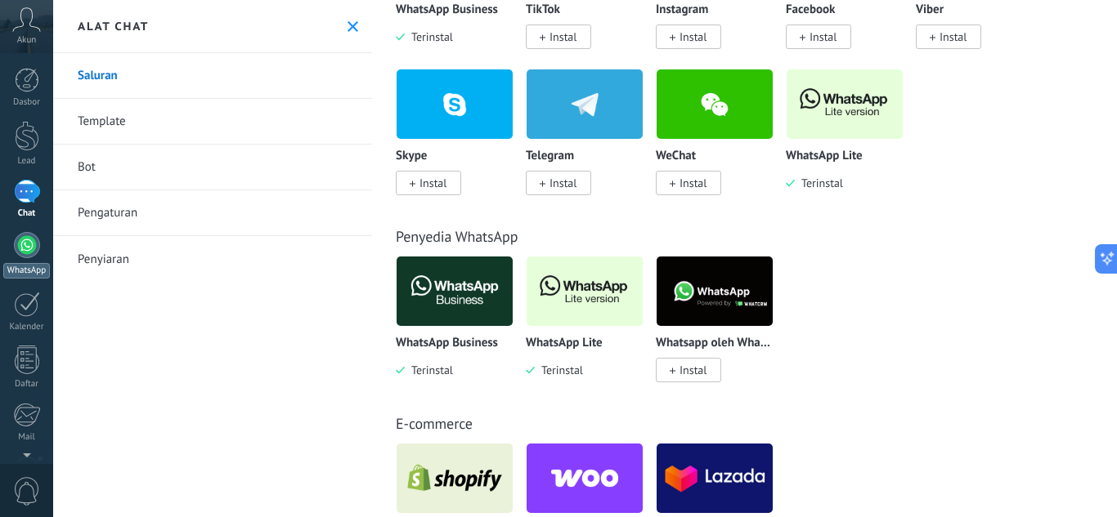
click at [31, 252] on div at bounding box center [27, 245] width 26 height 26
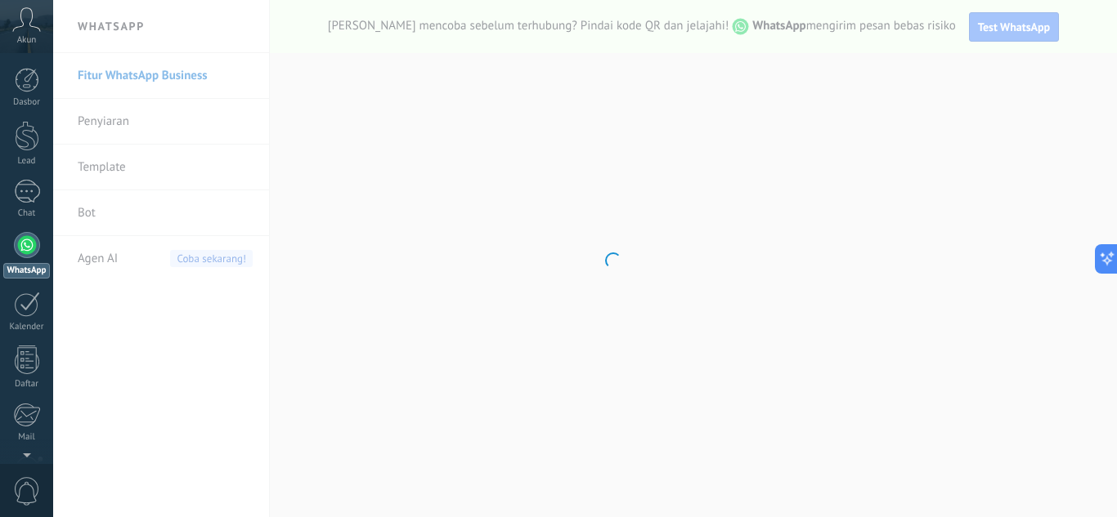
click at [153, 76] on body ".abccls-1,.abccls-2{fill-rule:evenodd}.abccls-2{fill:#fff} .abfcls-1{fill:none}…" at bounding box center [558, 258] width 1117 height 517
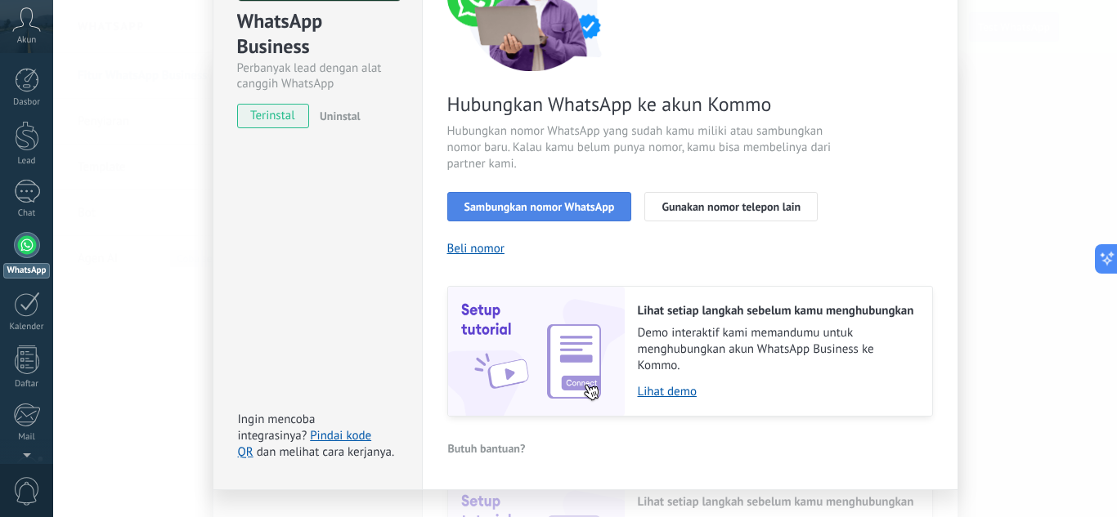
scroll to position [190, 0]
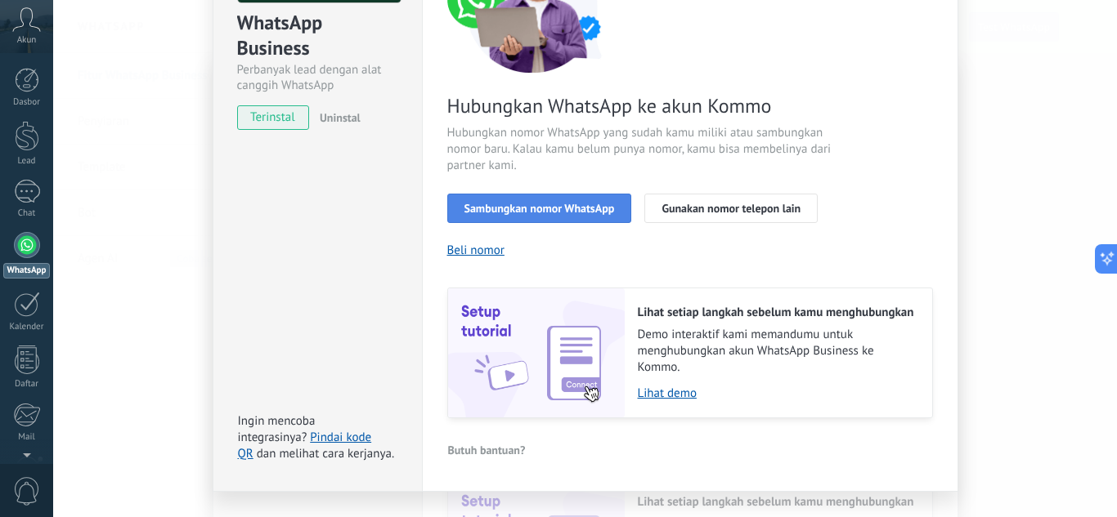
click at [513, 221] on button "Sambungkan nomor WhatsApp" at bounding box center [539, 208] width 185 height 29
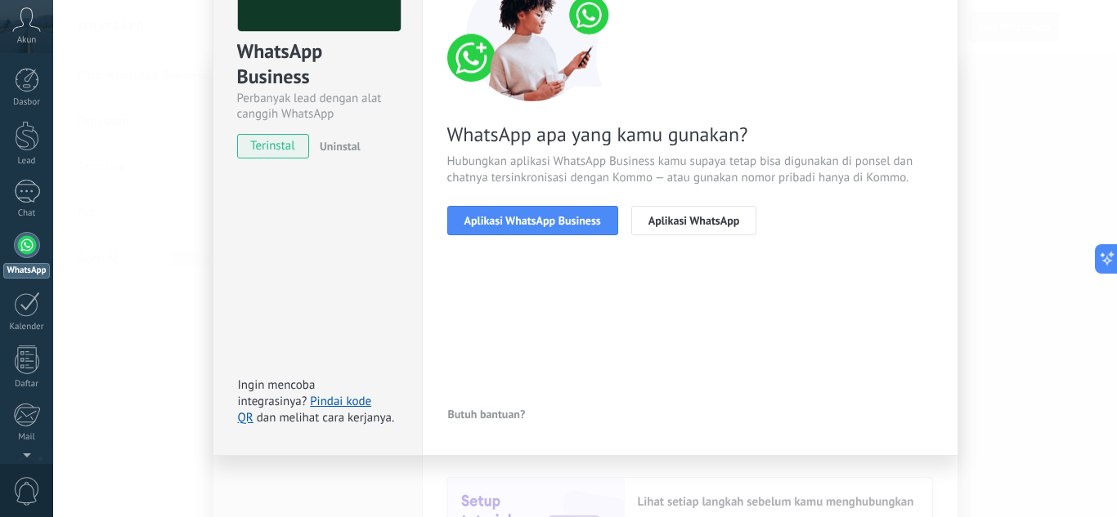
click at [474, 417] on span "Butuh bantuan?" at bounding box center [487, 414] width 78 height 11
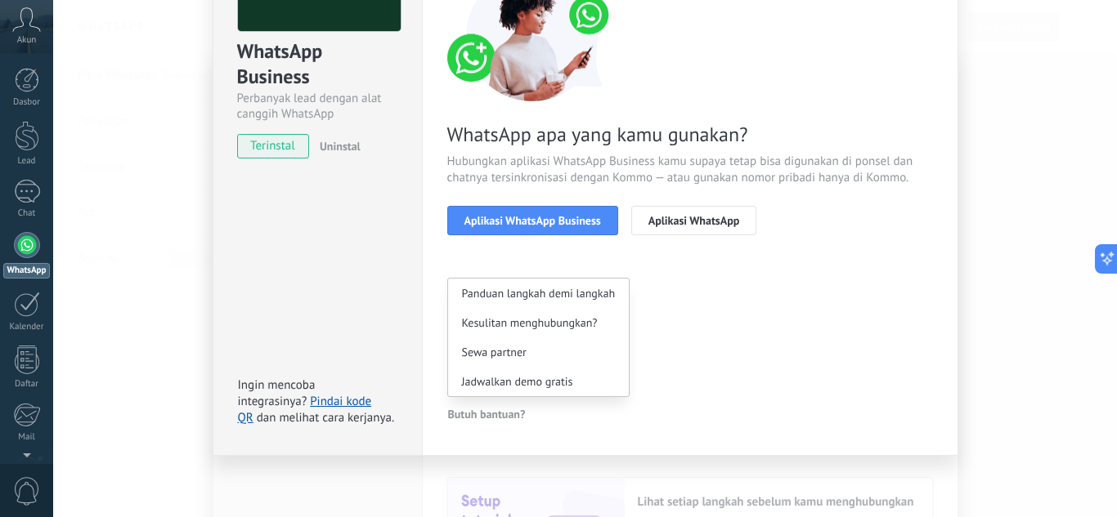
click at [519, 424] on button "Butuh bantuan?" at bounding box center [486, 414] width 79 height 25
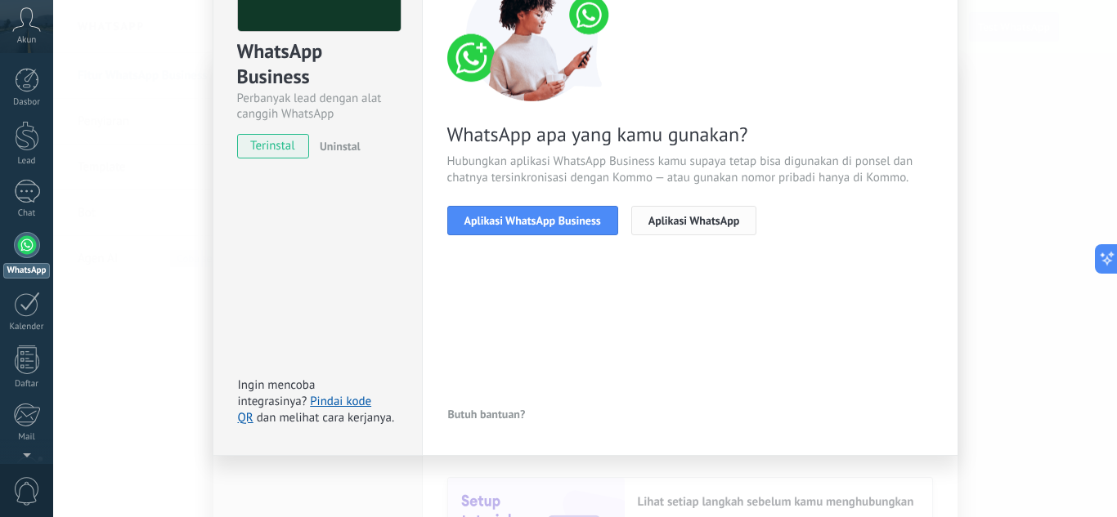
click at [648, 220] on span "Aplikasi WhatsApp" at bounding box center [694, 220] width 92 height 11
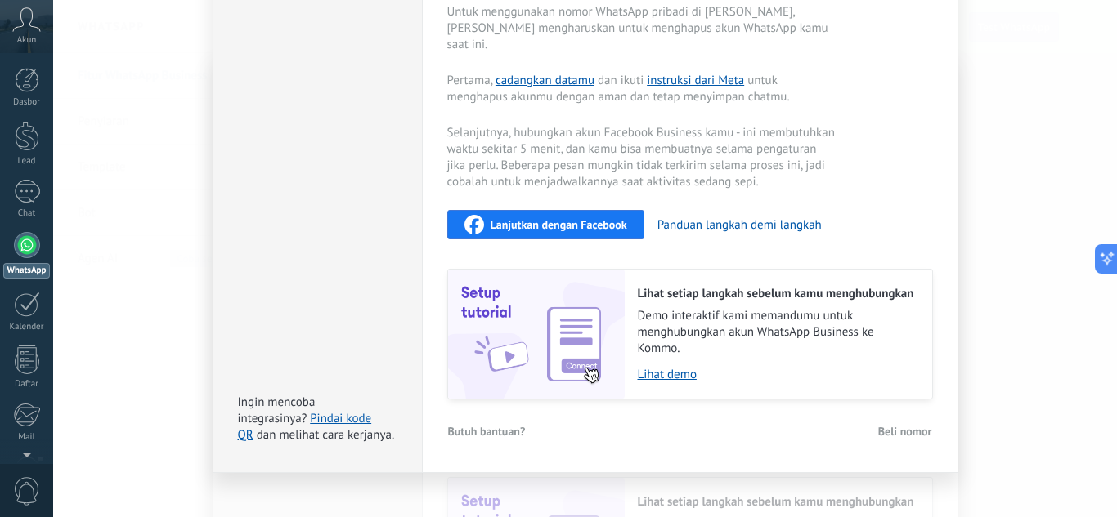
scroll to position [0, 0]
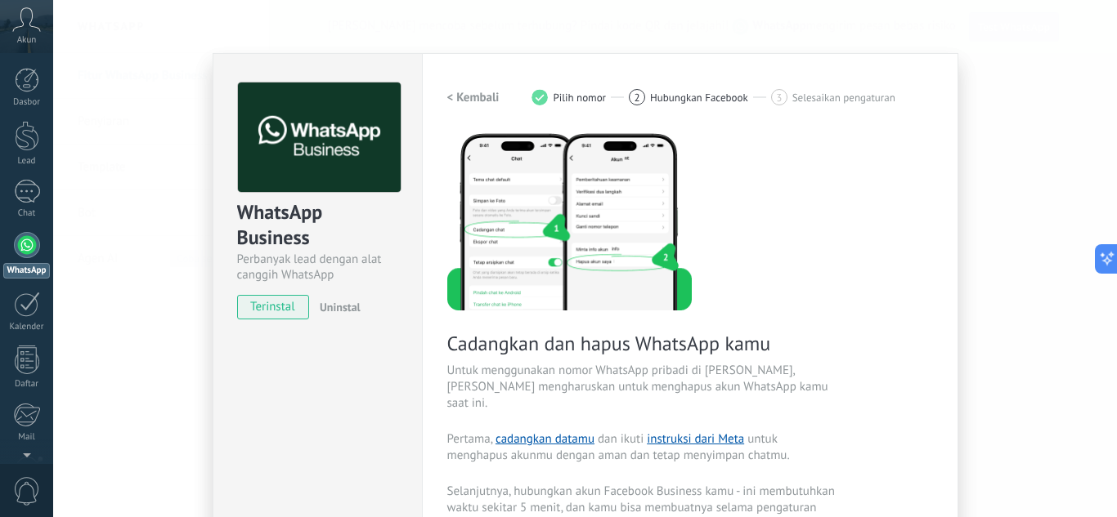
click at [953, 145] on div "Pengaturan Otorisasi Tab ini mencatat pengguna yang telah diberikan akses integ…" at bounding box center [690, 442] width 536 height 779
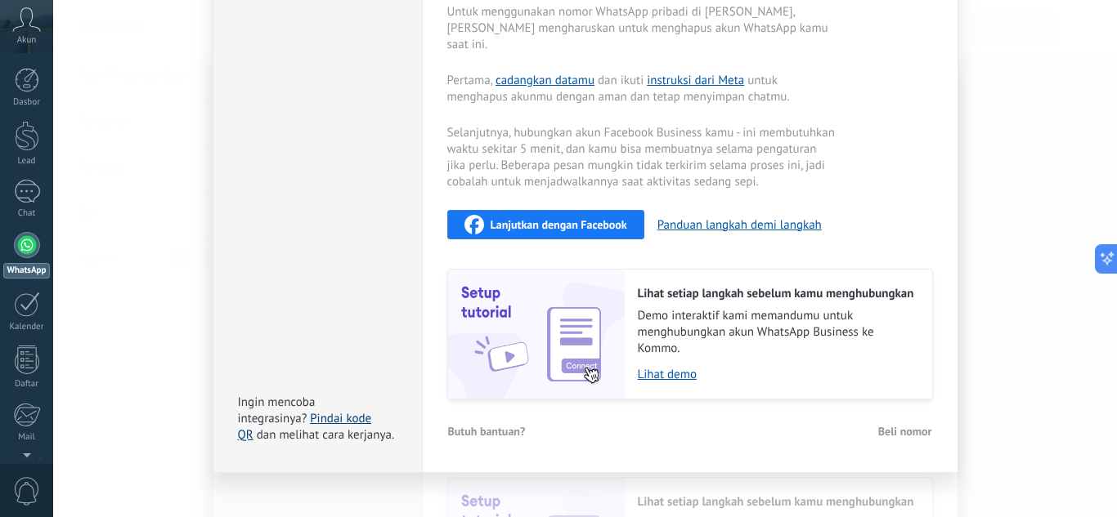
click at [345, 411] on link "Pindai kode QR" at bounding box center [305, 427] width 134 height 32
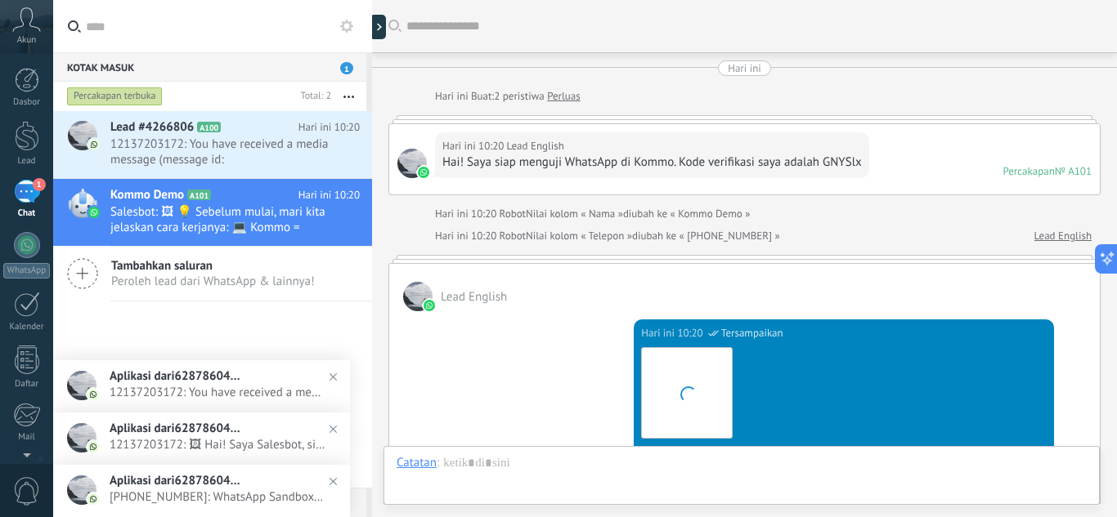
scroll to position [566, 0]
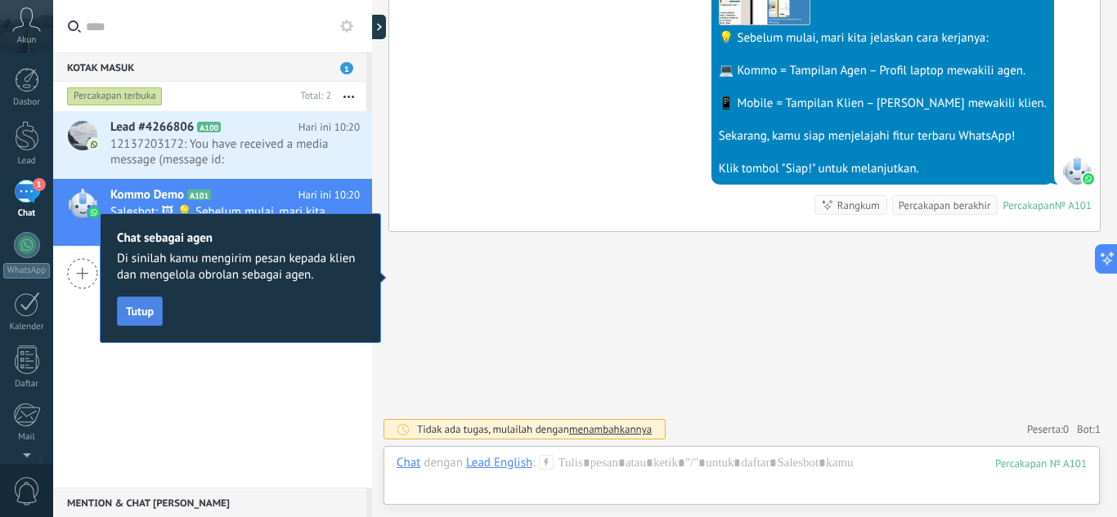
click at [151, 319] on button "Tutup" at bounding box center [140, 311] width 46 height 29
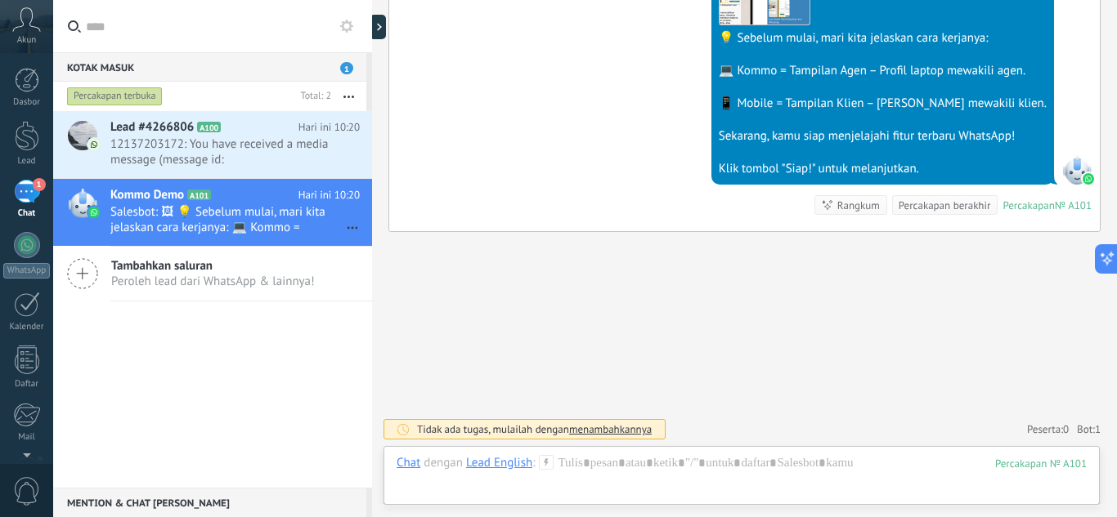
scroll to position [0, 0]
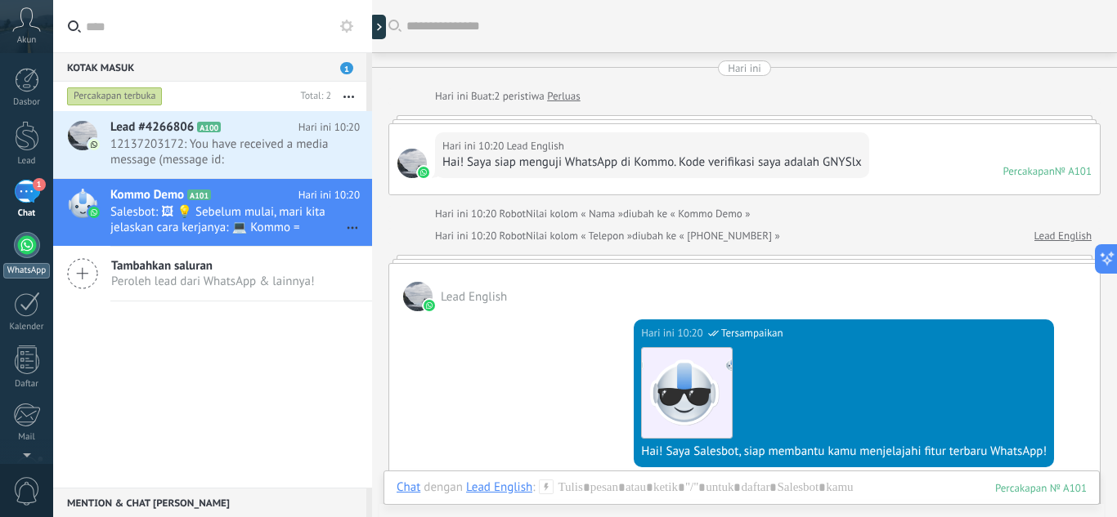
click at [25, 240] on div at bounding box center [27, 245] width 26 height 26
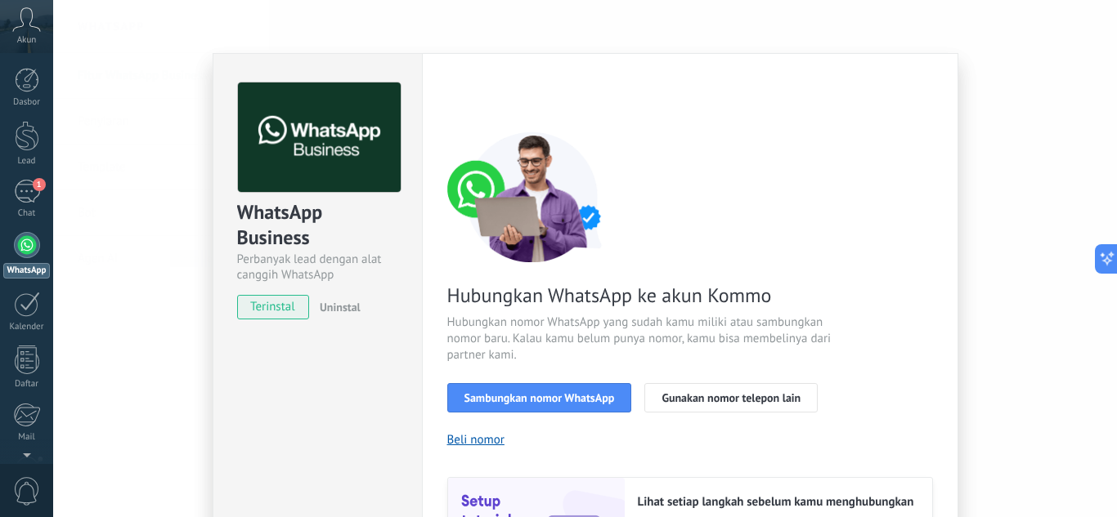
click at [539, 398] on span "Sambungkan nomor WhatsApp" at bounding box center [539, 397] width 150 height 11
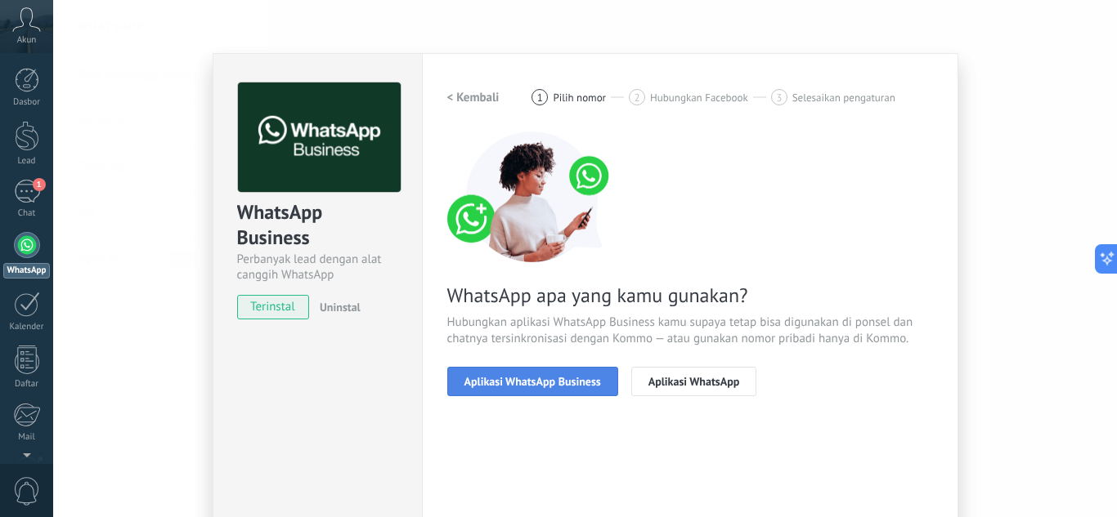
click at [542, 380] on span "Aplikasi WhatsApp Business" at bounding box center [532, 381] width 137 height 11
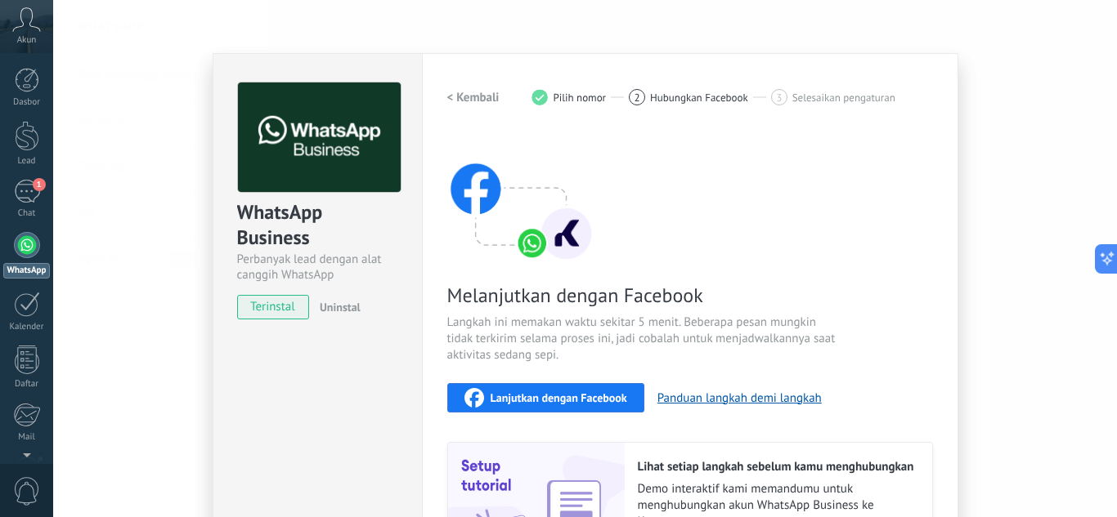
click at [557, 395] on span "Lanjutkan dengan Facebook" at bounding box center [558, 397] width 137 height 11
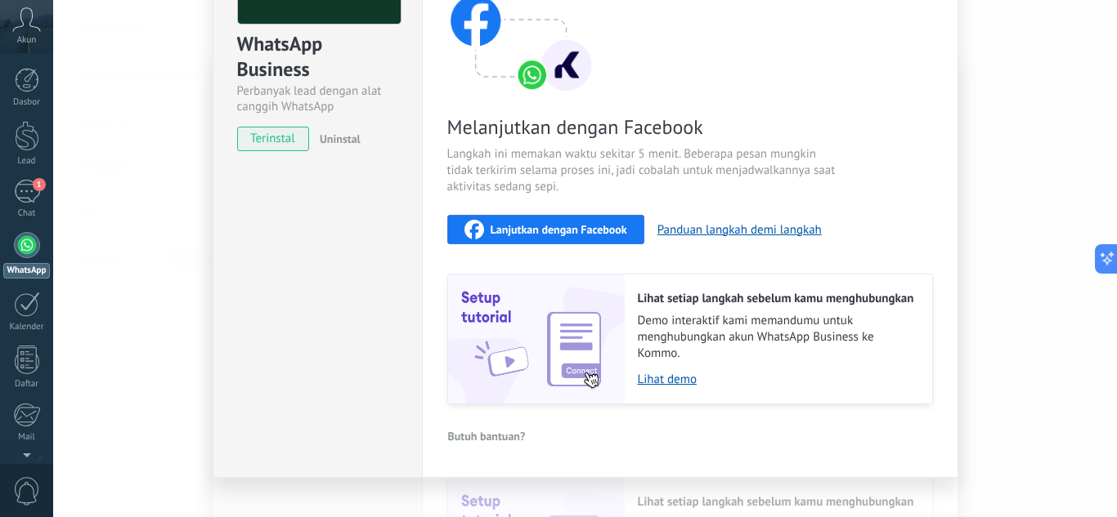
scroll to position [177, 0]
